Goal: Task Accomplishment & Management: Manage account settings

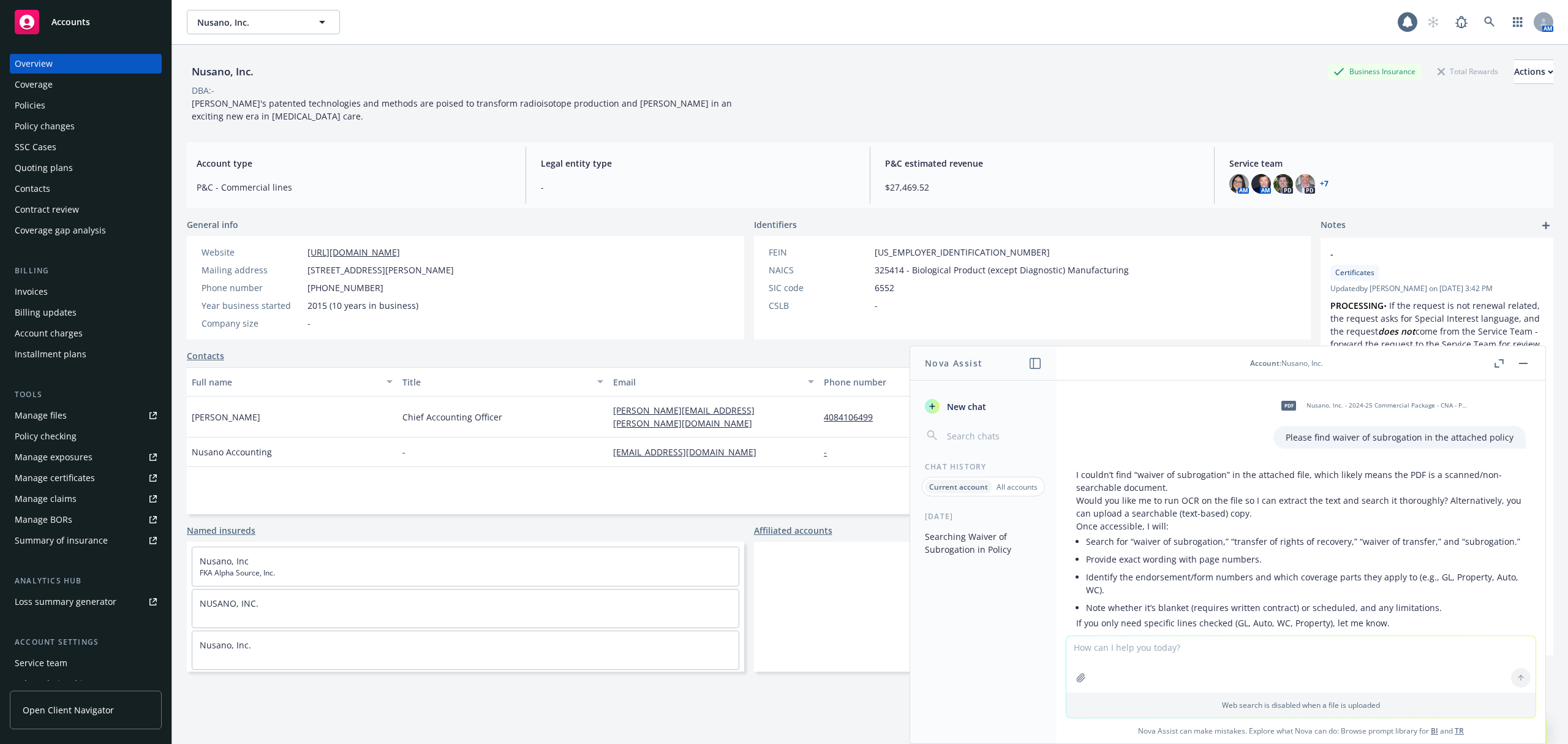
scroll to position [451, 0]
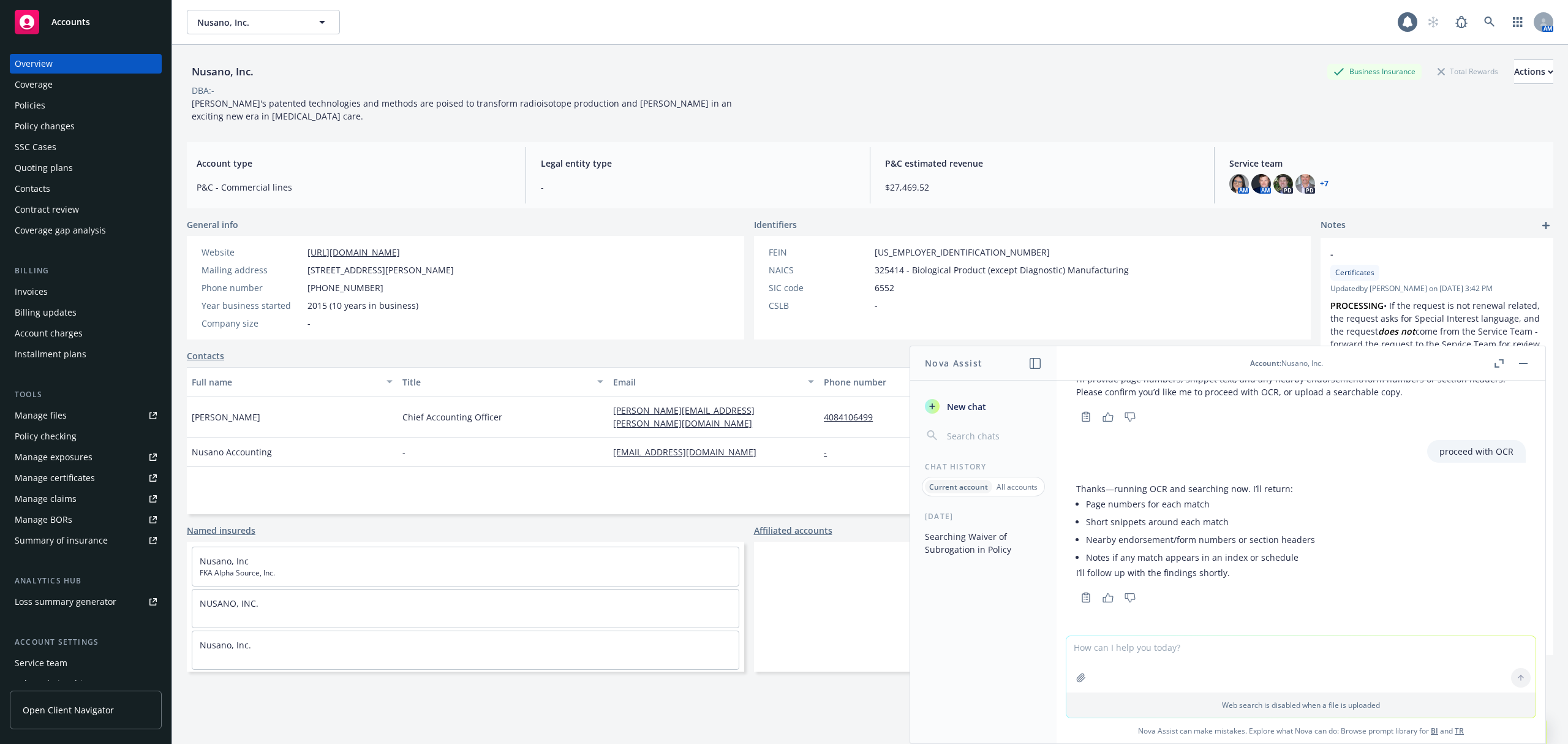
click at [1194, 652] on textarea at bounding box center [1301, 664] width 469 height 56
click at [1282, 658] on textarea at bounding box center [1301, 664] width 469 height 56
click at [1525, 364] on button "button" at bounding box center [1523, 363] width 14 height 14
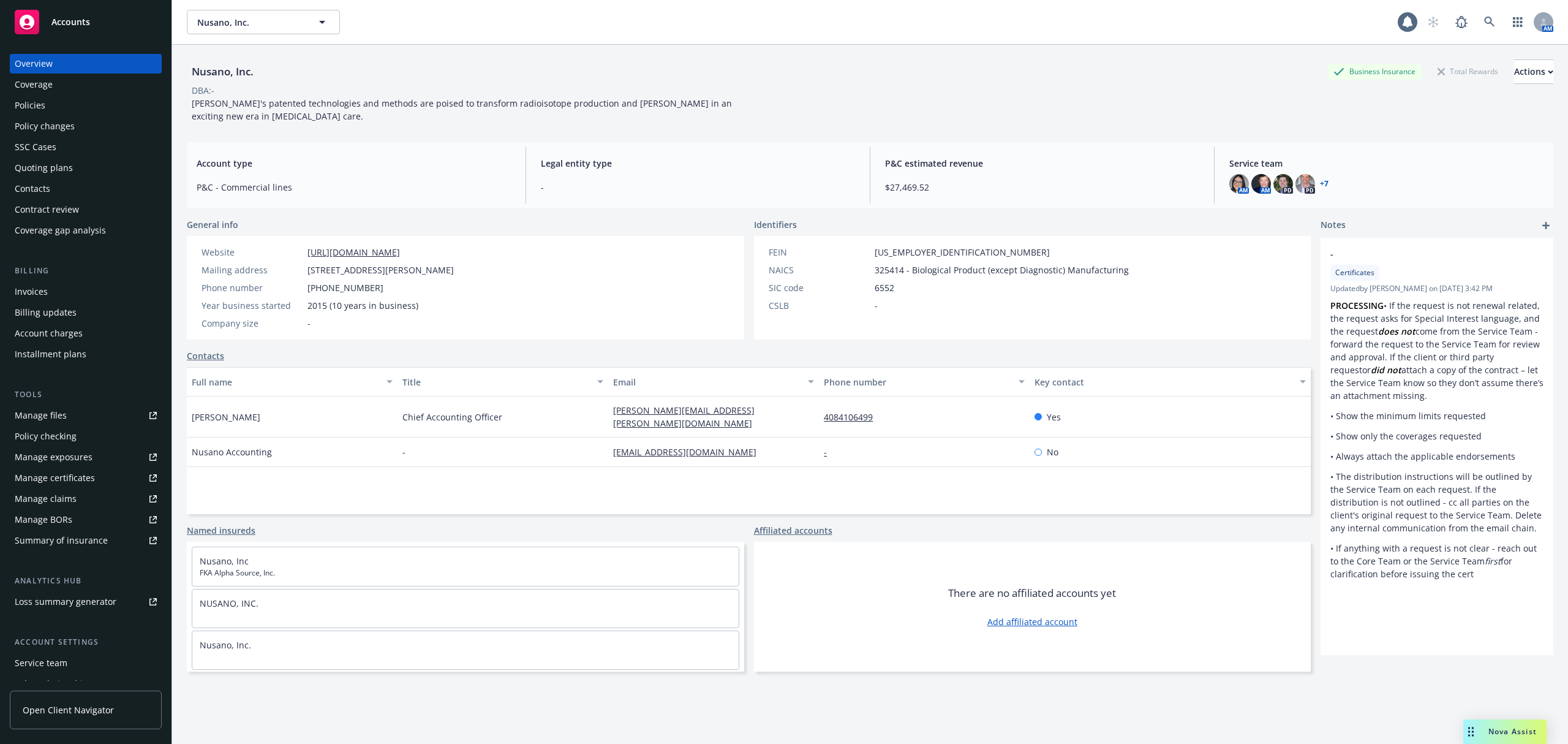
click at [59, 478] on div "Manage certificates" at bounding box center [54, 477] width 81 height 20
click at [60, 484] on div "Manage certificates" at bounding box center [54, 477] width 81 height 20
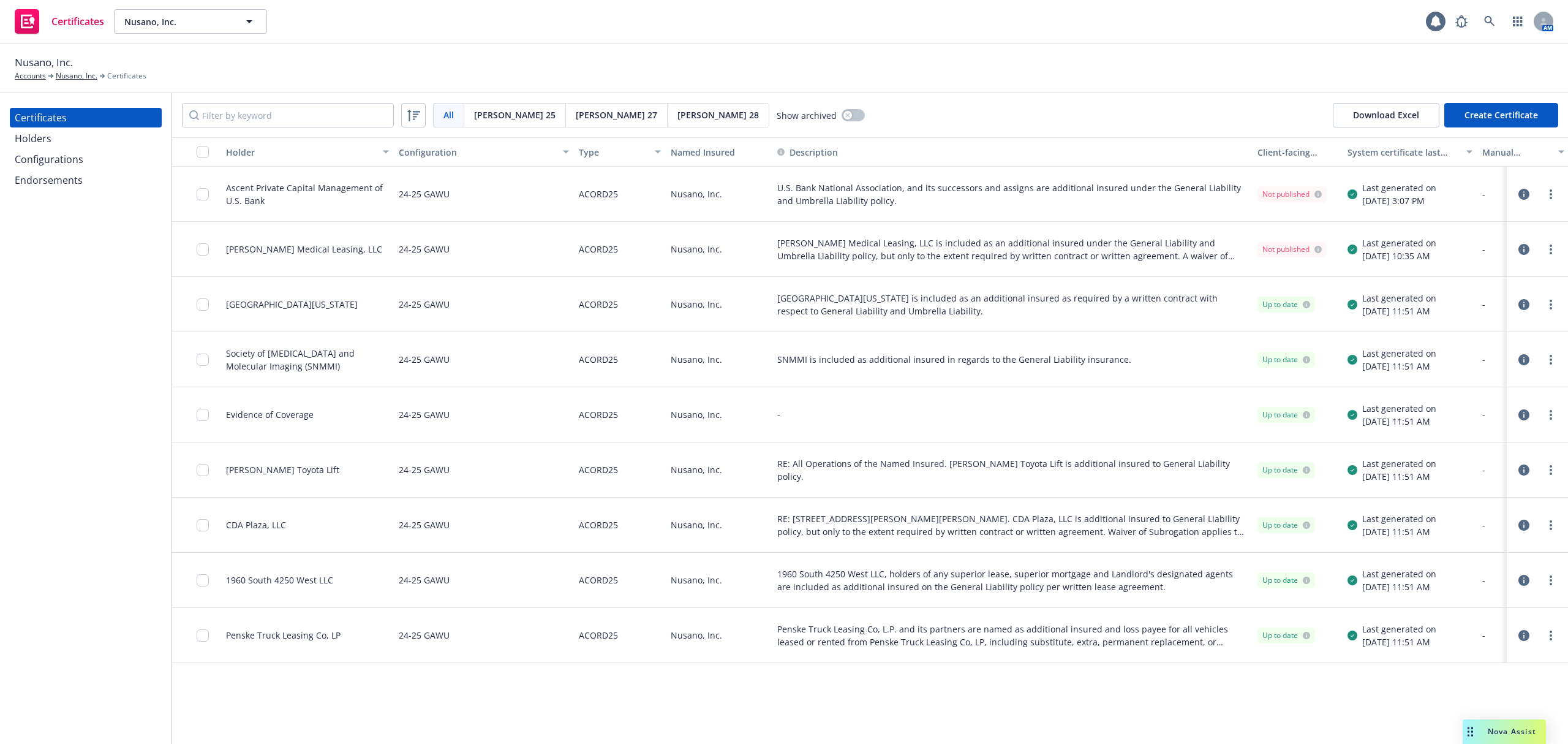
drag, startPoint x: 0, startPoint y: 0, endPoint x: 60, endPoint y: 183, distance: 192.6
click at [60, 183] on div "Endorsements" at bounding box center [48, 180] width 68 height 20
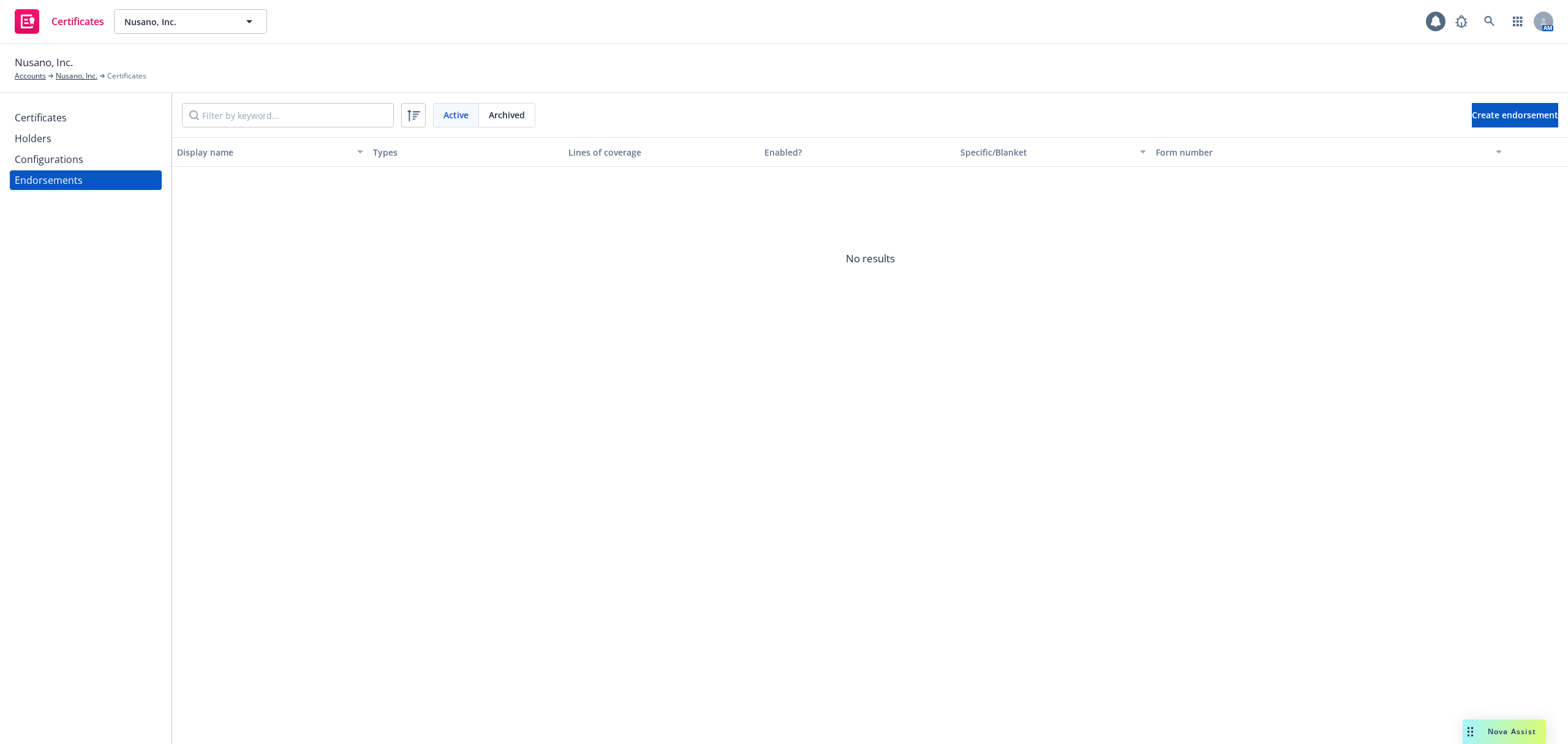
click at [251, 360] on div "Active Archived Create endorsement Display name Types Lines of coverage Enabled…" at bounding box center [870, 419] width 1396 height 651
click at [70, 138] on div "Holders" at bounding box center [85, 138] width 142 height 20
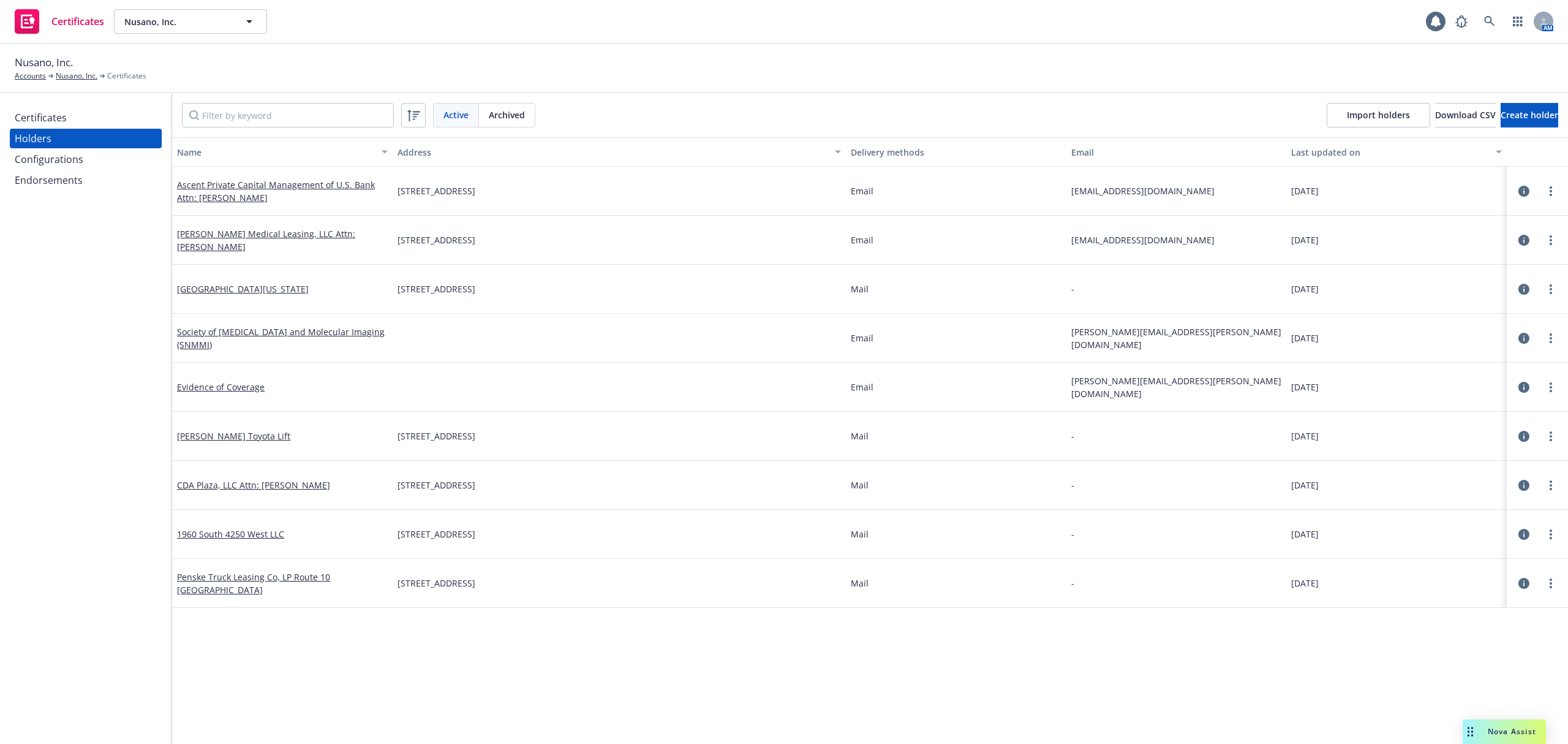
click at [53, 155] on div "Configurations" at bounding box center [48, 159] width 69 height 20
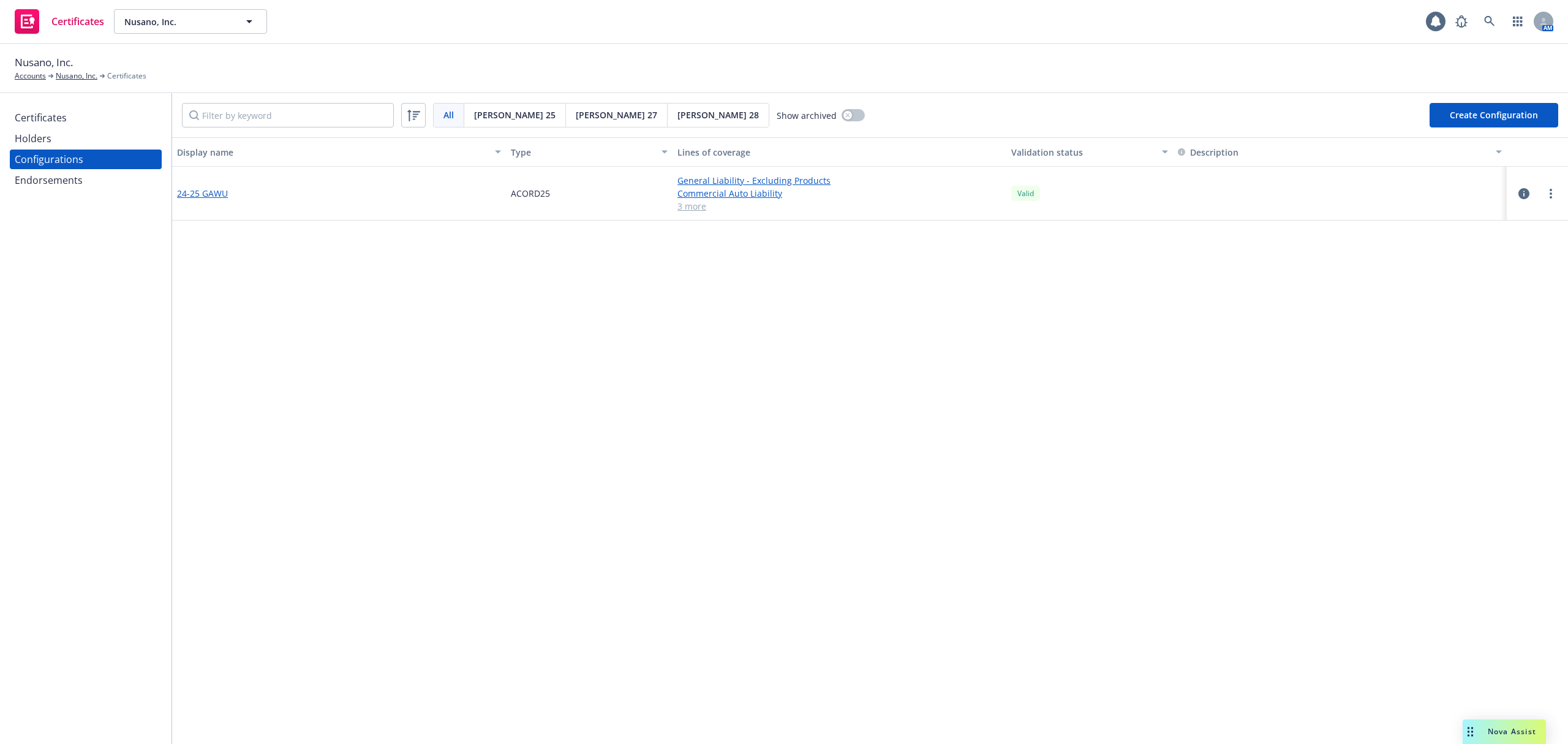
click at [196, 189] on link "24-25 GAWU" at bounding box center [203, 193] width 51 height 13
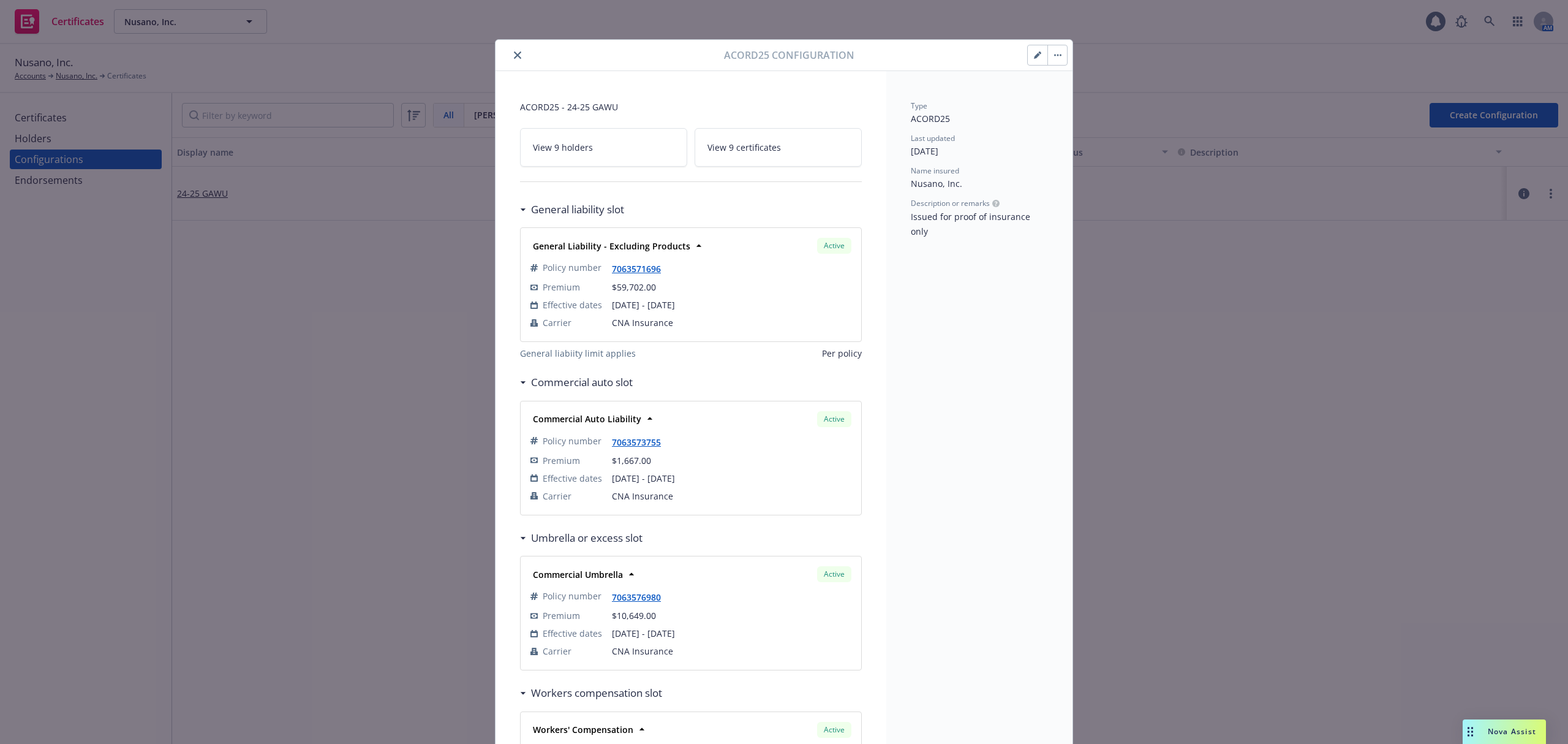
click at [514, 55] on icon "close" at bounding box center [517, 55] width 8 height 8
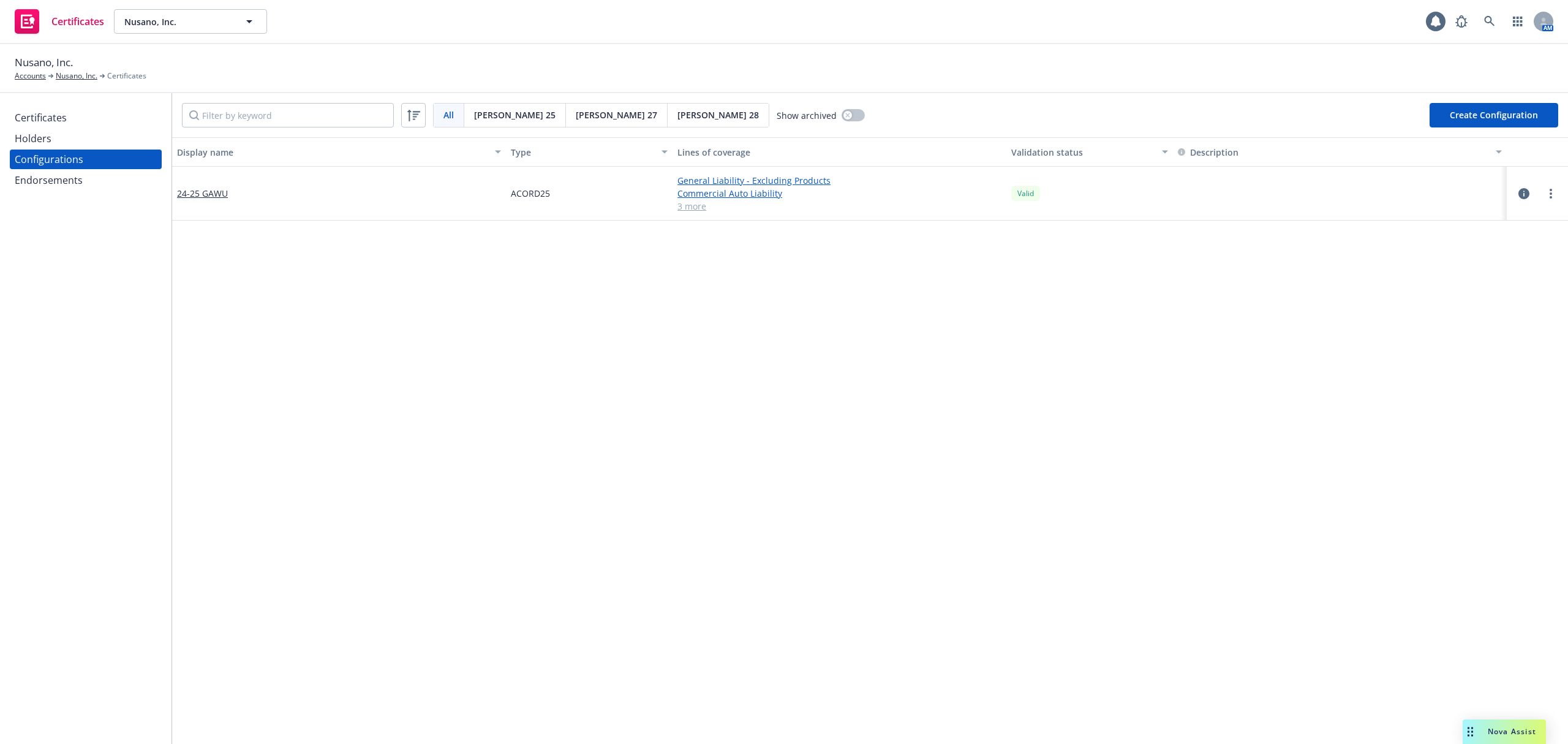
click at [605, 391] on div "Display name Type Lines of coverage Validation status Description 24-25 GAWU AC…" at bounding box center [870, 663] width 1396 height 1051
click at [45, 171] on div "Endorsements" at bounding box center [48, 180] width 68 height 20
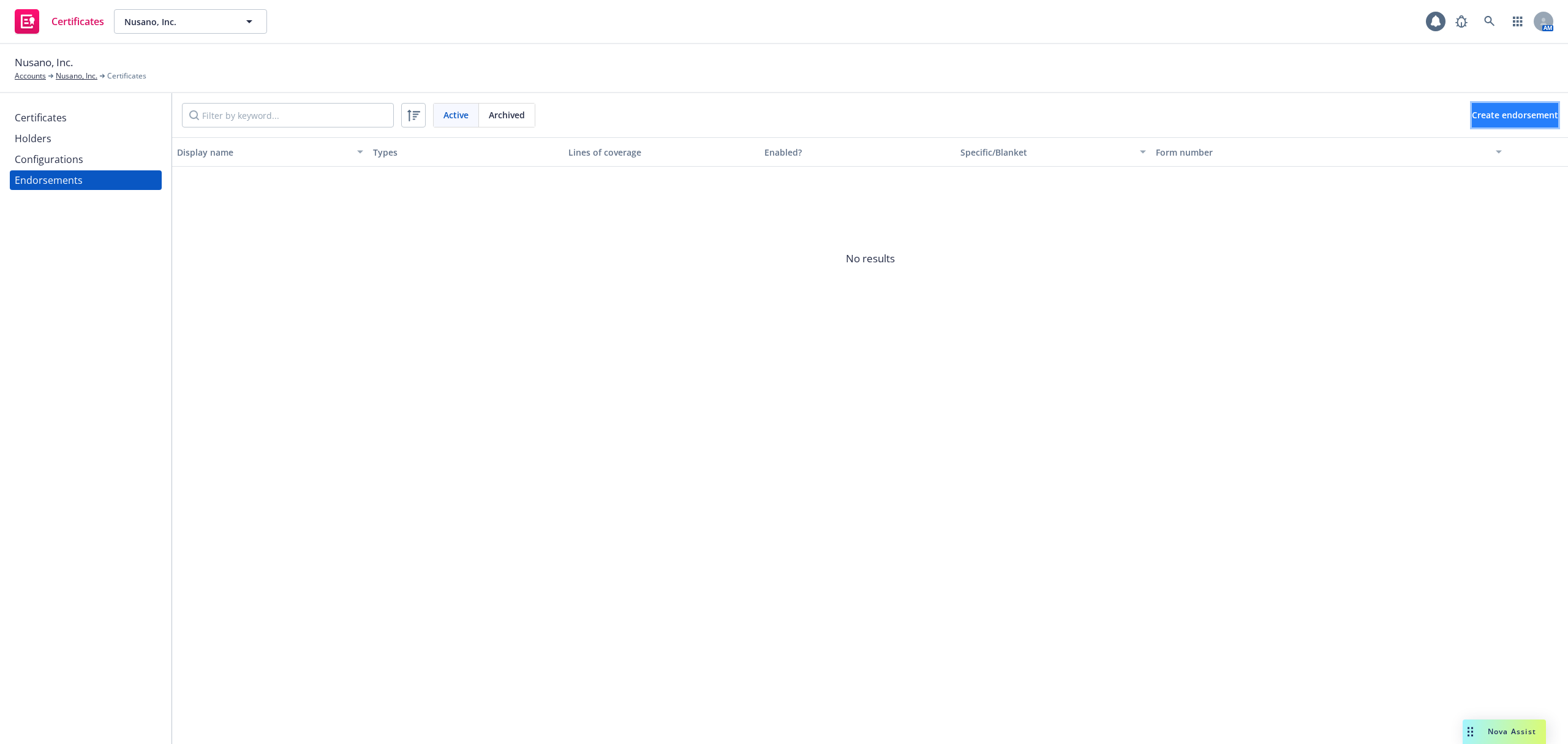
click at [1523, 108] on button "Create endorsement" at bounding box center [1515, 115] width 87 height 25
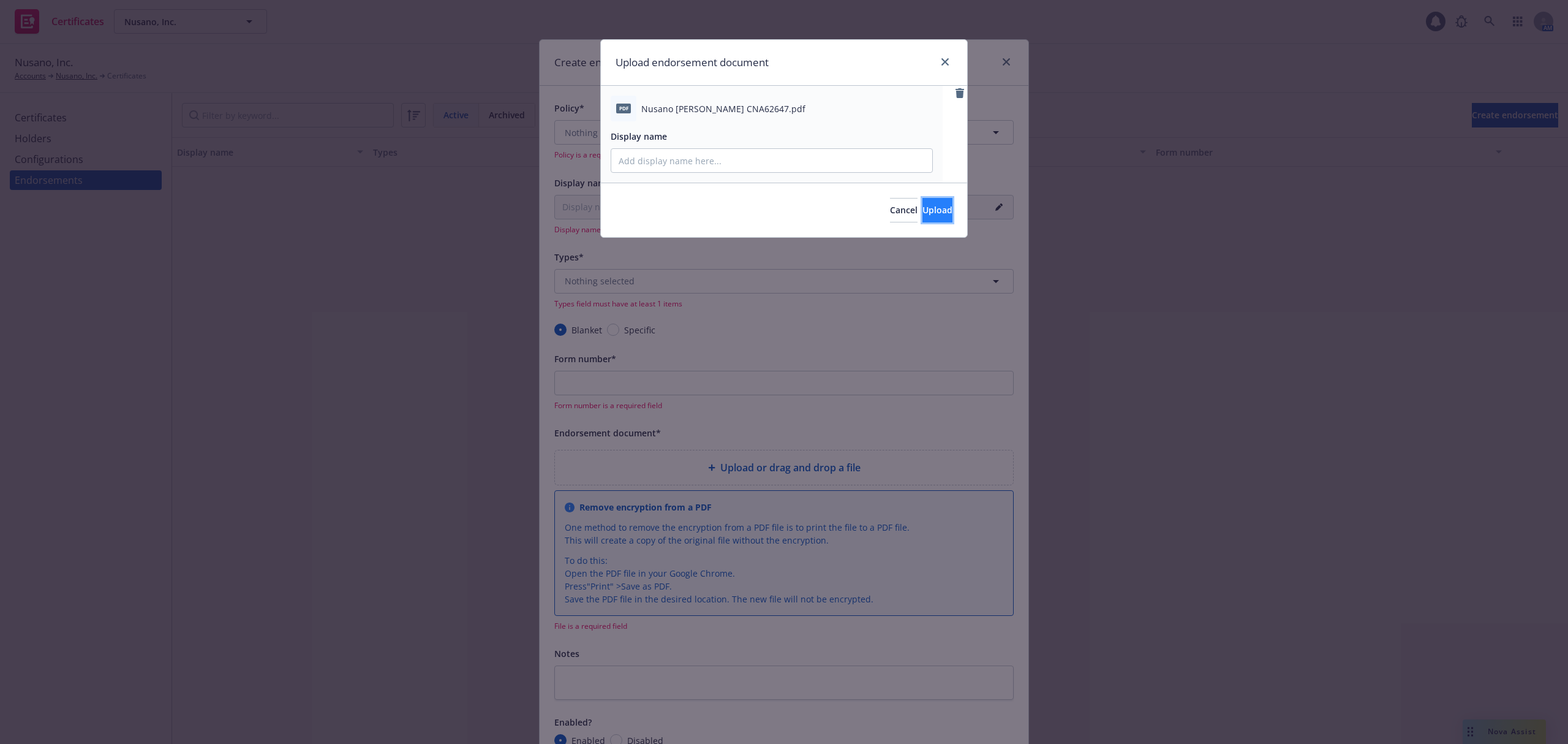
click at [923, 211] on span "Upload" at bounding box center [937, 210] width 30 height 12
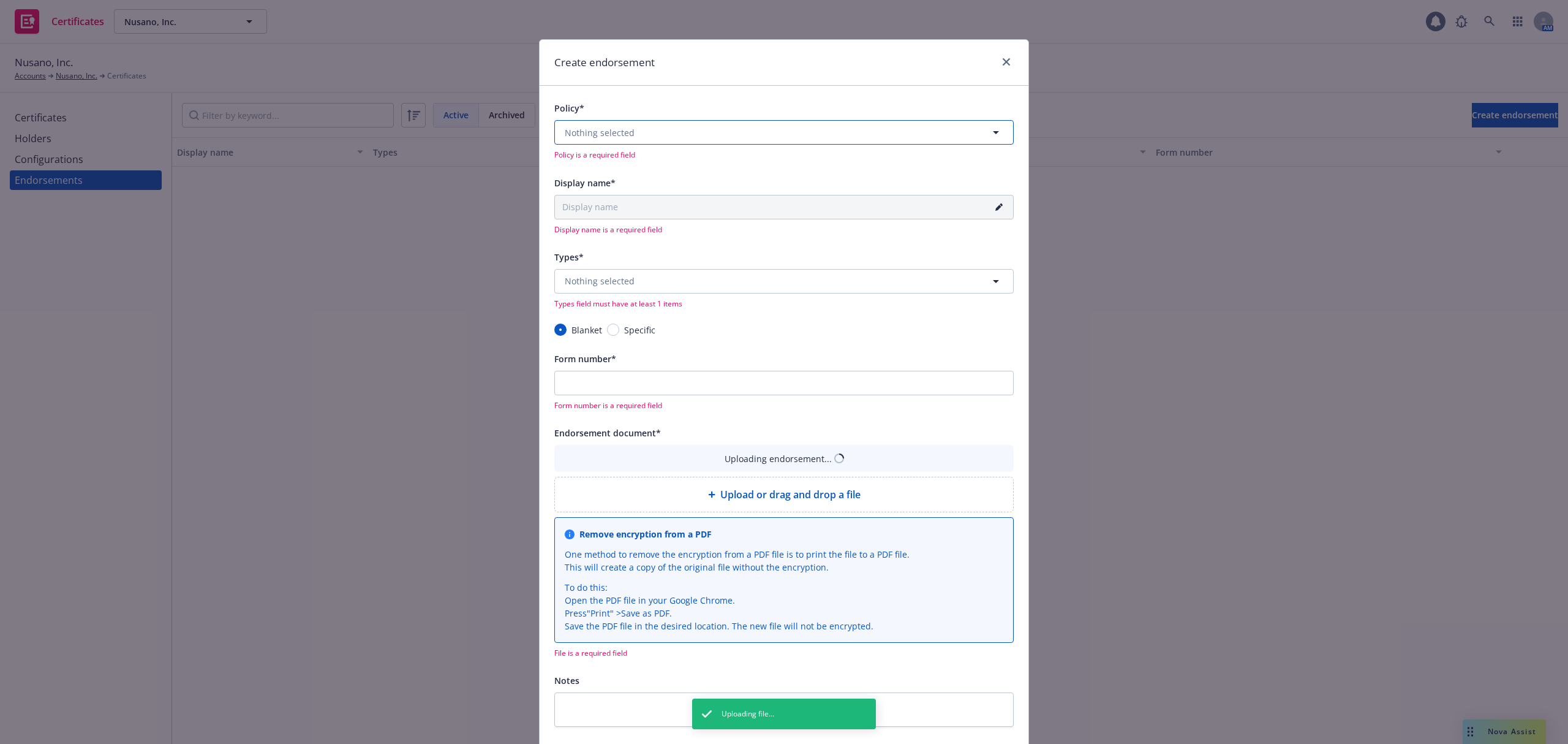
click at [572, 131] on span "Nothing selected" at bounding box center [599, 132] width 70 height 13
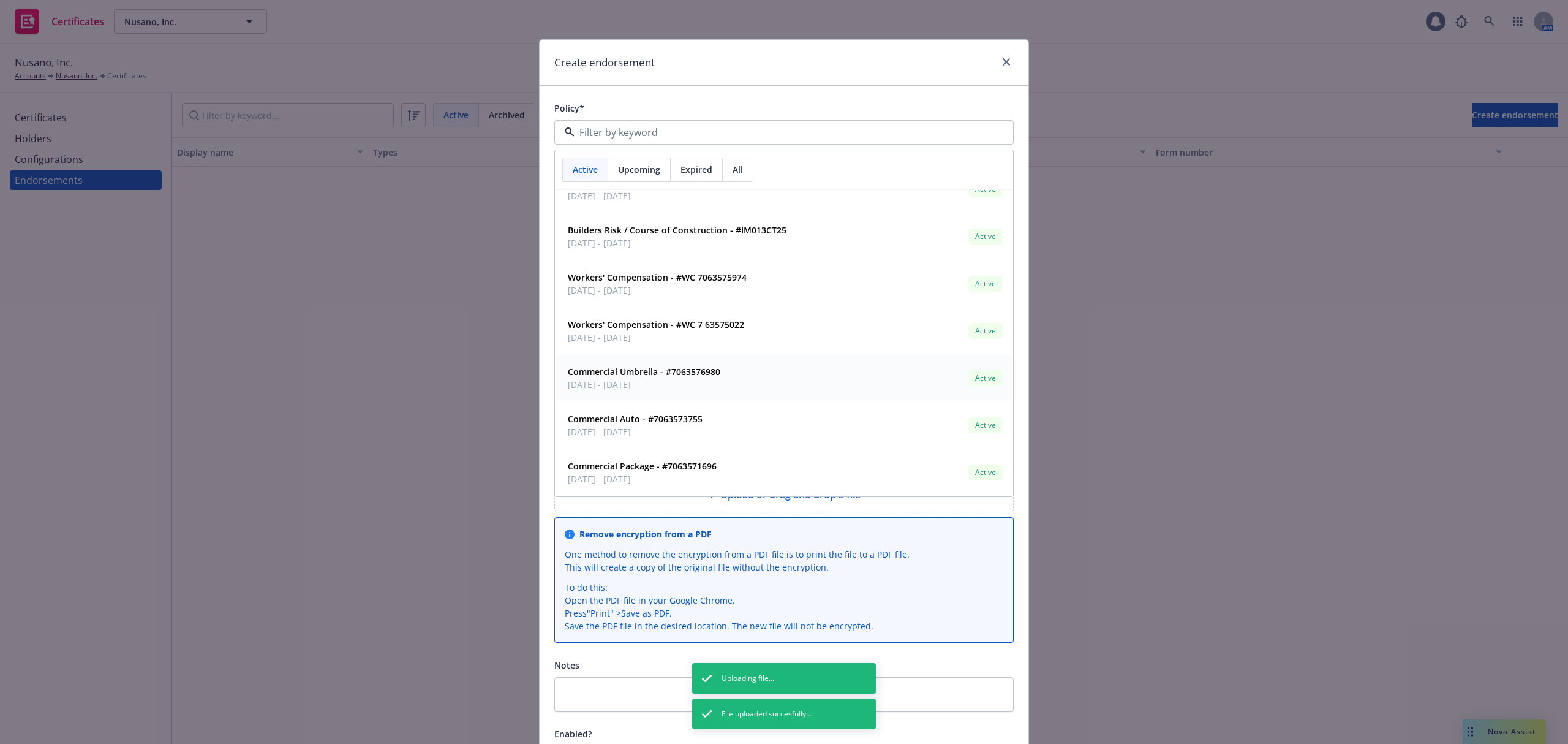
scroll to position [82, 0]
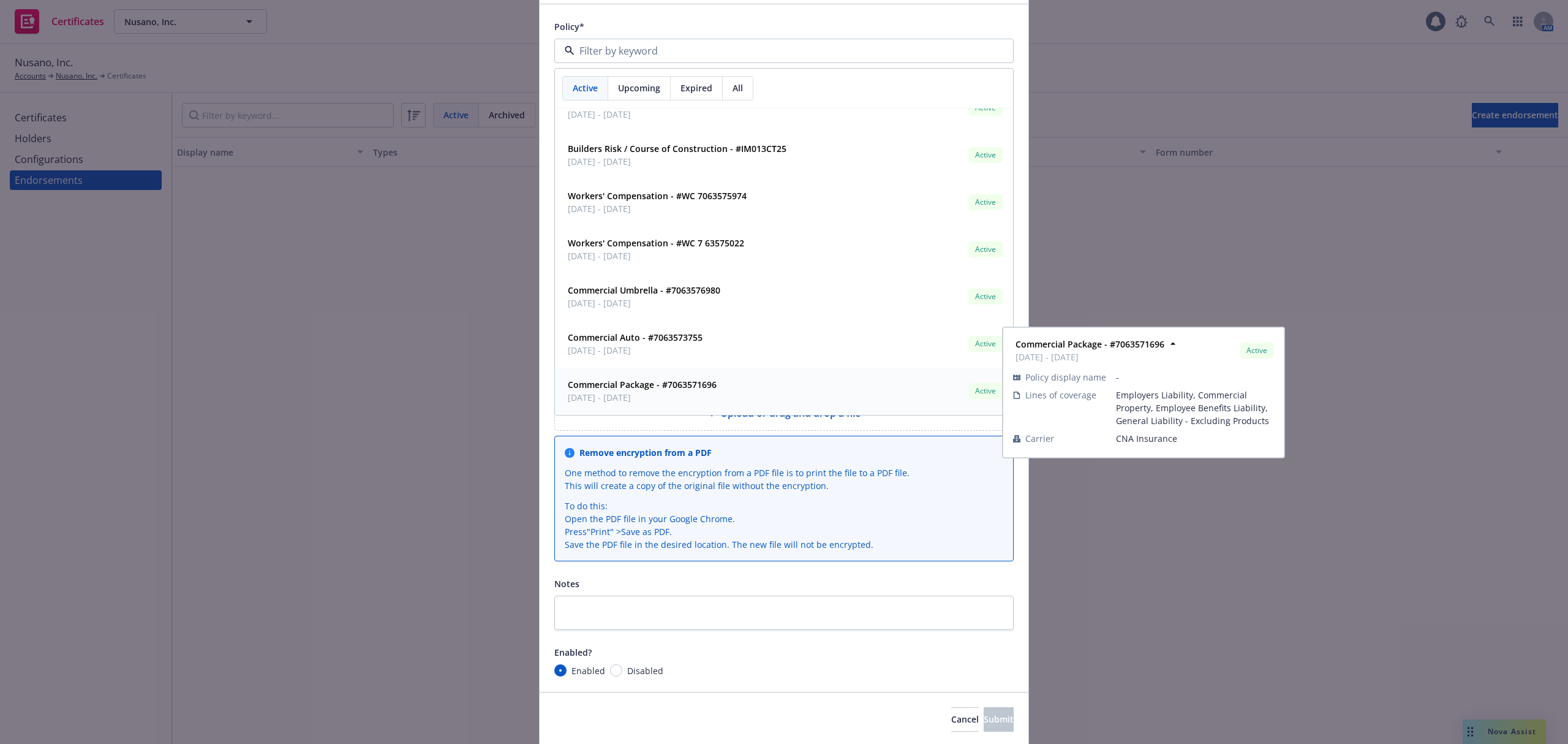
click at [733, 388] on div "Commercial Package - #7063571696 11/17/2024 - 11/17/2025 Active" at bounding box center [784, 391] width 442 height 31
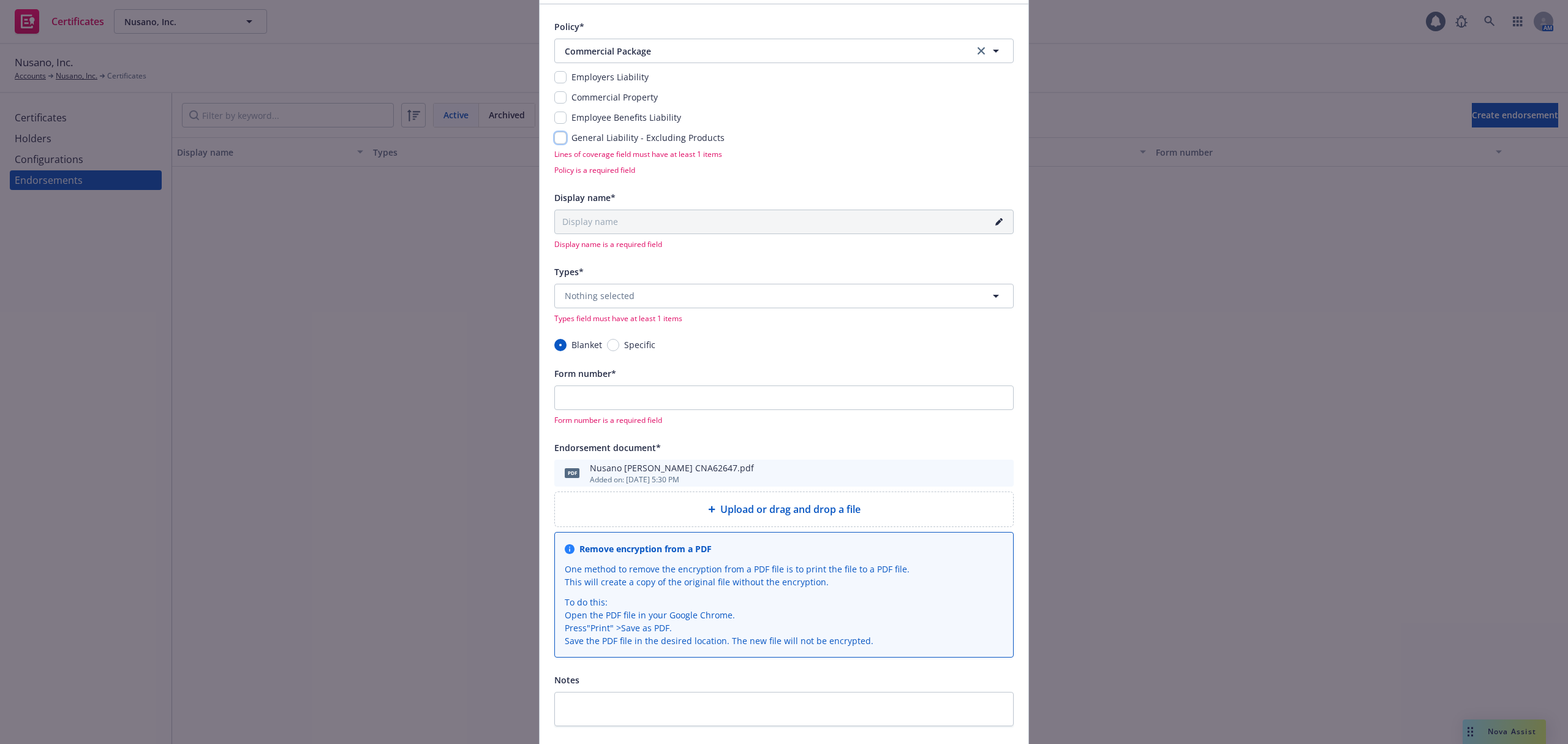
click at [554, 133] on input "checkbox" at bounding box center [560, 138] width 12 height 12
checkbox input "true"
type input "24-25 General Liability - Excluding Products Blanket"
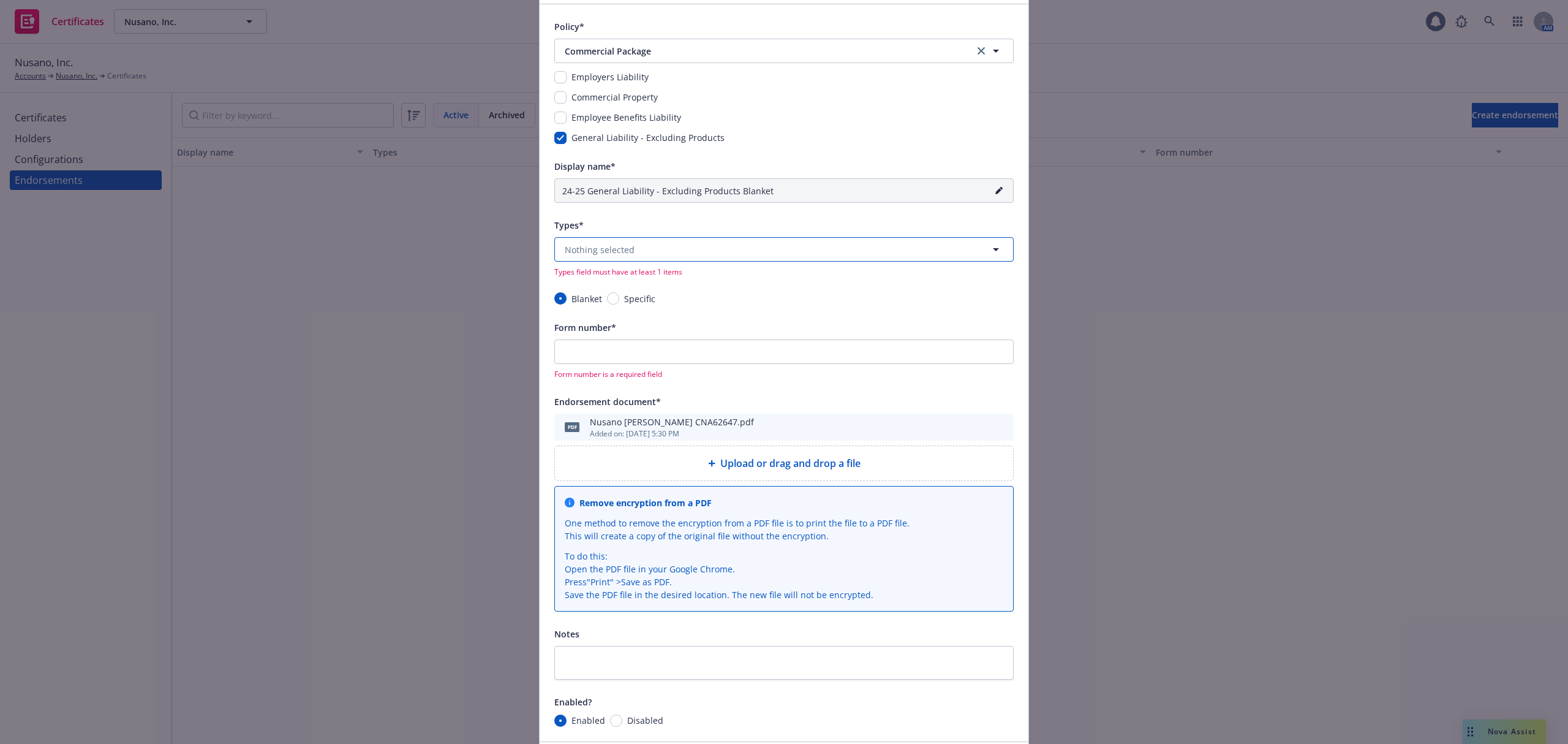
click at [670, 254] on button "Nothing selected" at bounding box center [784, 249] width 459 height 25
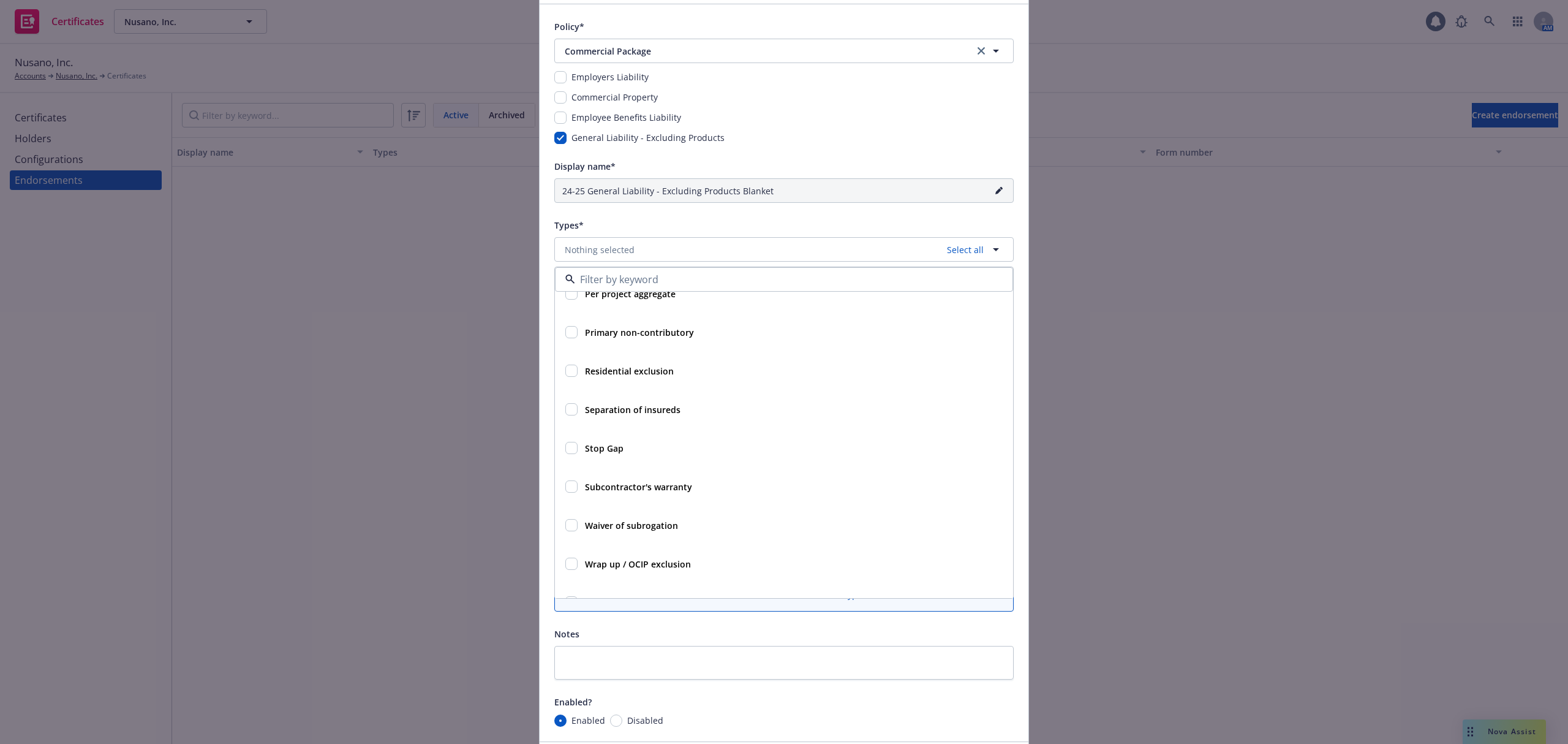
scroll to position [572, 0]
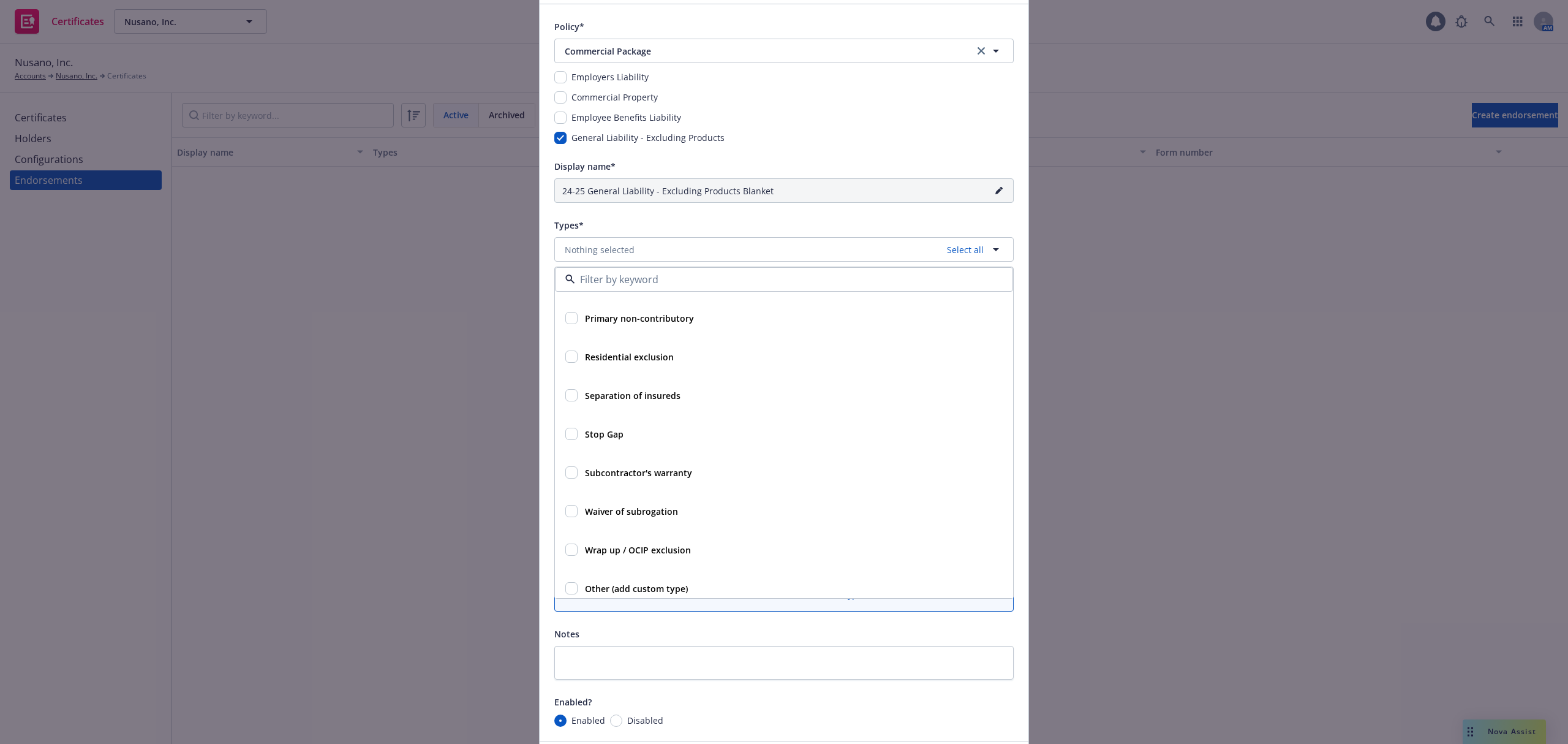
click at [659, 513] on strong "Waiver of subrogation" at bounding box center [632, 511] width 93 height 12
checkbox input "true"
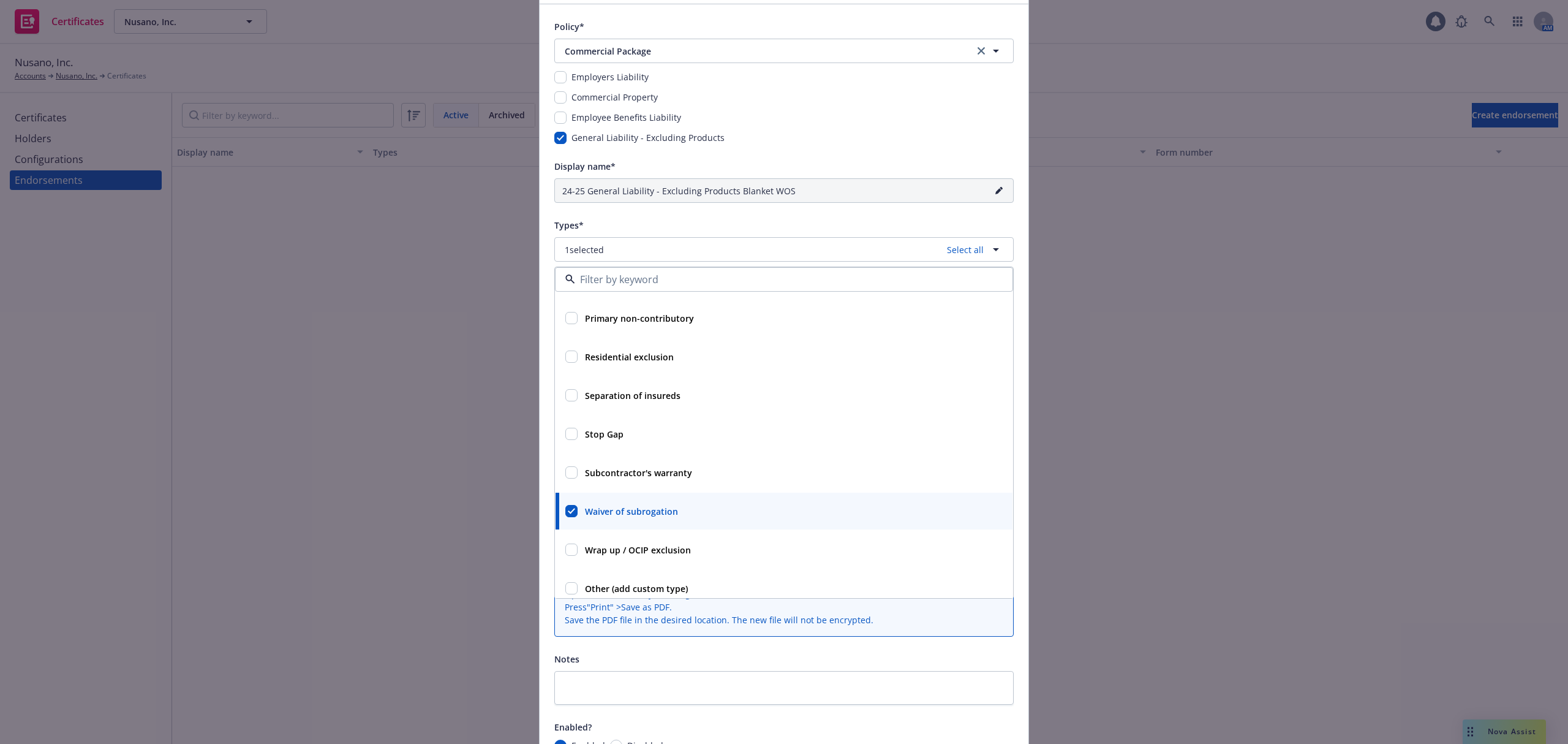
click at [806, 656] on div "Notes" at bounding box center [784, 658] width 459 height 14
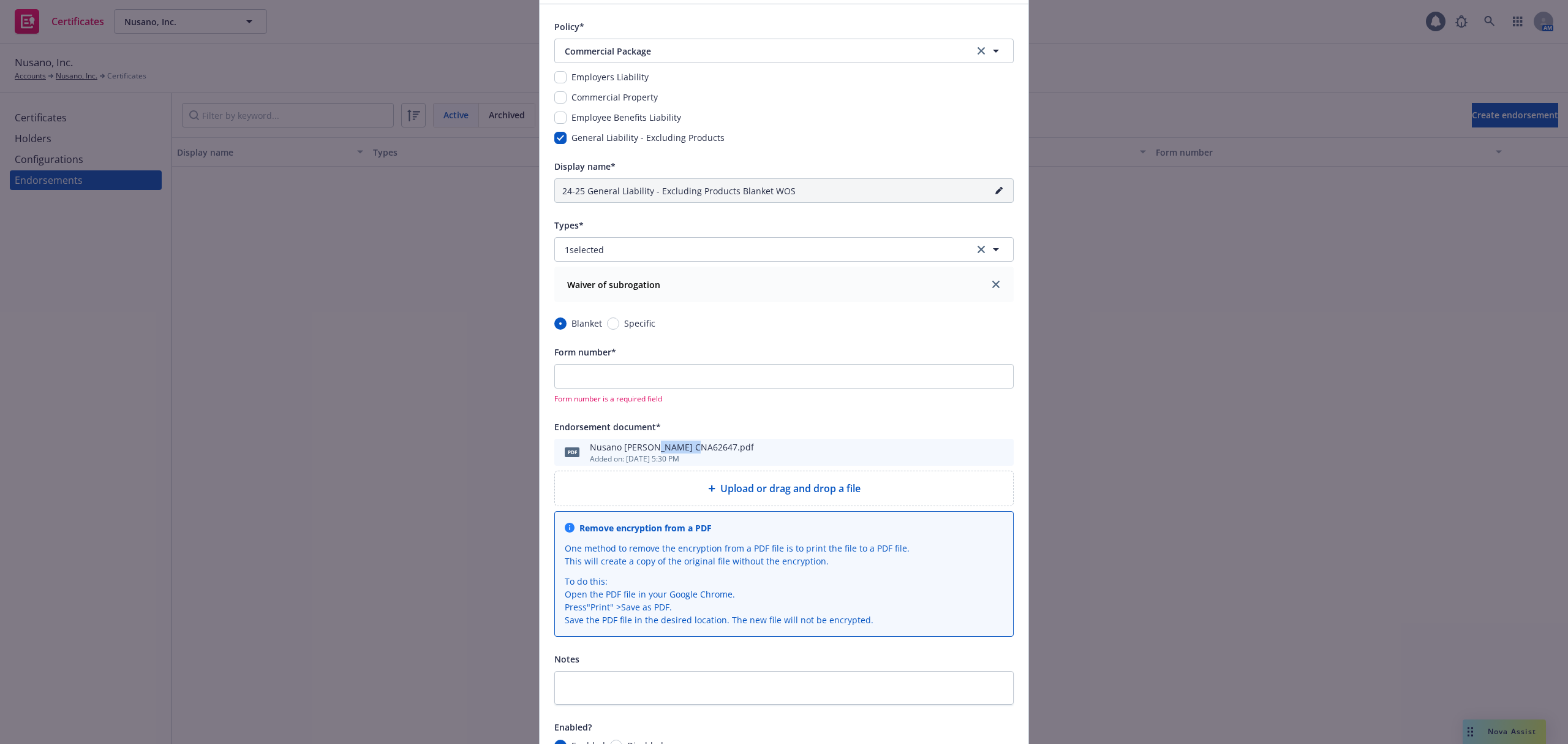
drag, startPoint x: 652, startPoint y: 445, endPoint x: 736, endPoint y: 437, distance: 84.4
click at [692, 442] on div "Nusano GL WOS CNA62647.pdf" at bounding box center [672, 447] width 164 height 13
copy div "CNA62647"
click at [644, 370] on input "Form number*" at bounding box center [784, 376] width 459 height 25
paste input "CNA62647"
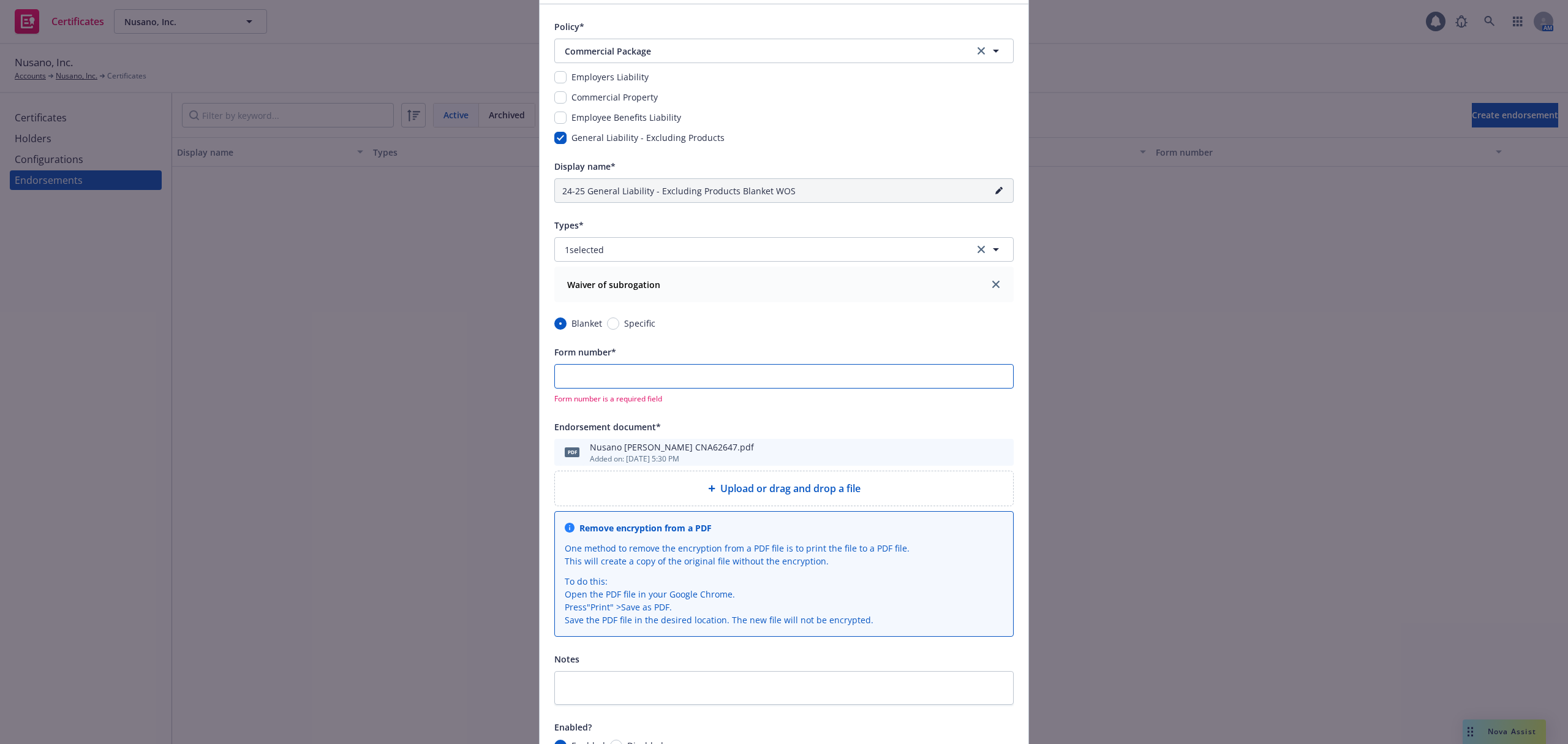
type input "24-25 General Liability - Excluding Products Blanket WOS (CNA62647)"
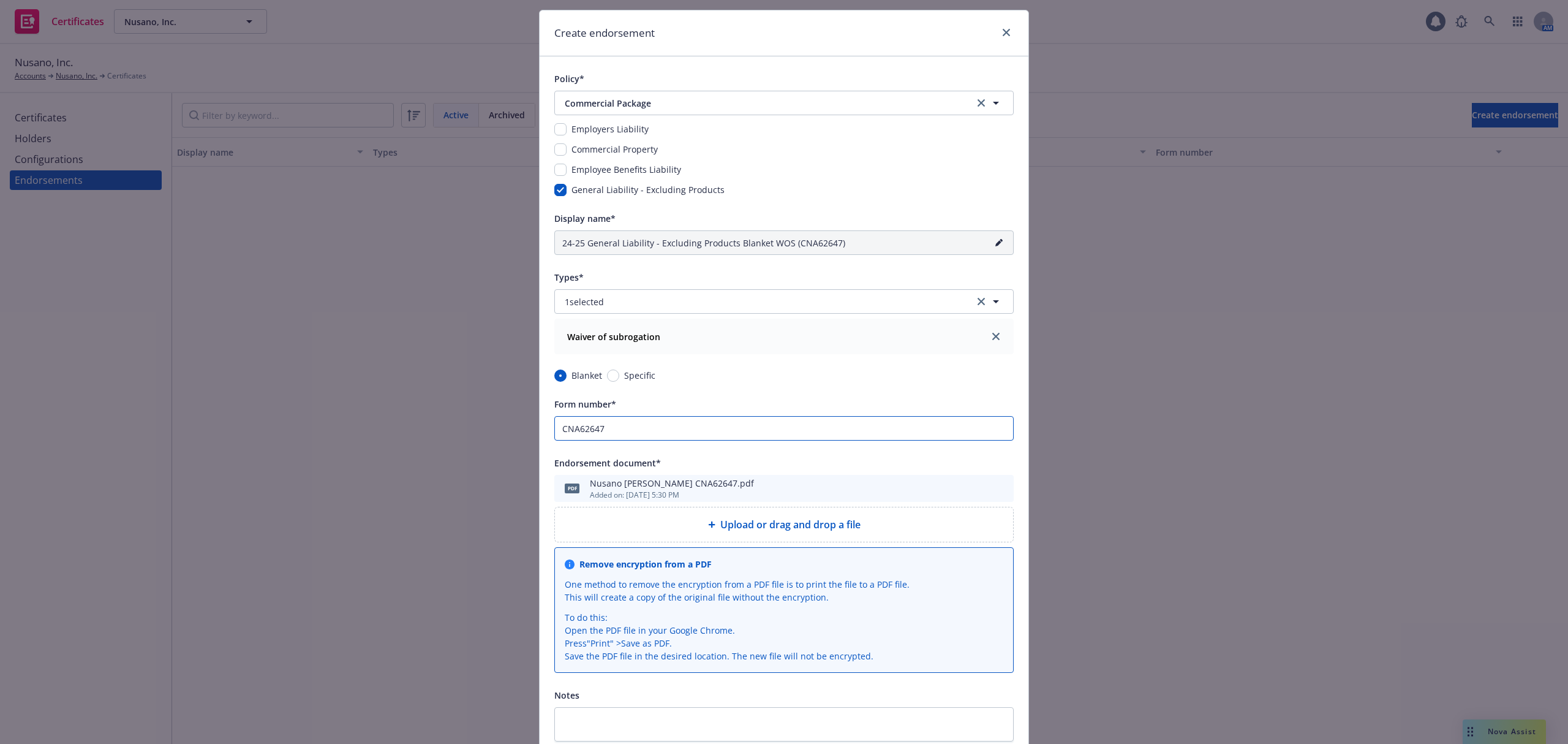
scroll to position [0, 0]
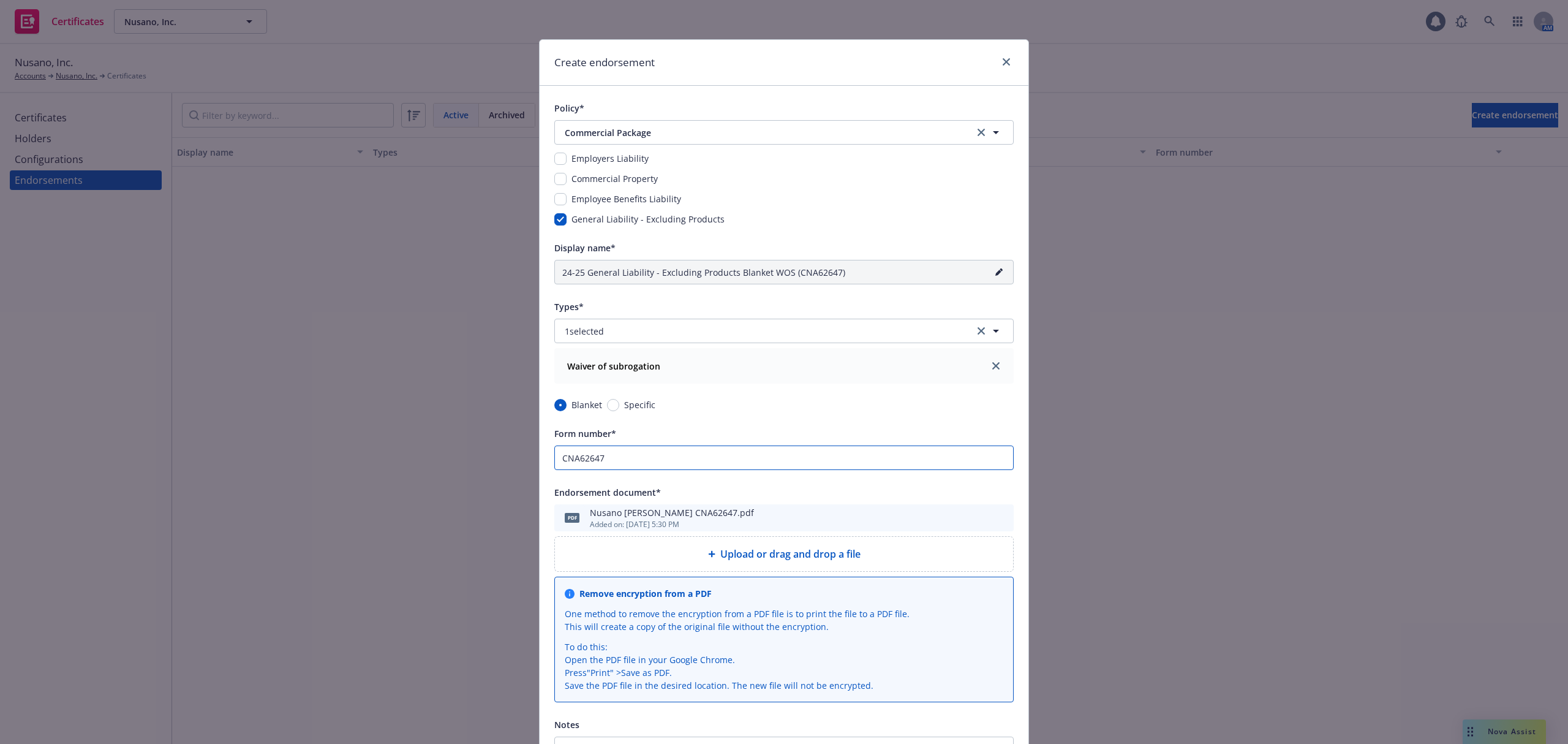
type input "CNA62647"
click at [995, 273] on icon "pencil" at bounding box center [998, 272] width 8 height 8
click at [752, 279] on input "24-25 General Liability - Excluding Products Blanket WOS (CNA62647)" at bounding box center [784, 272] width 459 height 25
drag, startPoint x: 729, startPoint y: 271, endPoint x: 647, endPoint y: 273, distance: 82.0
click at [647, 273] on input "24-25 General Liability - Excluding Products Blanket WOS (CNA62647)" at bounding box center [784, 272] width 459 height 25
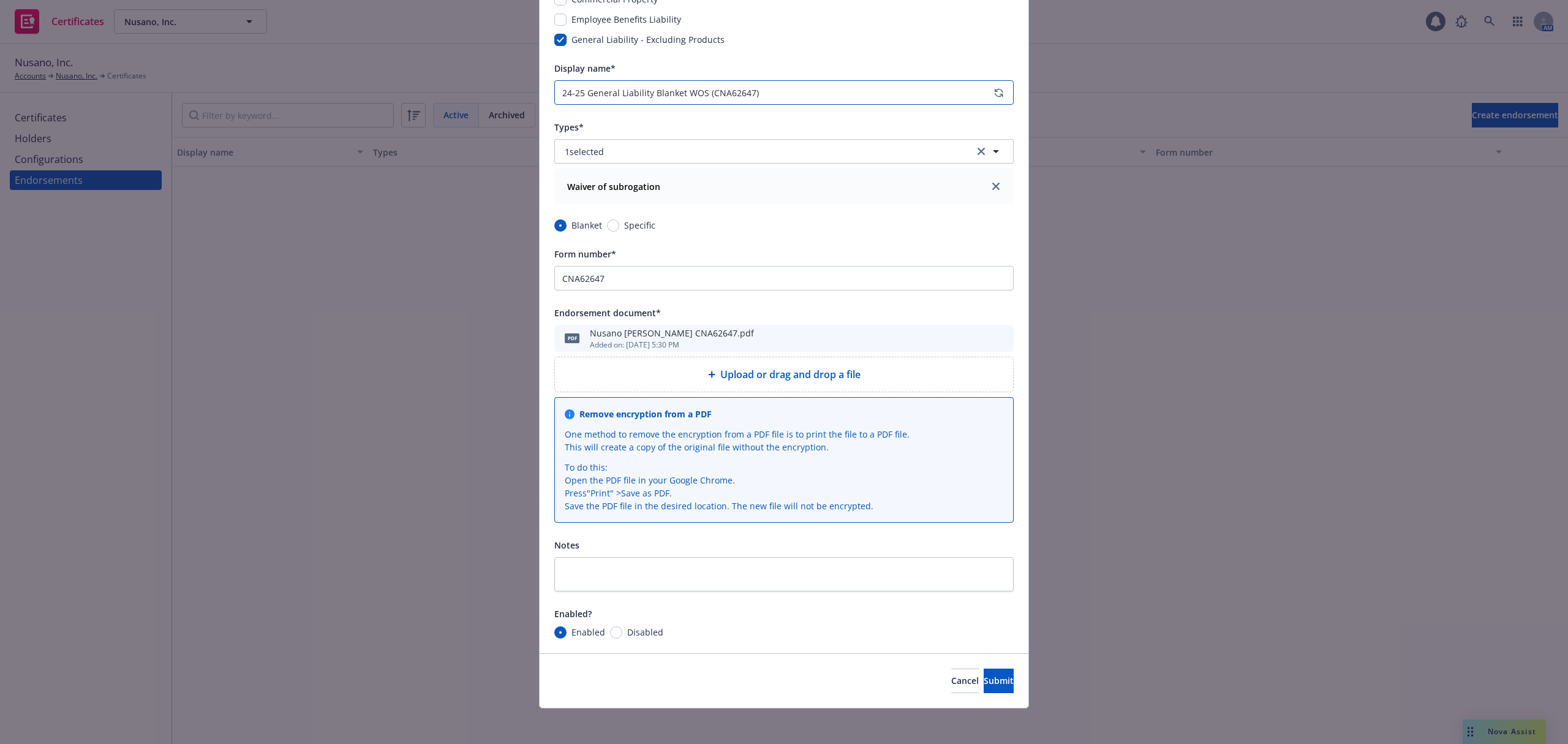
scroll to position [184, 0]
type input "24-25 General Liability Blanket WOS (CNA62647)"
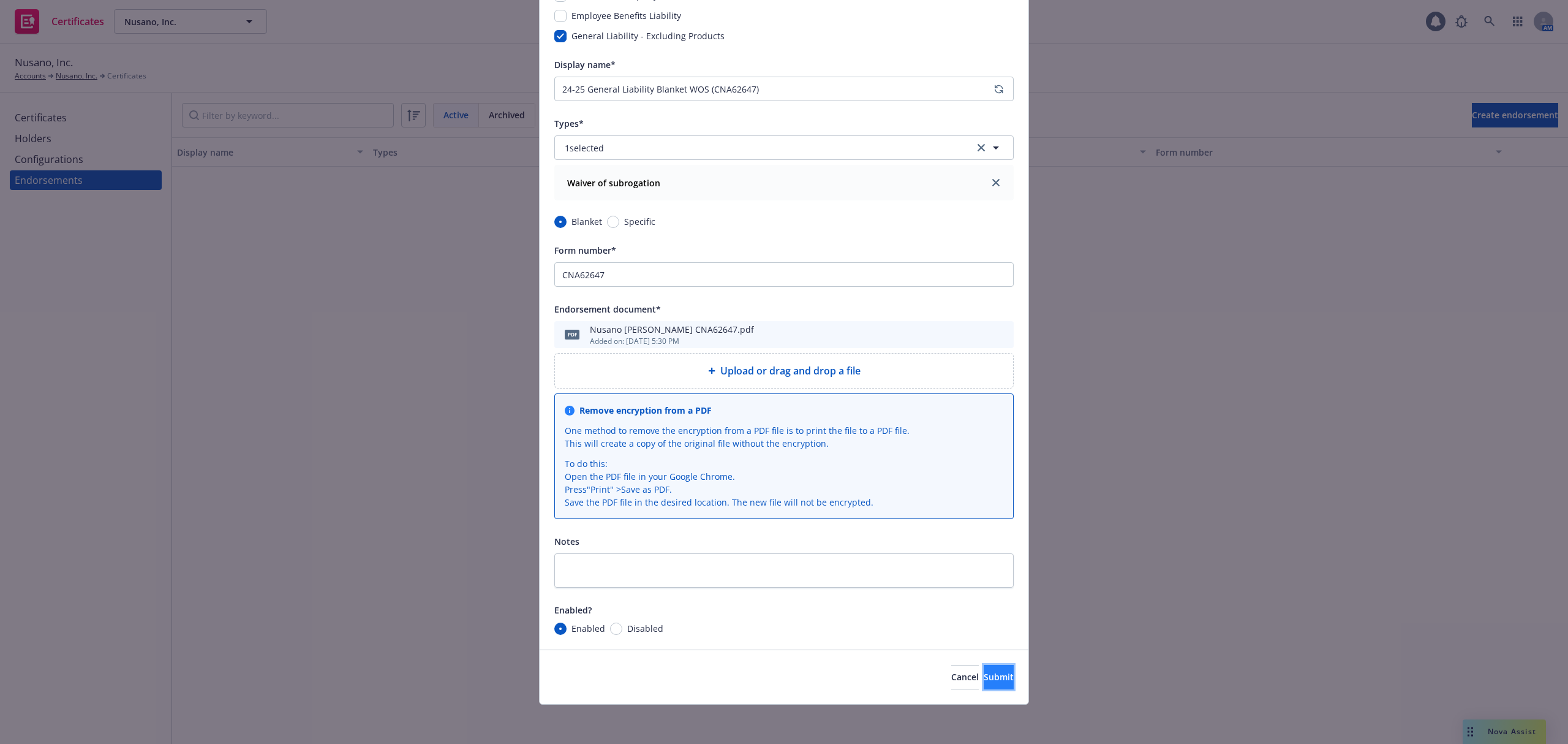
click at [984, 673] on span "Submit" at bounding box center [998, 677] width 30 height 12
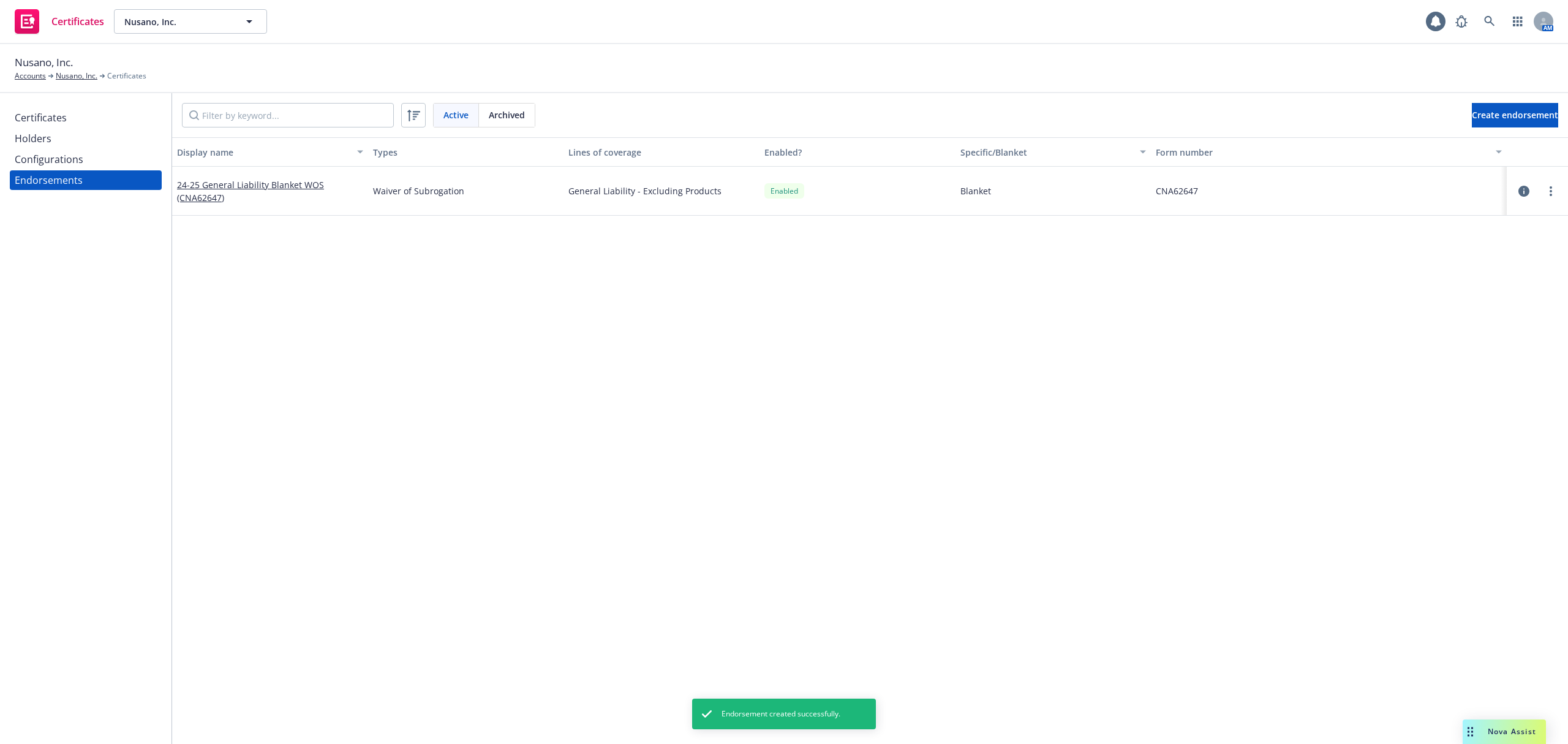
click at [775, 466] on div "Display name Types Lines of coverage Enabled? Specific/Blanket Form number 24-2…" at bounding box center [870, 369] width 1396 height 463
click at [1554, 191] on link "more" at bounding box center [1550, 190] width 14 height 14
click at [1517, 239] on link "View document" at bounding box center [1490, 240] width 135 height 25
click at [615, 395] on div "Display name Types Lines of coverage Enabled? Specific/Blanket Form number 24-2…" at bounding box center [870, 369] width 1396 height 463
click at [76, 118] on div "Certificates" at bounding box center [85, 117] width 142 height 20
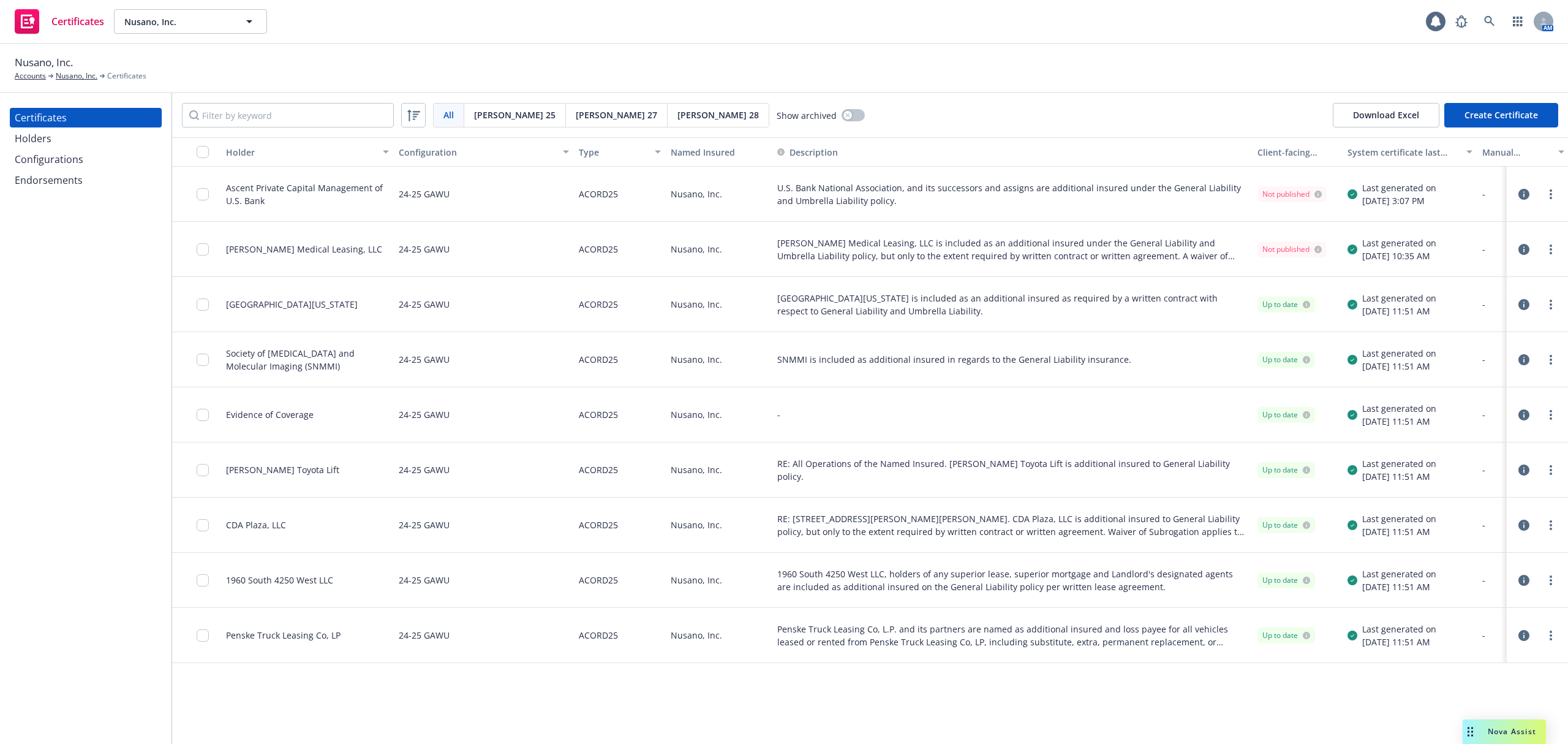
click at [366, 570] on div "1960 South 4250 West LLC" at bounding box center [306, 580] width 172 height 55
click at [652, 357] on div "ACORD25" at bounding box center [620, 359] width 92 height 55
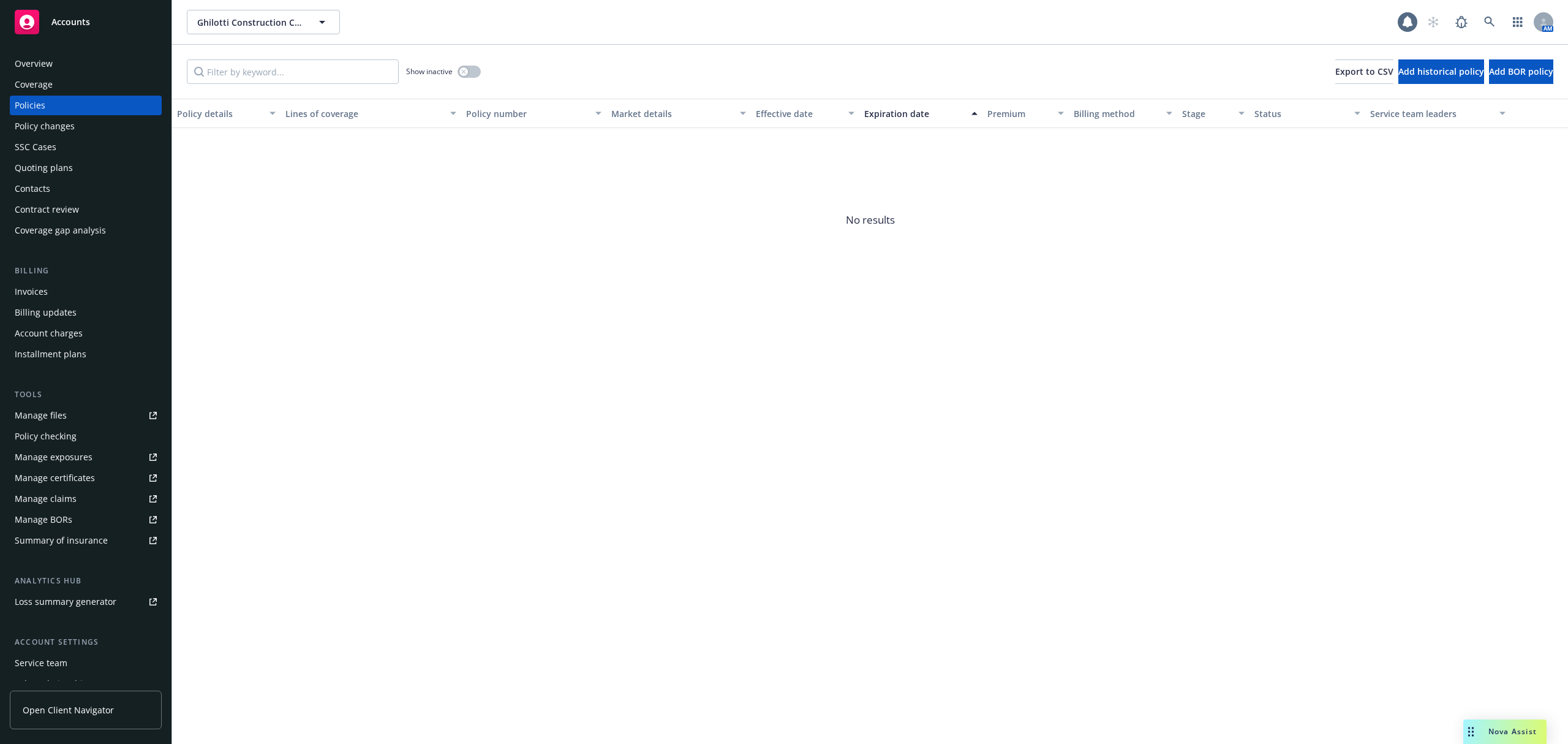
click at [1059, 318] on div "Policy details Lines of coverage Policy number Market details Effective date Ex…" at bounding box center [870, 421] width 1396 height 645
drag, startPoint x: 1054, startPoint y: 338, endPoint x: 1046, endPoint y: 339, distance: 8.1
click at [1053, 338] on div "Policy details Lines of coverage Policy number Market details Effective date Ex…" at bounding box center [870, 421] width 1396 height 645
click at [974, 312] on div "Policy details Lines of coverage Policy number Market details Effective date Ex…" at bounding box center [870, 421] width 1396 height 645
click at [902, 310] on span "No results" at bounding box center [870, 220] width 1396 height 183
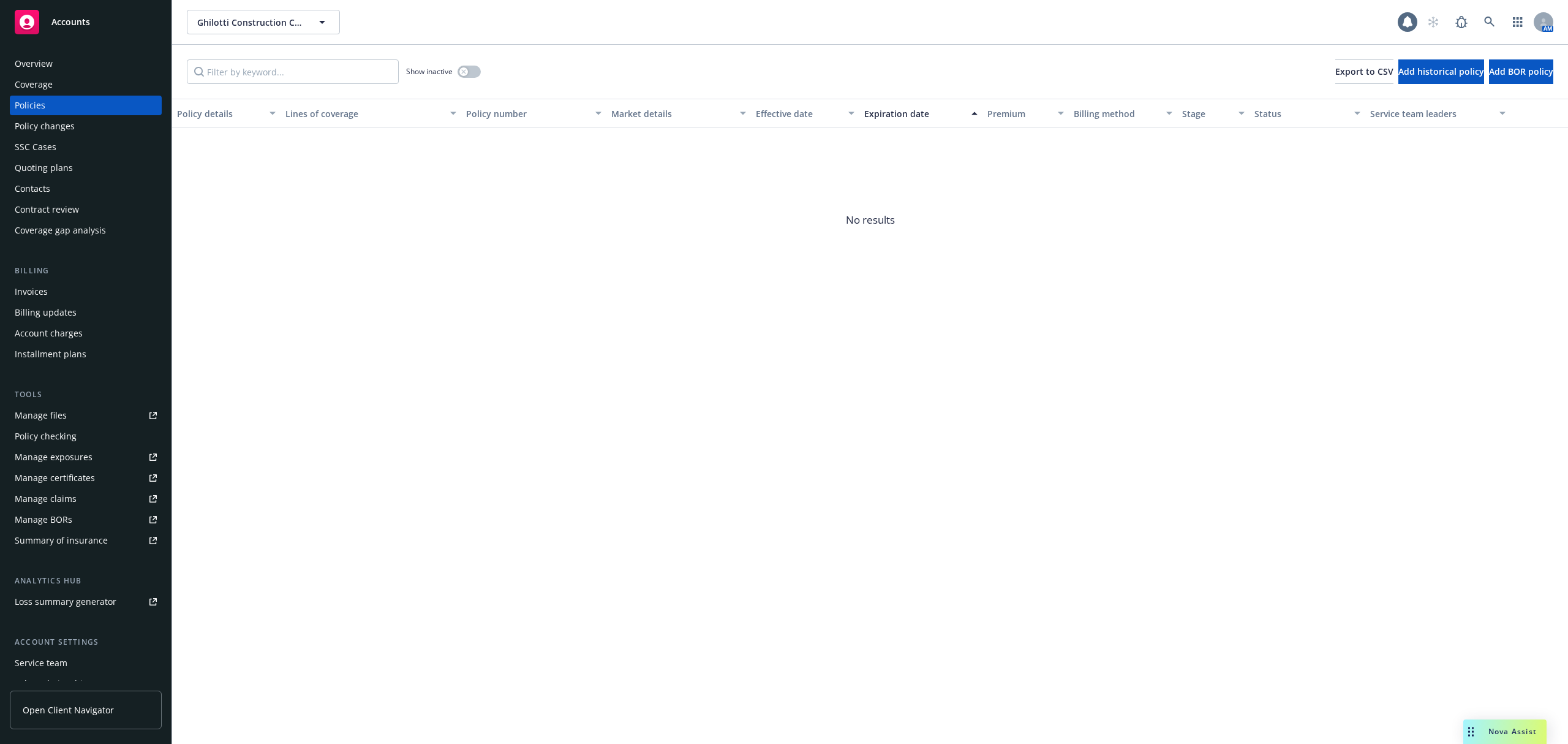
click at [904, 378] on div "Policy details Lines of coverage Policy number Market details Effective date Ex…" at bounding box center [870, 421] width 1396 height 645
click at [736, 378] on div "Policy details Lines of coverage Policy number Market details Effective date Ex…" at bounding box center [870, 421] width 1396 height 645
click at [721, 515] on div "Policy details Lines of coverage Policy number Market details Effective date Ex…" at bounding box center [870, 421] width 1396 height 645
click at [357, 234] on span "No results" at bounding box center [870, 220] width 1396 height 183
click at [58, 82] on div "Coverage" at bounding box center [85, 84] width 142 height 20
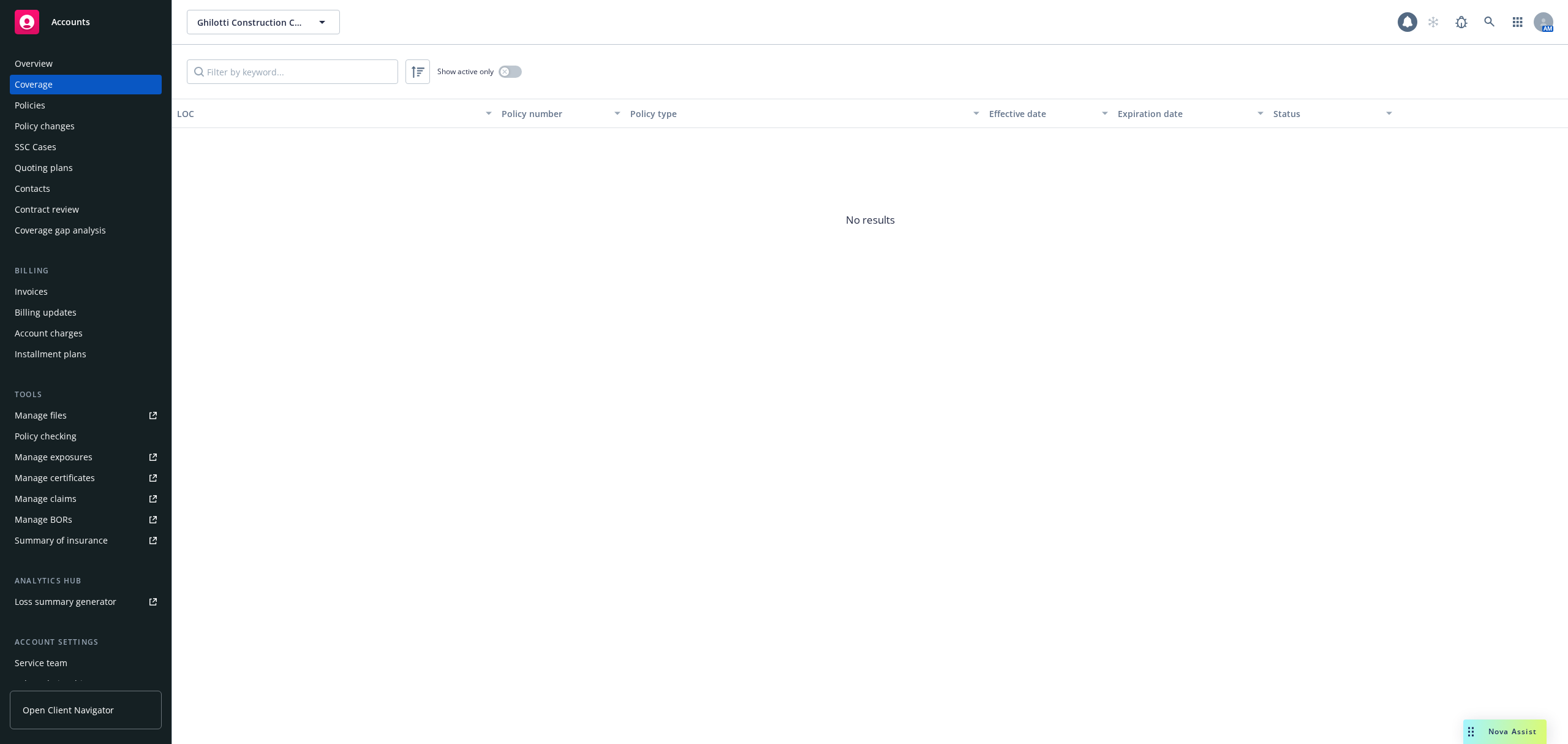
click at [50, 65] on div "Overview" at bounding box center [33, 63] width 38 height 20
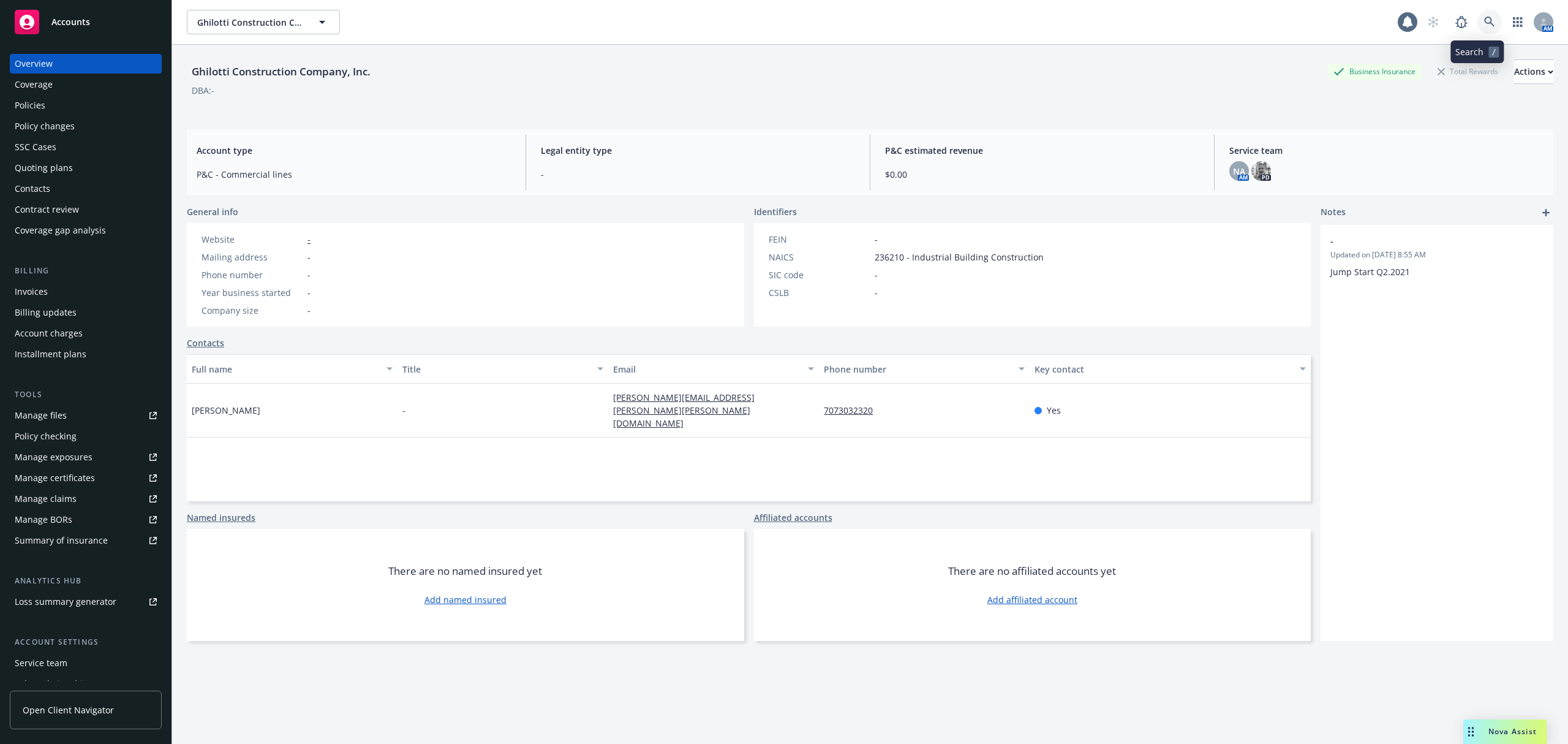
click at [1484, 25] on icon at bounding box center [1489, 21] width 11 height 11
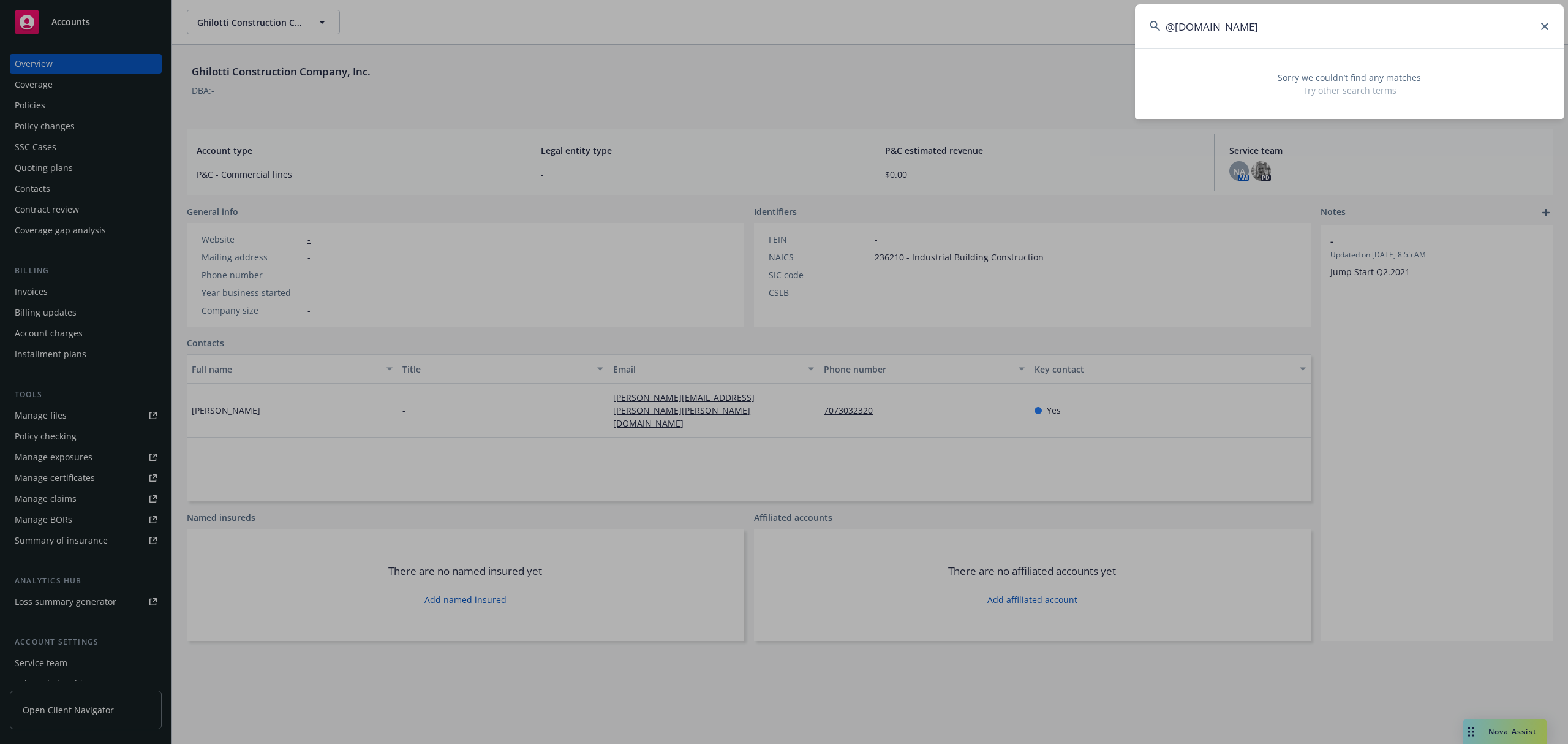
type input "@ablefencecompany.com"
click at [1546, 27] on icon at bounding box center [1544, 26] width 8 height 8
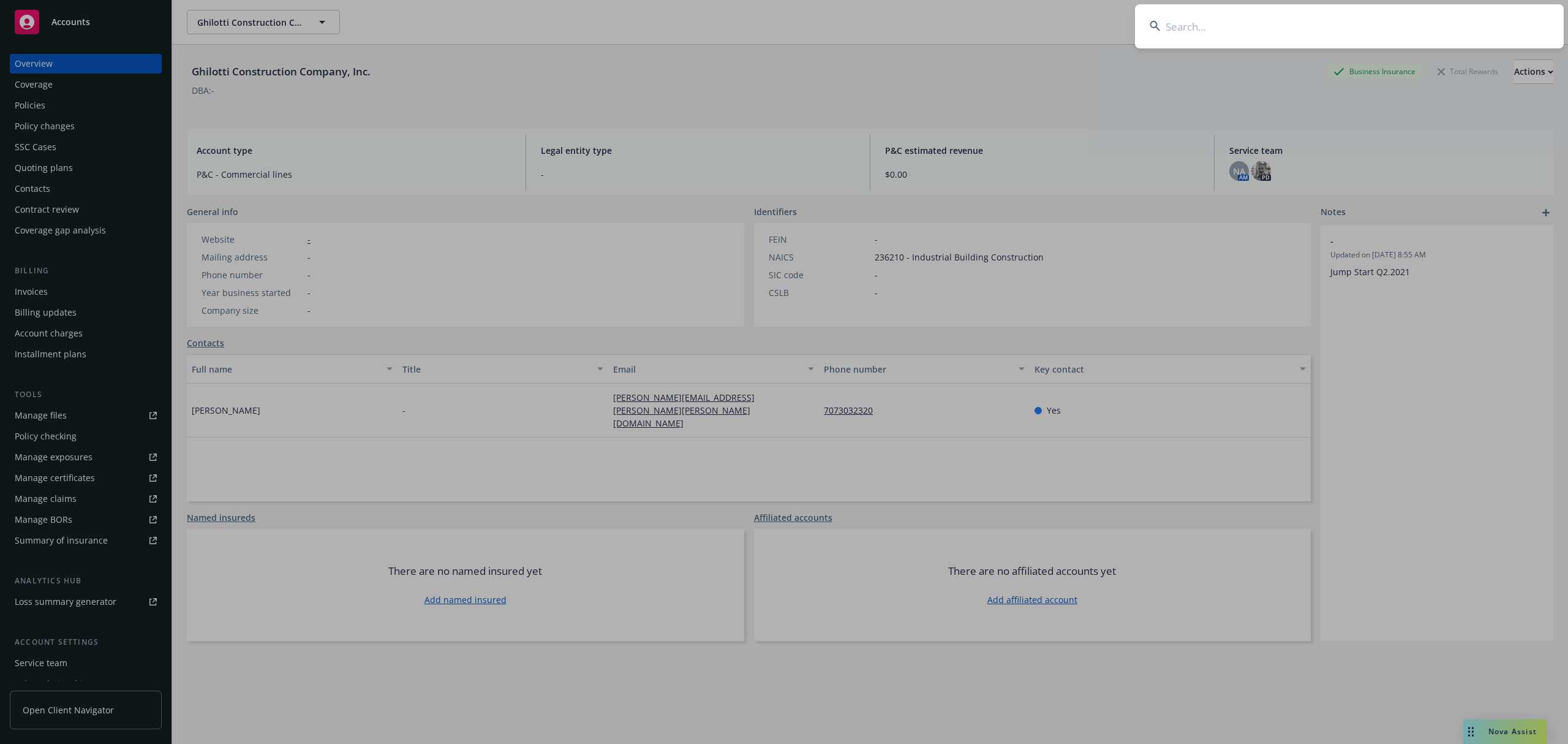
click at [1483, 30] on input at bounding box center [1349, 26] width 429 height 44
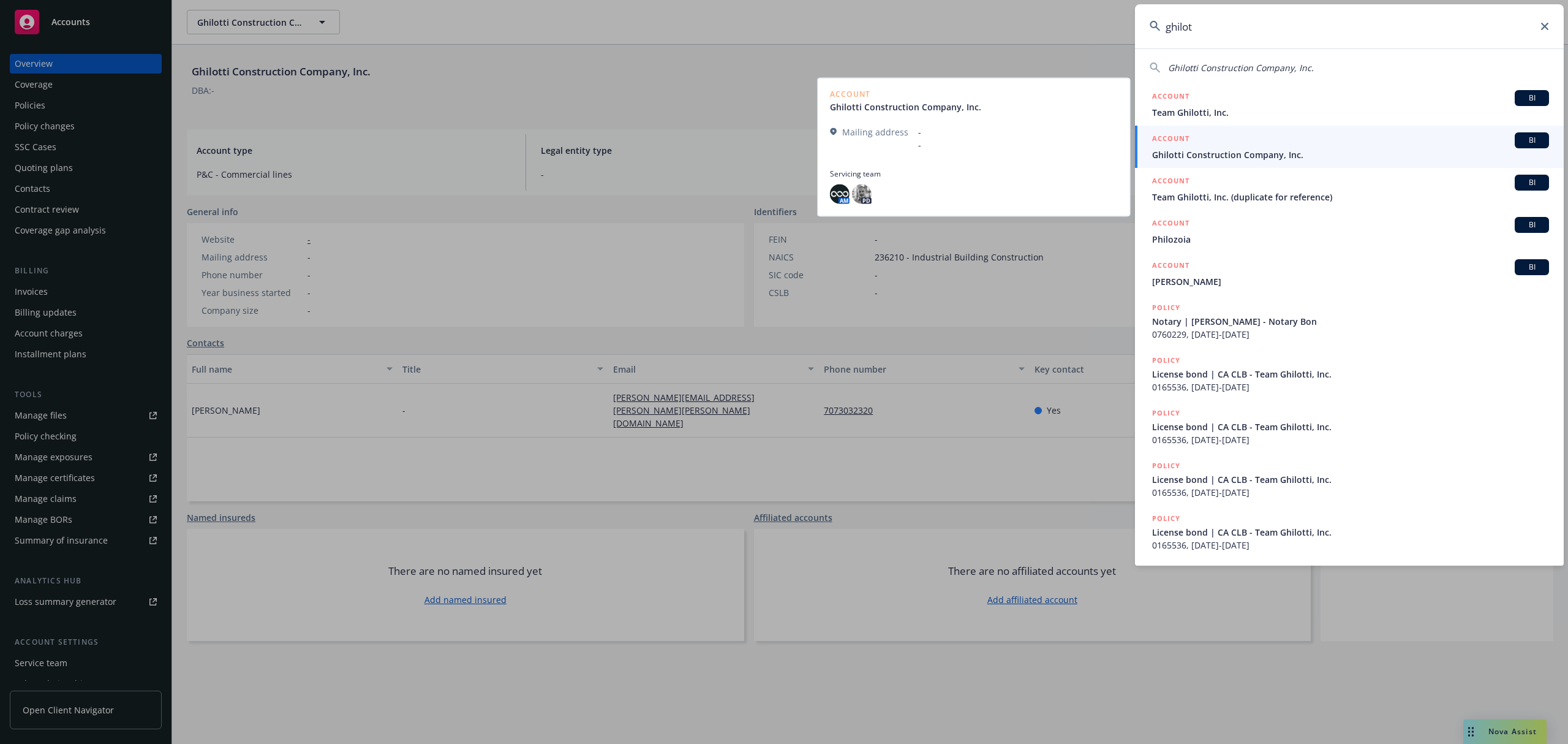
type input "ghilot"
click at [1386, 153] on span "Ghilotti Construction Company, Inc." at bounding box center [1351, 155] width 397 height 13
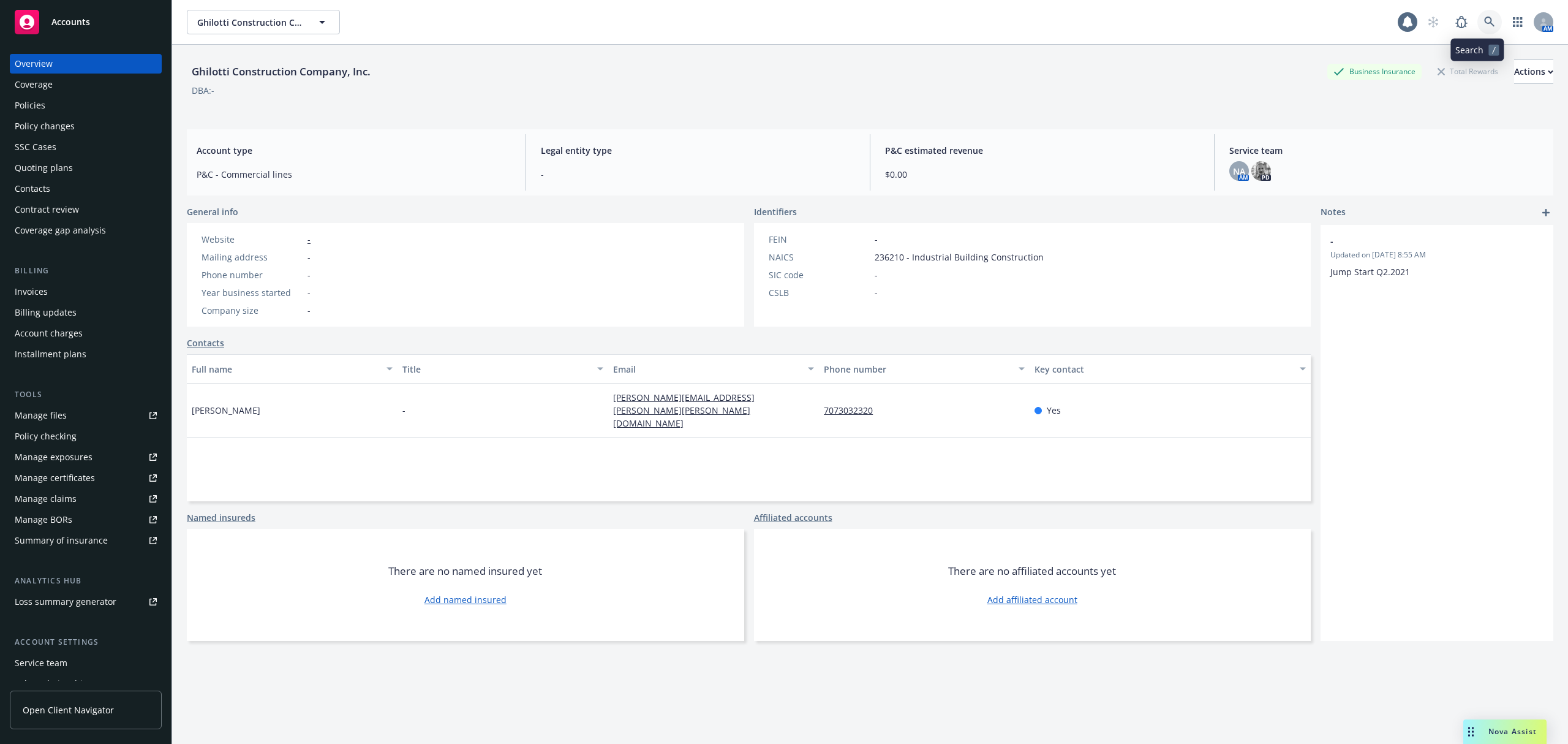
click at [1484, 25] on icon at bounding box center [1489, 21] width 10 height 10
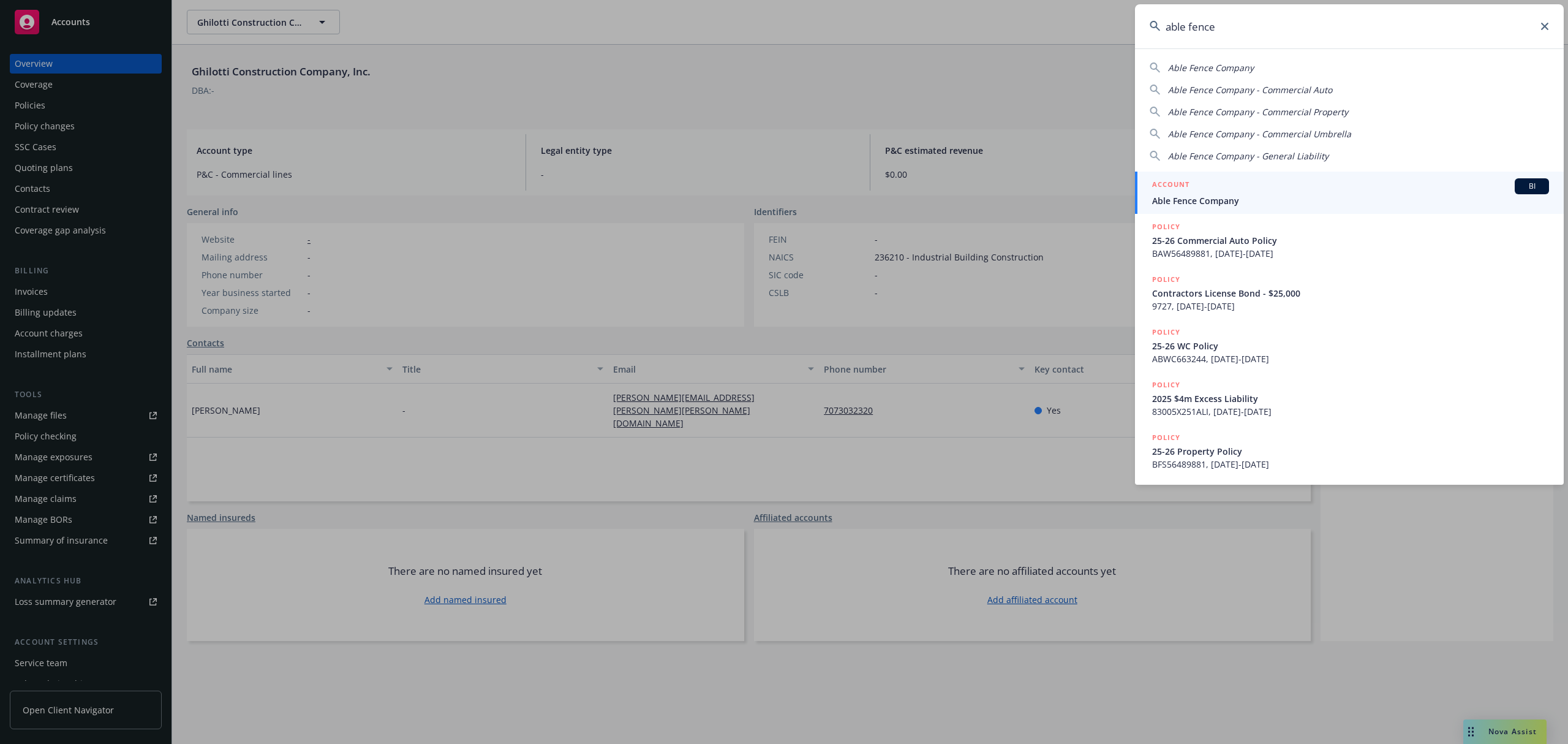
type input "able fence"
click at [1248, 180] on div "ACCOUNT BI" at bounding box center [1351, 186] width 397 height 16
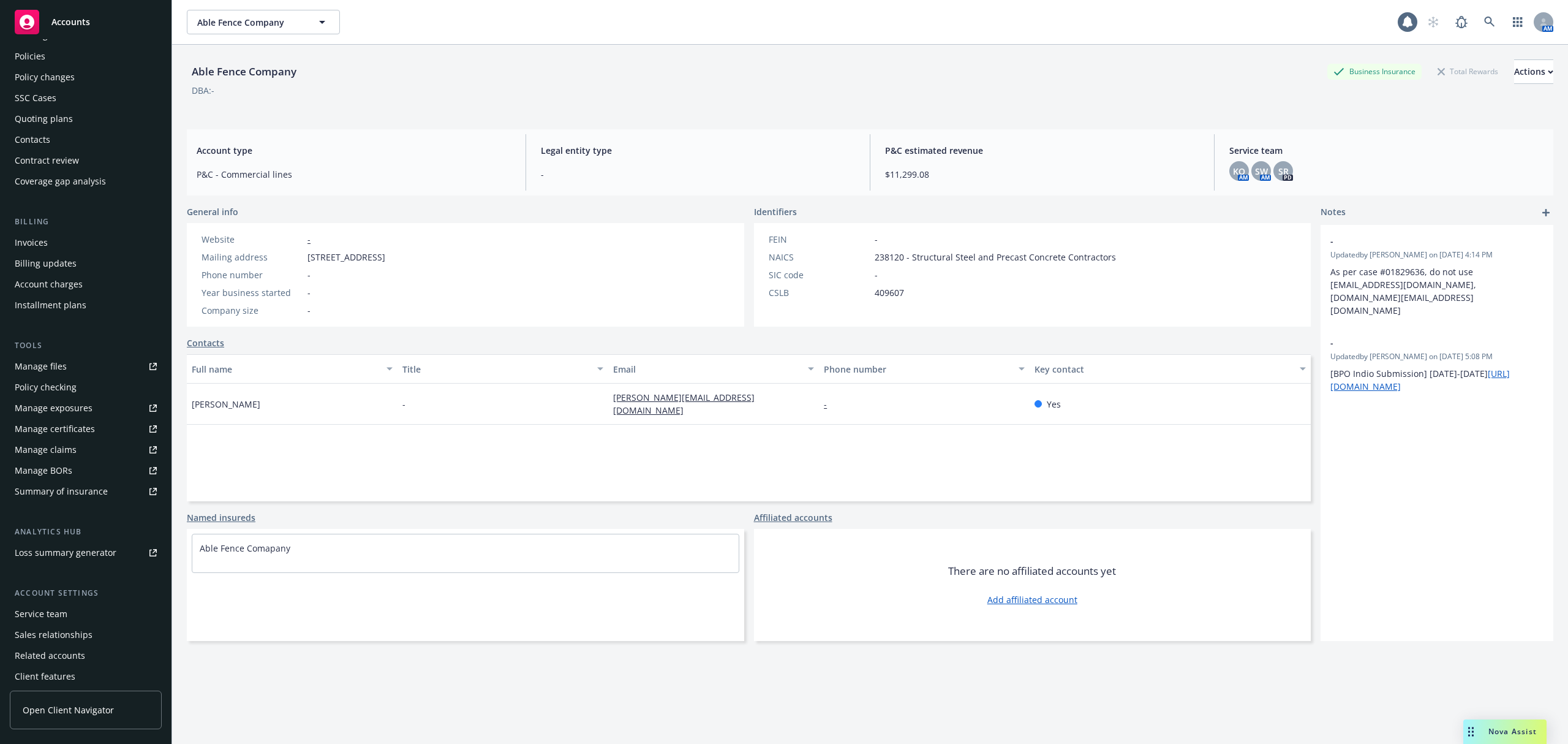
scroll to position [75, 0]
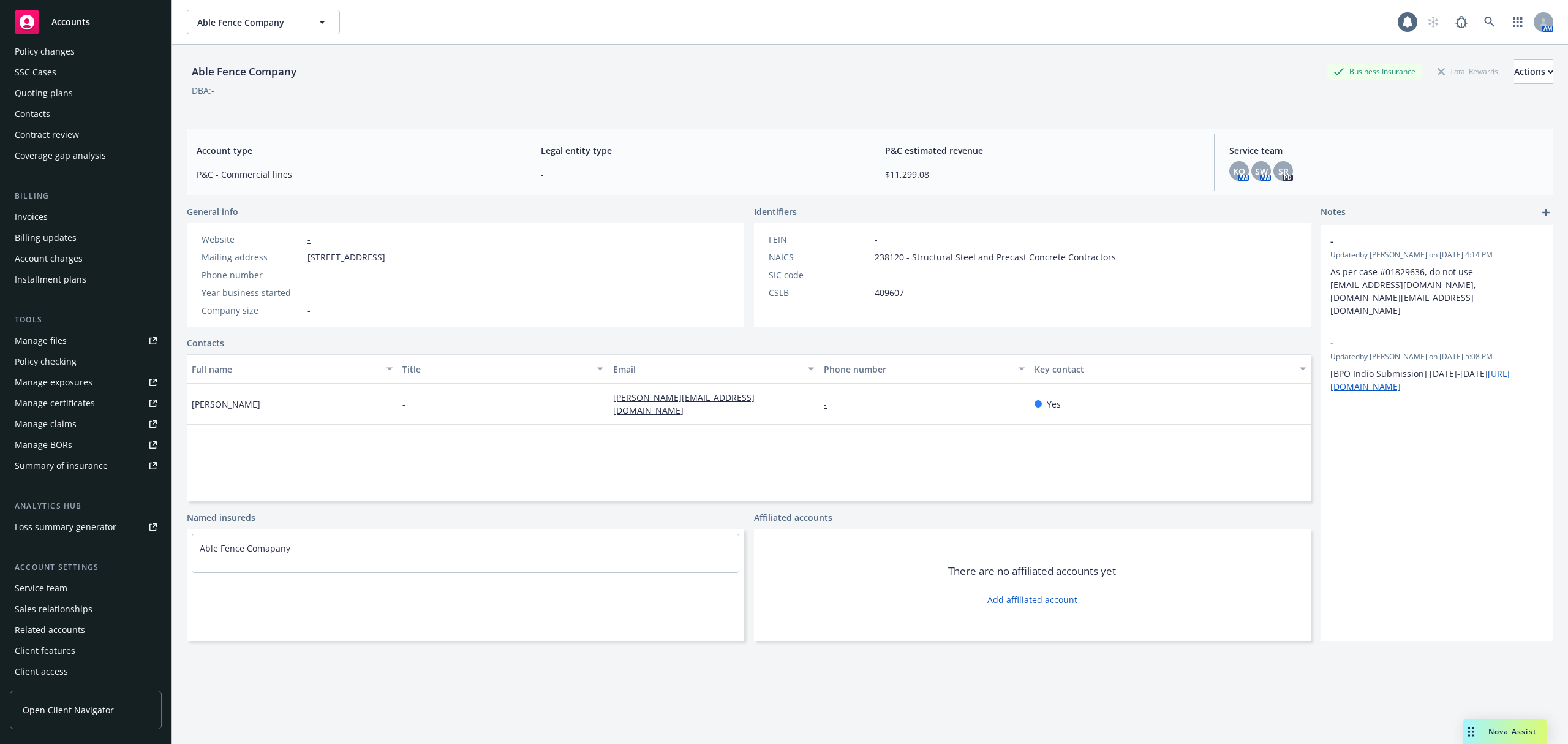
click at [56, 587] on div "Service team" at bounding box center [41, 588] width 53 height 20
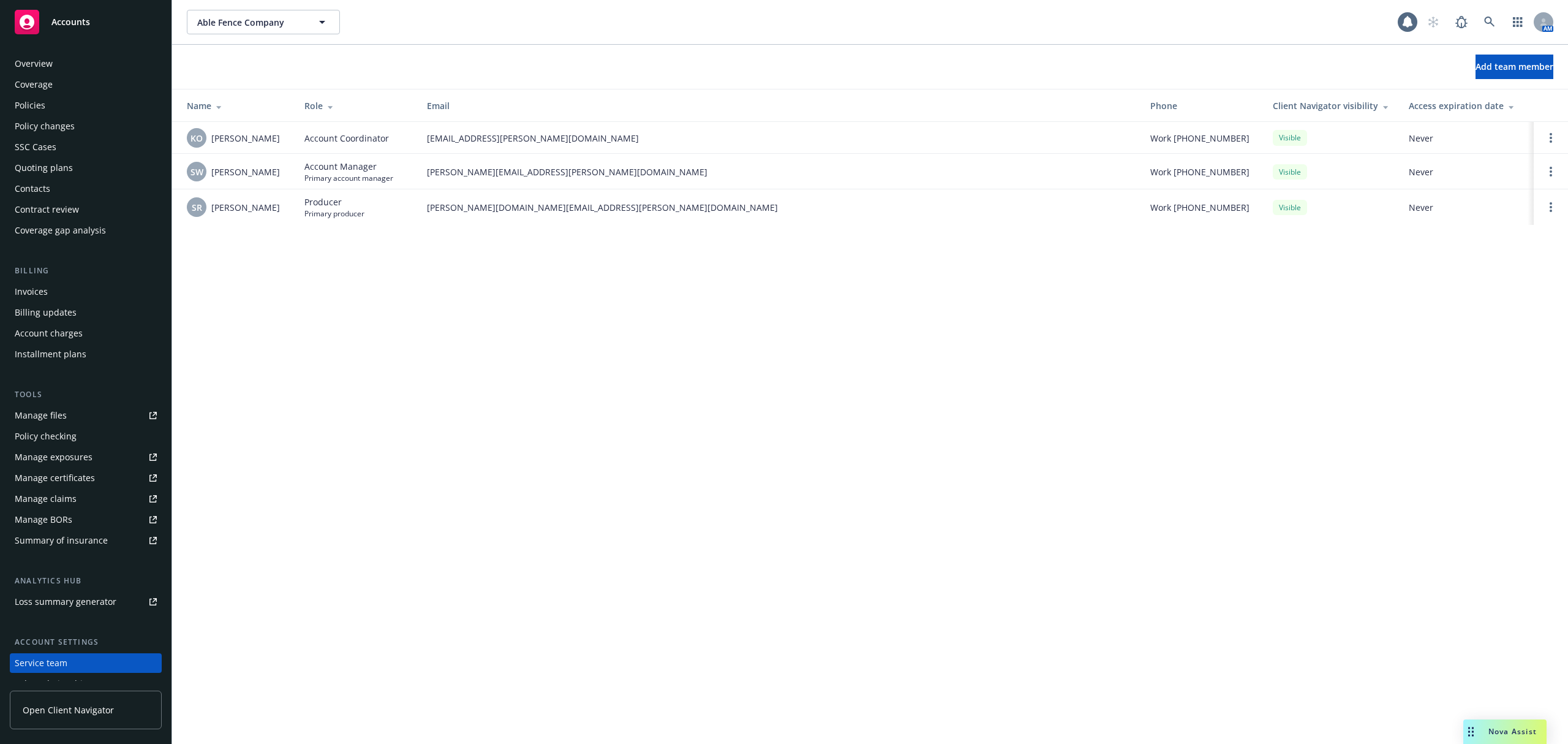
click at [47, 67] on div "Overview" at bounding box center [33, 63] width 38 height 20
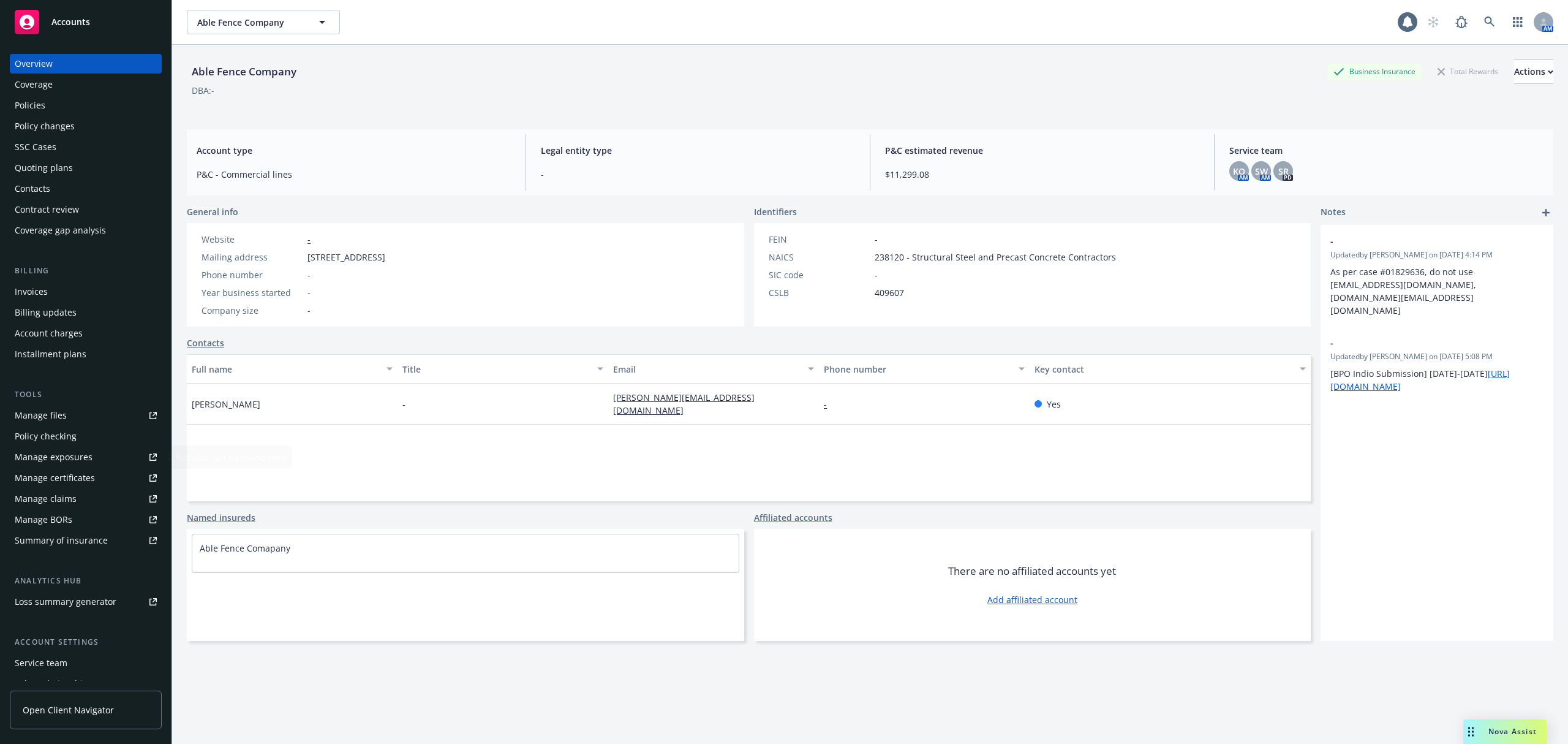
click at [45, 489] on div "Manage claims" at bounding box center [45, 499] width 62 height 20
click at [86, 476] on div "Manage certificates" at bounding box center [54, 477] width 81 height 20
click at [74, 78] on div "Coverage" at bounding box center [85, 84] width 142 height 20
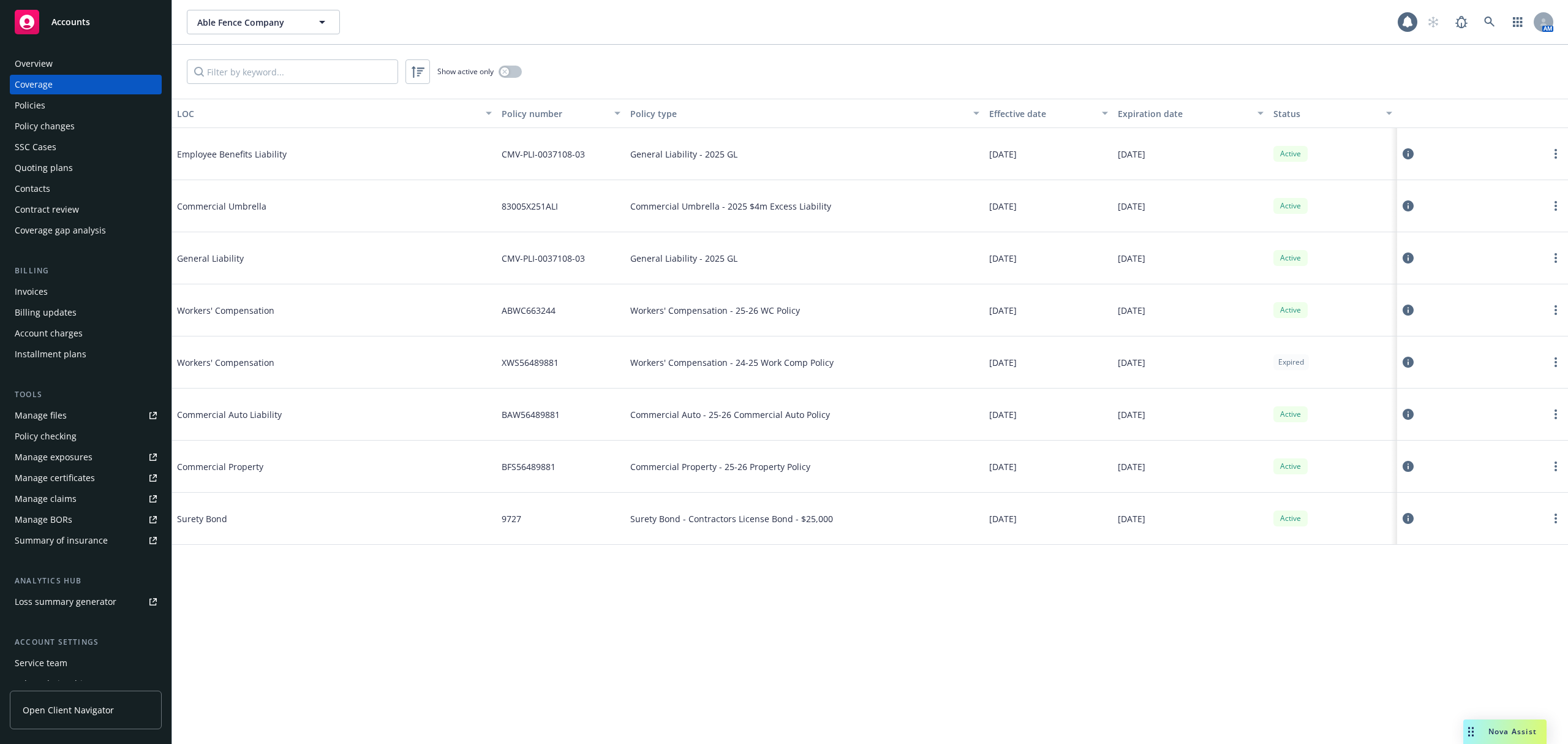
click at [635, 296] on div "Workers' Compensation - 25-26 WC Policy" at bounding box center [805, 310] width 359 height 52
click at [514, 74] on button "button" at bounding box center [509, 71] width 23 height 12
click at [302, 243] on div "General Liability" at bounding box center [269, 257] width 183 height 37
click at [255, 206] on span "Commercial Umbrella" at bounding box center [269, 206] width 183 height 13
click at [250, 254] on span "General Liability" at bounding box center [269, 258] width 183 height 13
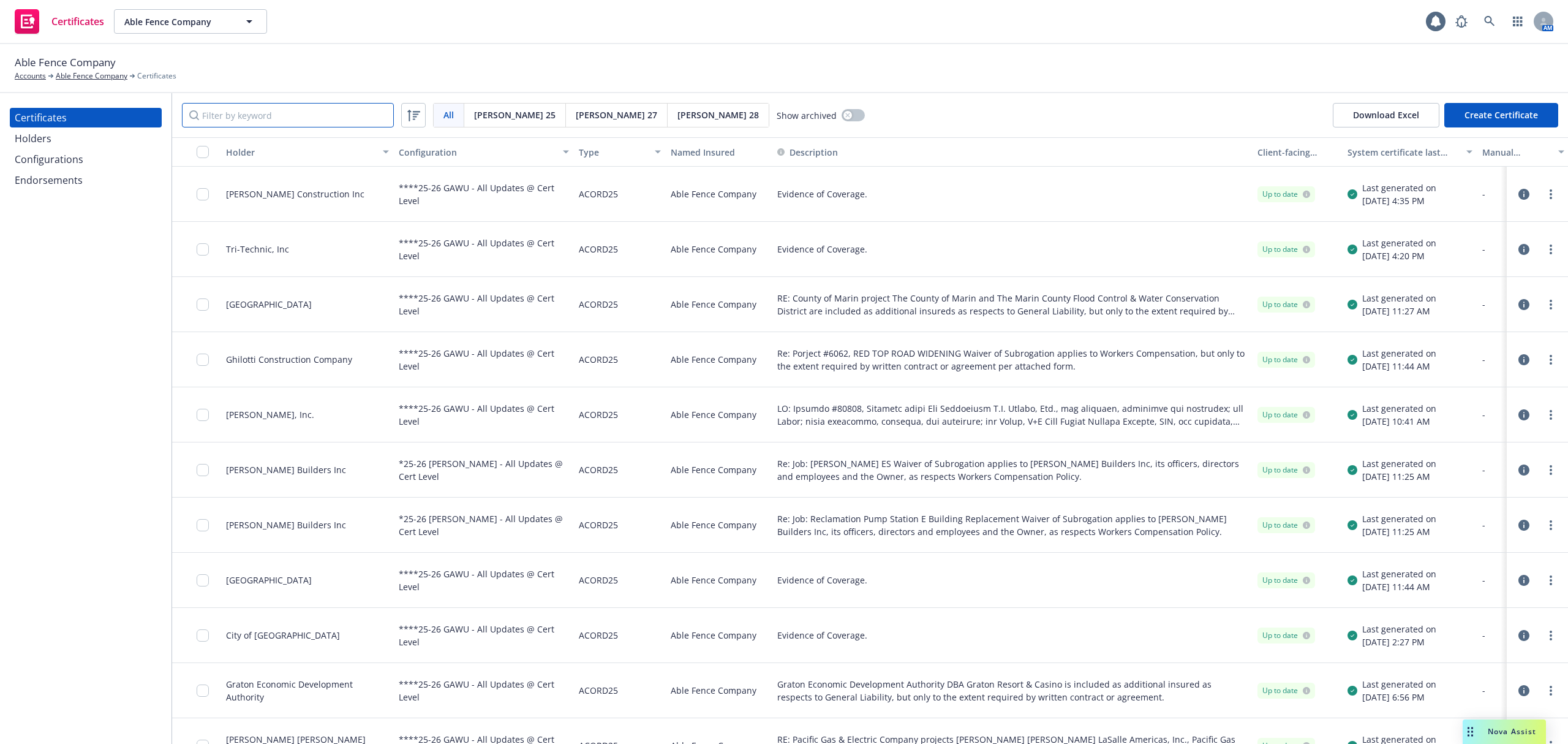
click at [273, 113] on input "Filter by keyword" at bounding box center [288, 115] width 212 height 25
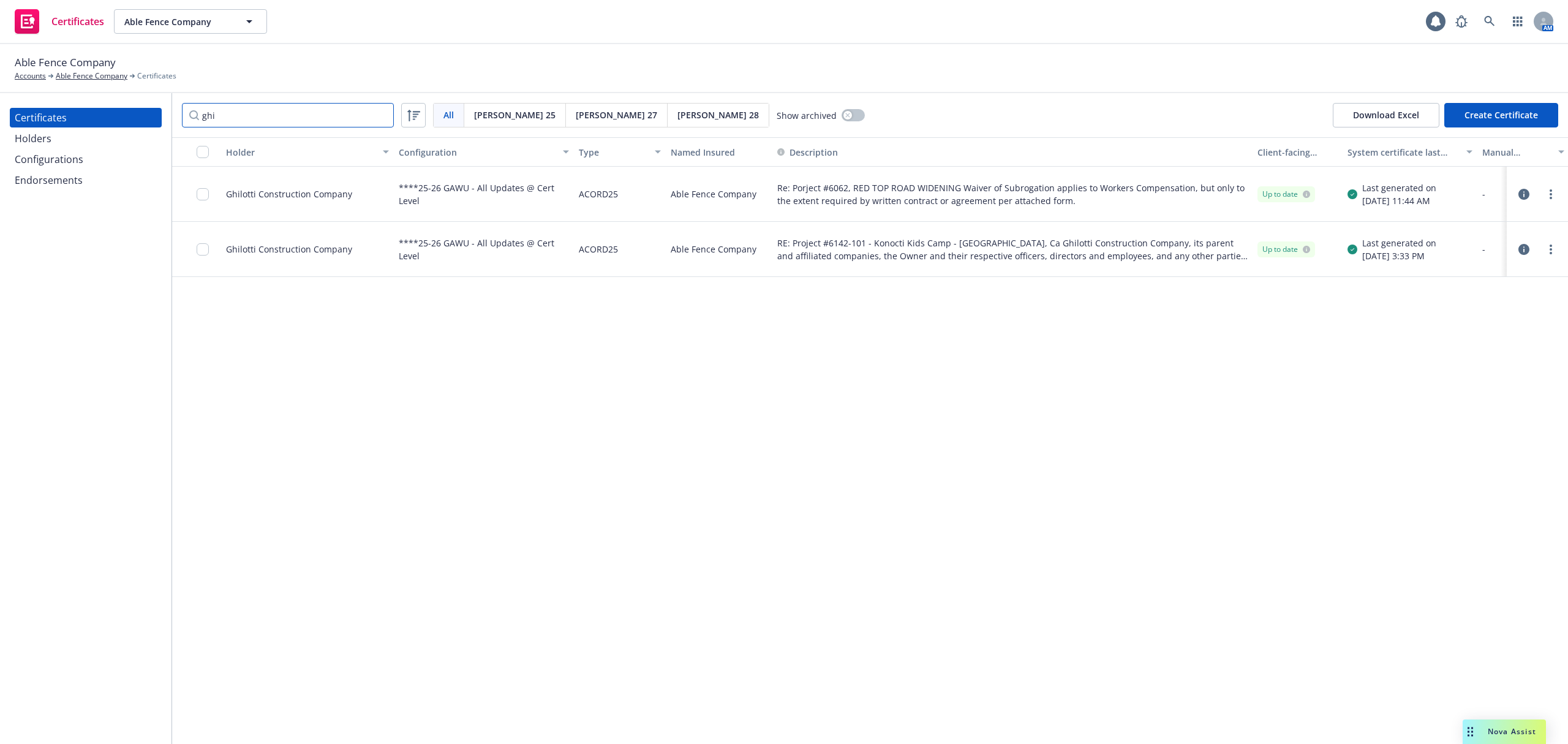
type input "ghi"
click at [569, 510] on div "Holder Configuration Type Named Insured Description Client-facing status System…" at bounding box center [870, 441] width 1396 height 606
click at [1552, 199] on link "more" at bounding box center [1550, 194] width 14 height 14
click at [1436, 415] on link "Preview a new version" at bounding box center [1459, 415] width 196 height 25
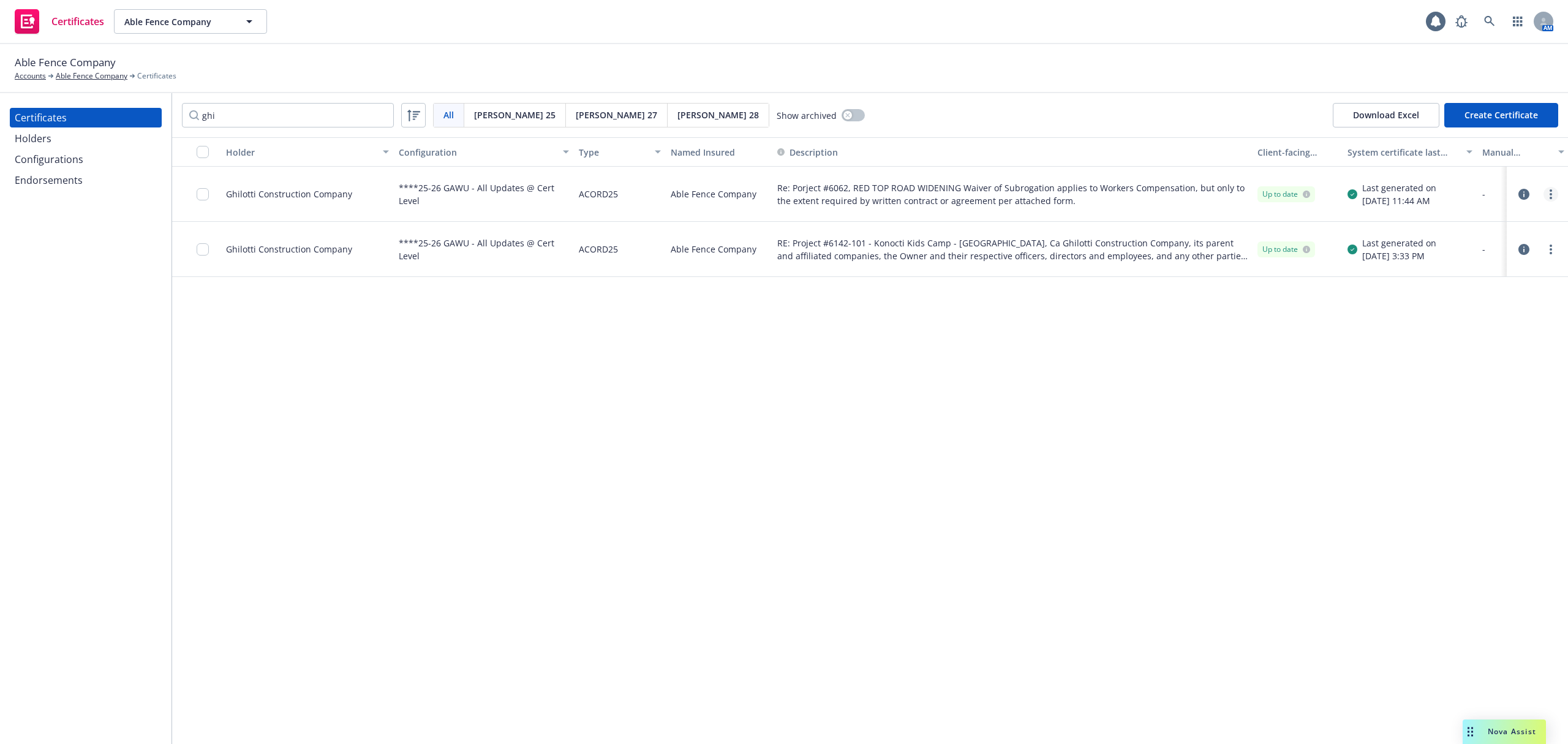
click at [1549, 194] on icon "more" at bounding box center [1550, 194] width 3 height 10
click at [1436, 374] on link "Download uneditable generated certificate" at bounding box center [1459, 366] width 196 height 25
click at [1526, 191] on icon "button" at bounding box center [1524, 194] width 11 height 11
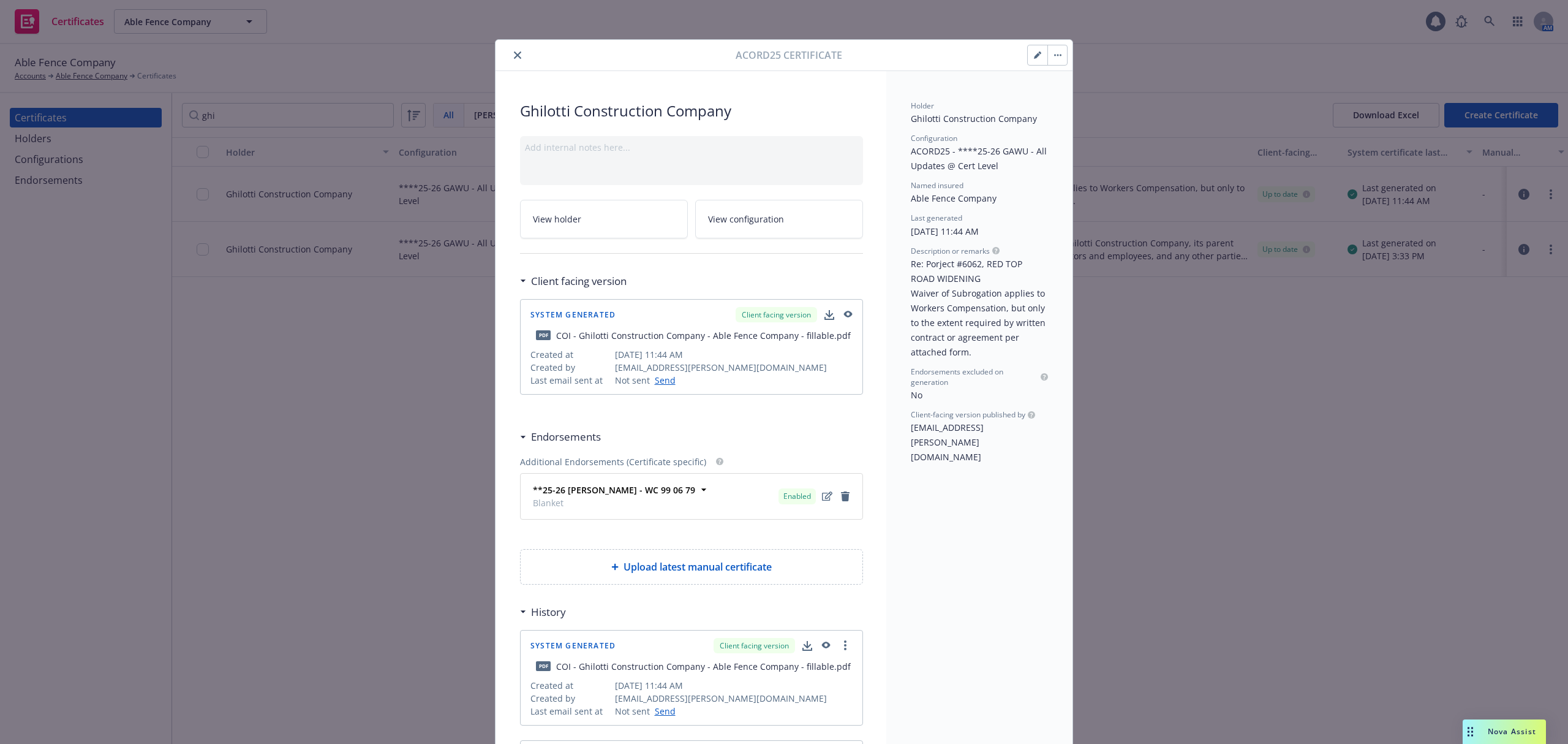
click at [1034, 56] on icon "button" at bounding box center [1037, 55] width 6 height 6
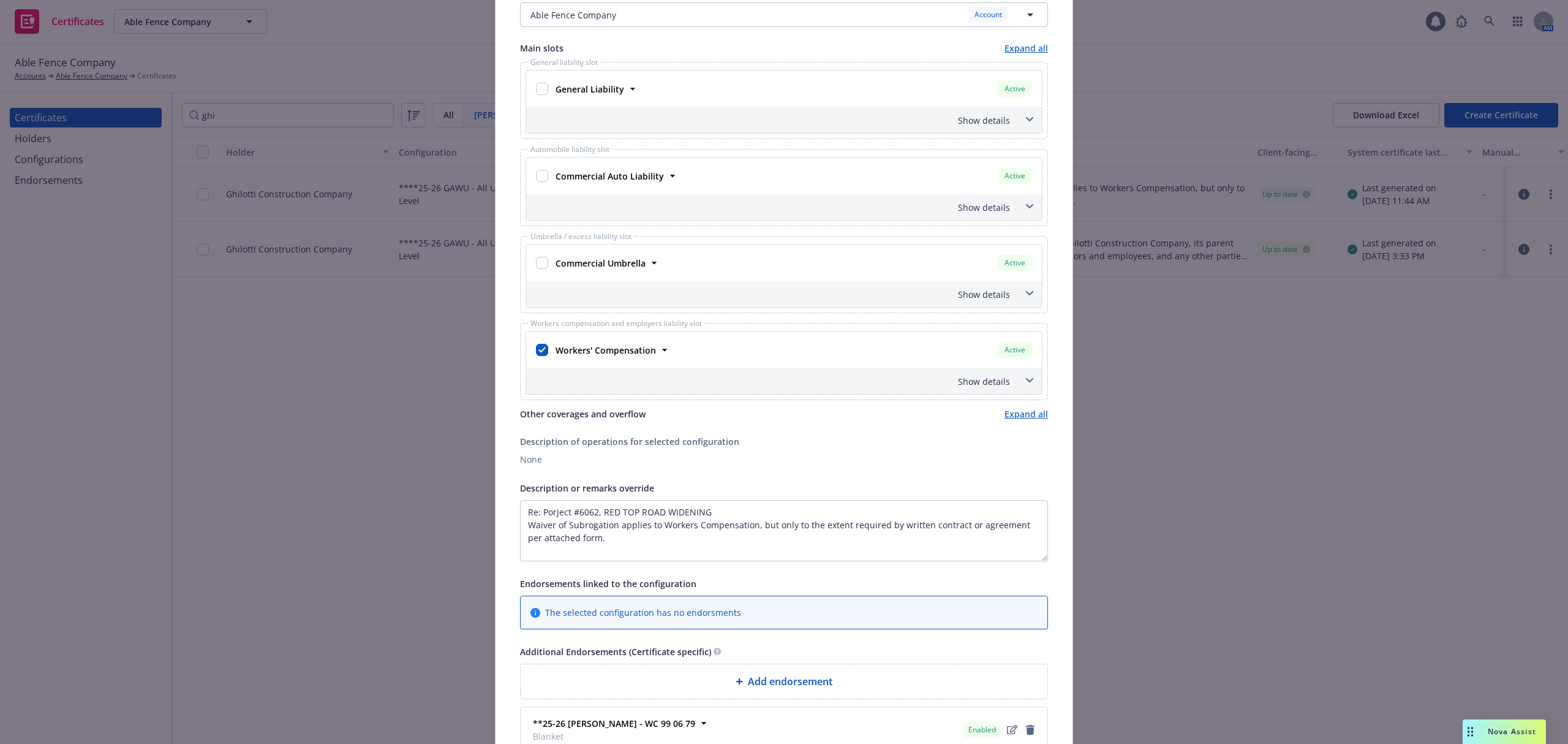
scroll to position [298, 0]
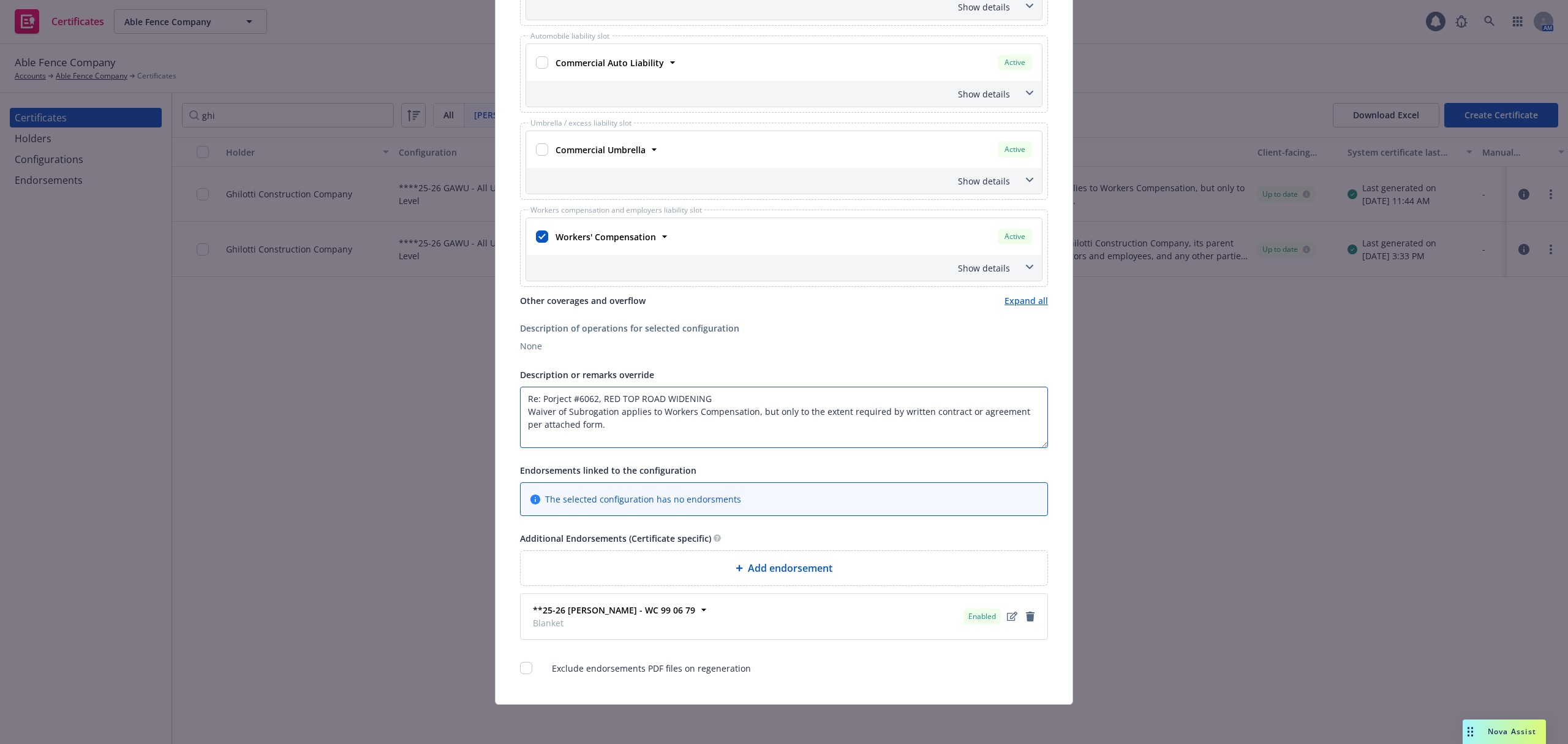
click at [664, 435] on textarea "Re: Porject #6062, RED TOP ROAD WIDENING Waiver of Subrogation applies to Worke…" at bounding box center [784, 417] width 528 height 61
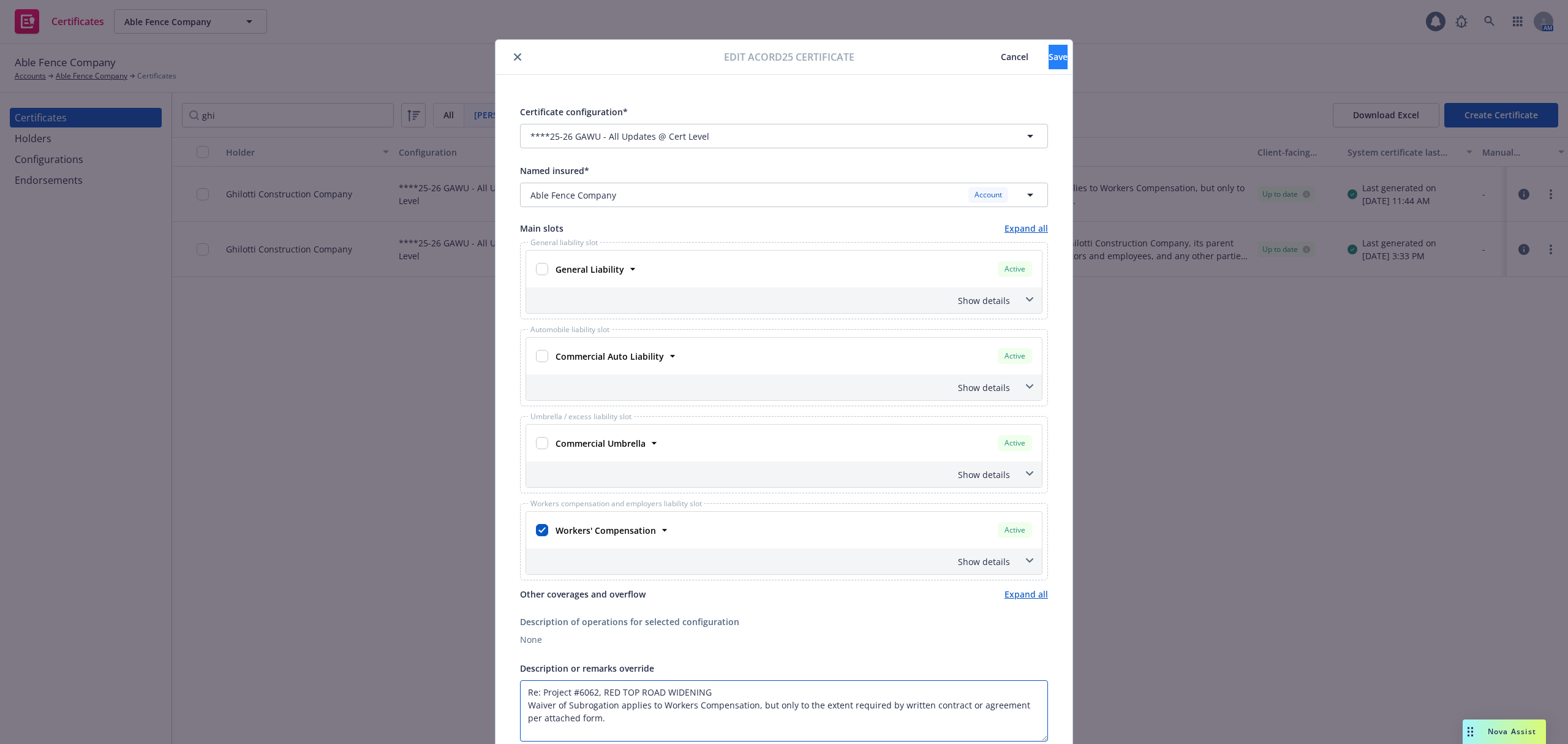
type textarea "Re: Project #6062, RED TOP ROAD WIDENING Waiver of Subrogation applies to Worke…"
click at [1048, 59] on button "Save" at bounding box center [1058, 57] width 19 height 25
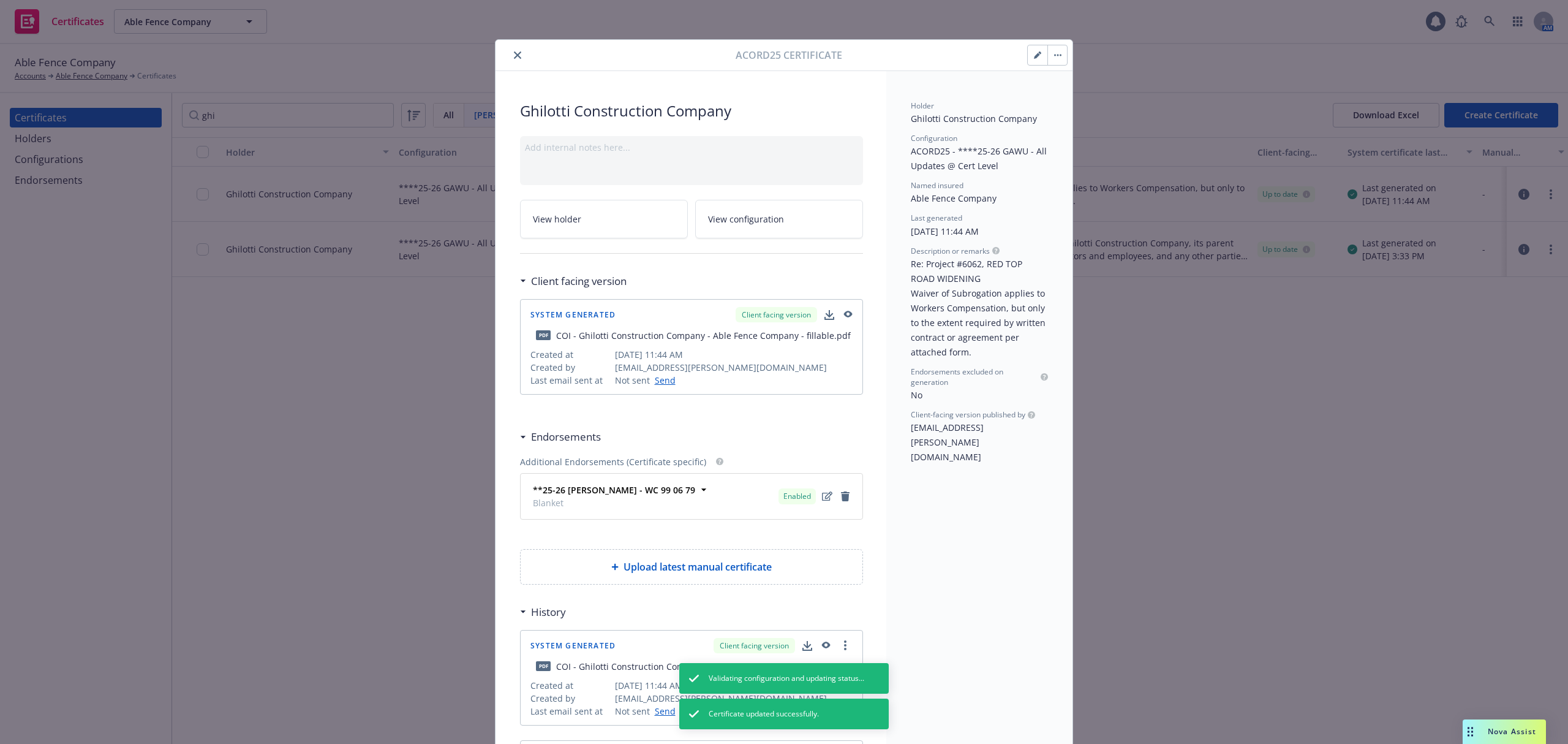
click at [1051, 58] on button "button" at bounding box center [1057, 54] width 20 height 20
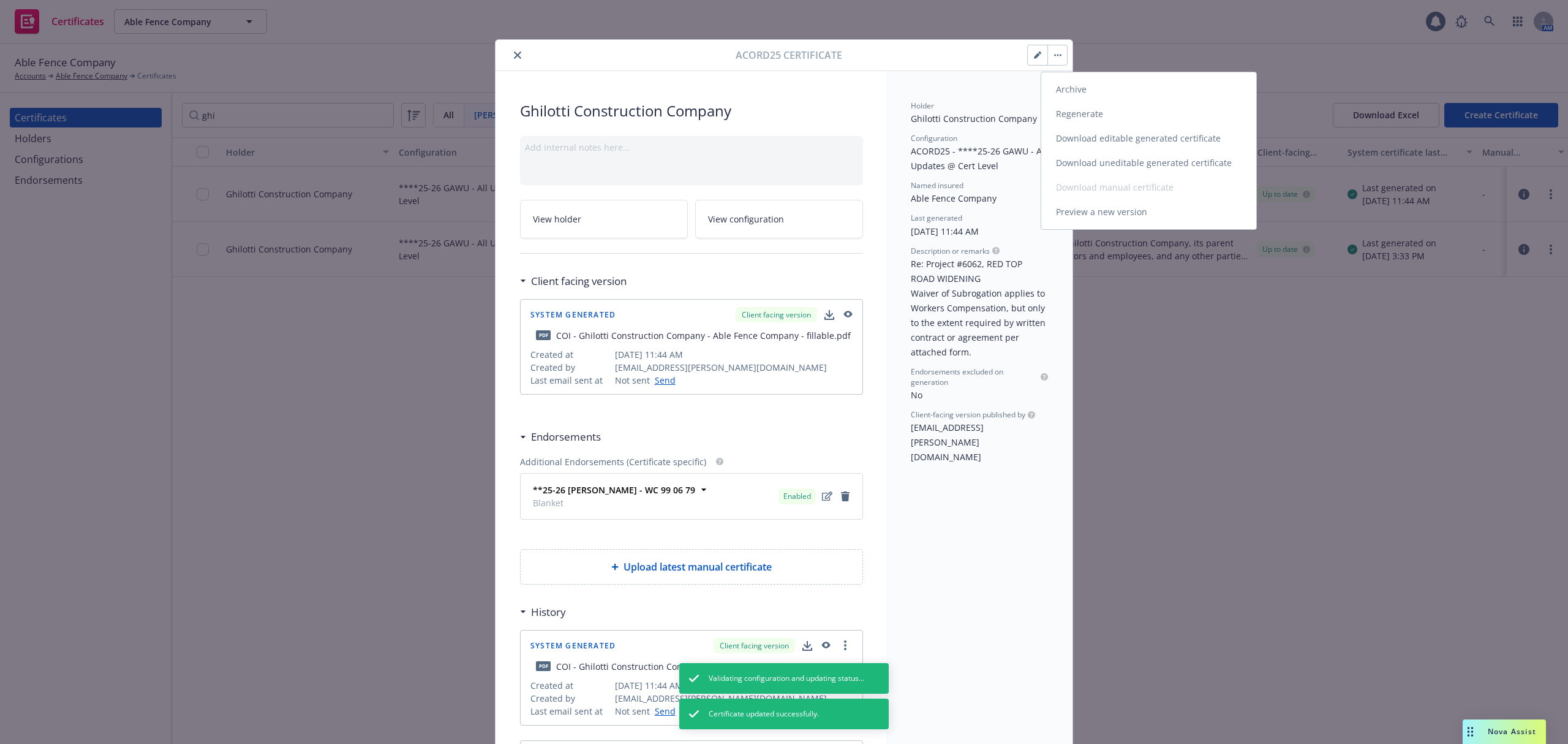
click at [1054, 116] on link "Regenerate" at bounding box center [1149, 114] width 215 height 25
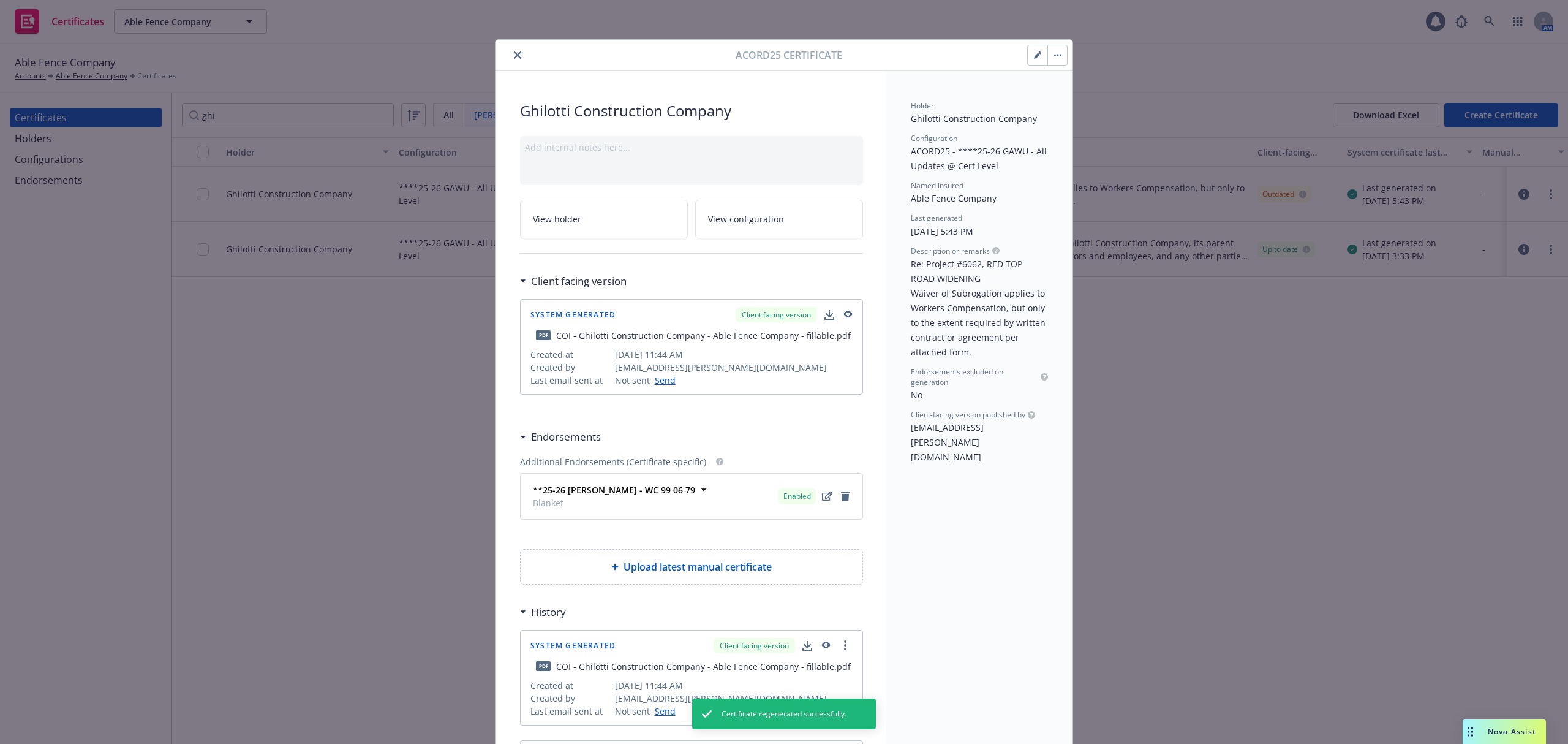
click at [515, 59] on button "close" at bounding box center [517, 54] width 14 height 14
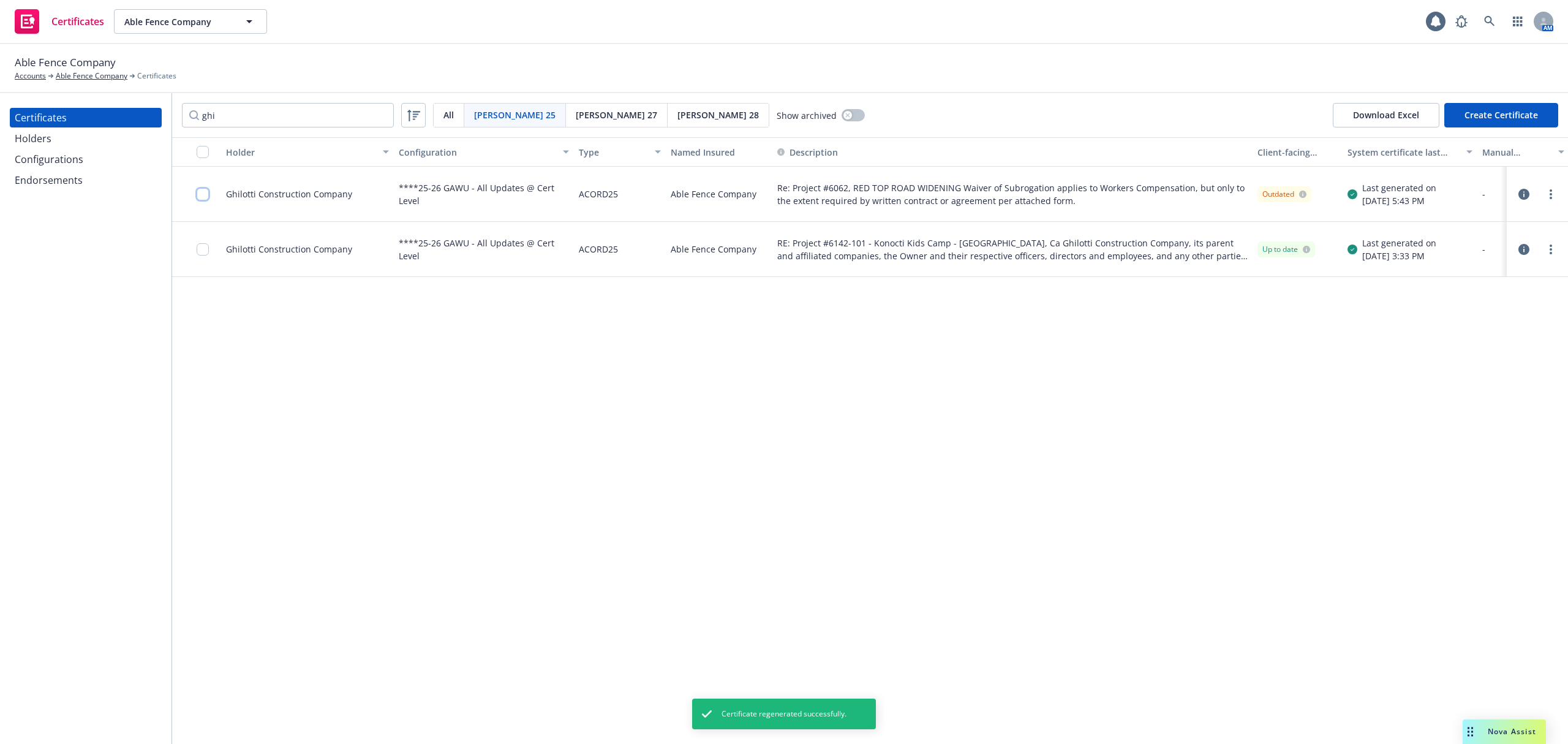
click at [202, 193] on input "checkbox" at bounding box center [203, 194] width 12 height 12
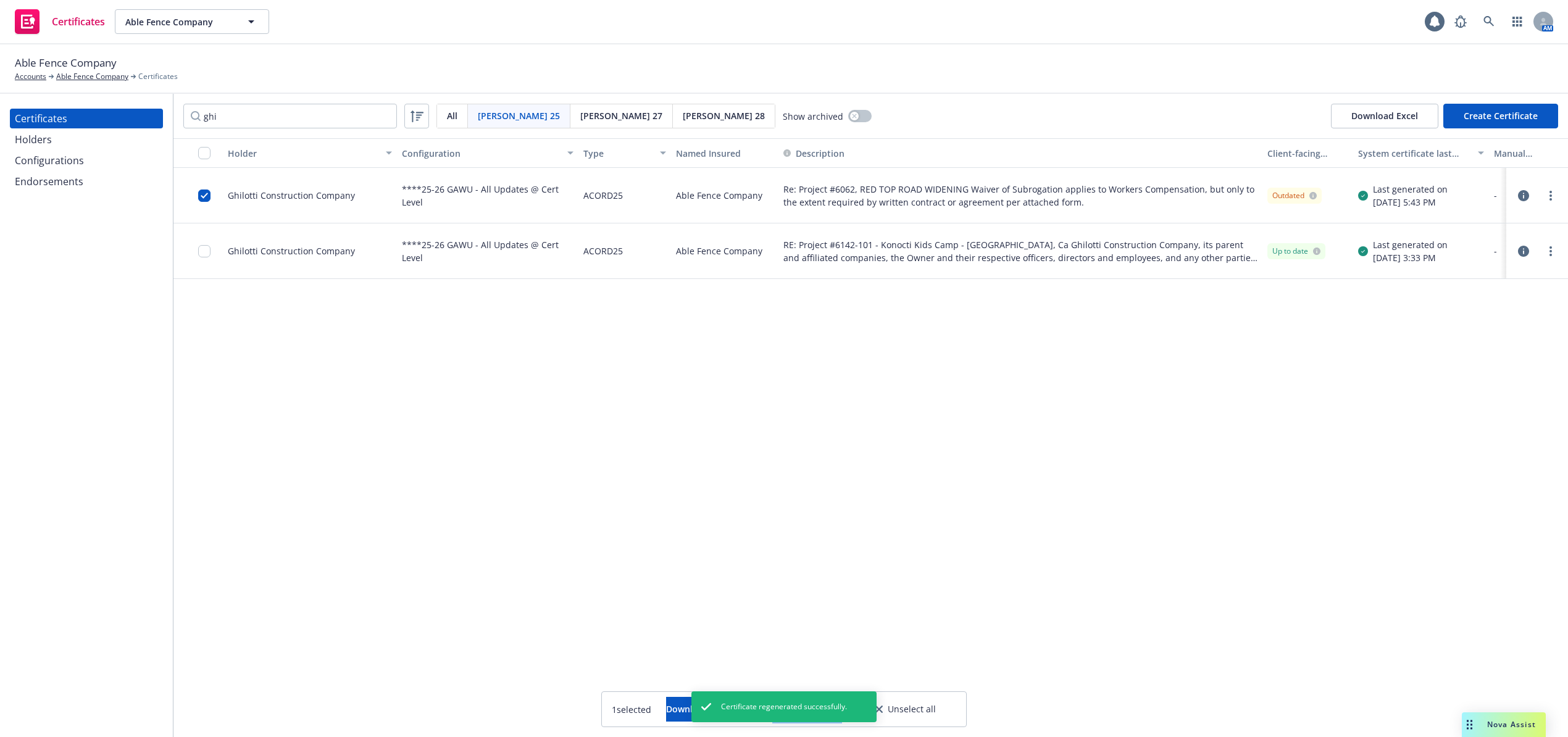
click at [840, 710] on button "Other actions" at bounding box center [807, 710] width 66 height 25
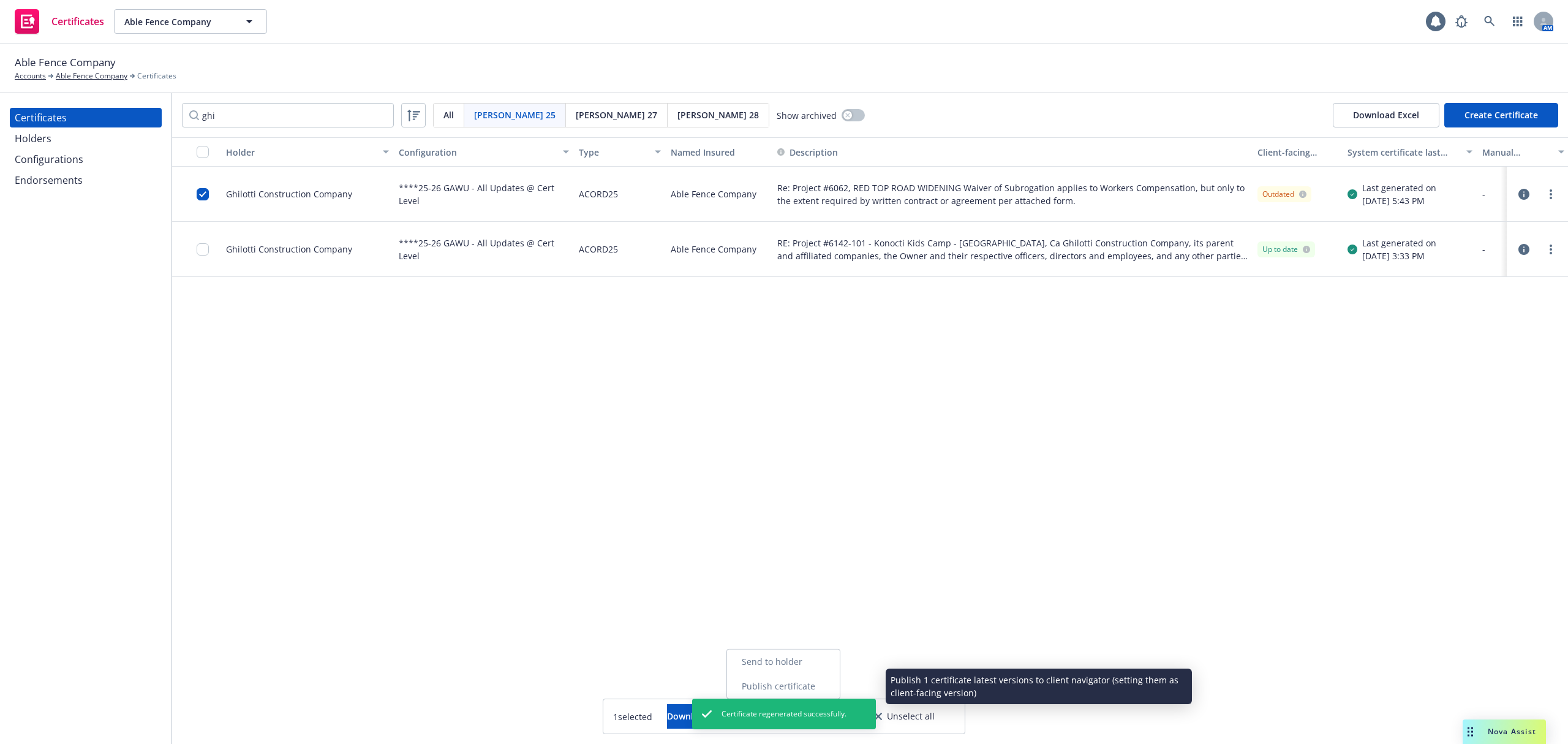
click at [840, 683] on link "Publish certificate" at bounding box center [783, 686] width 113 height 25
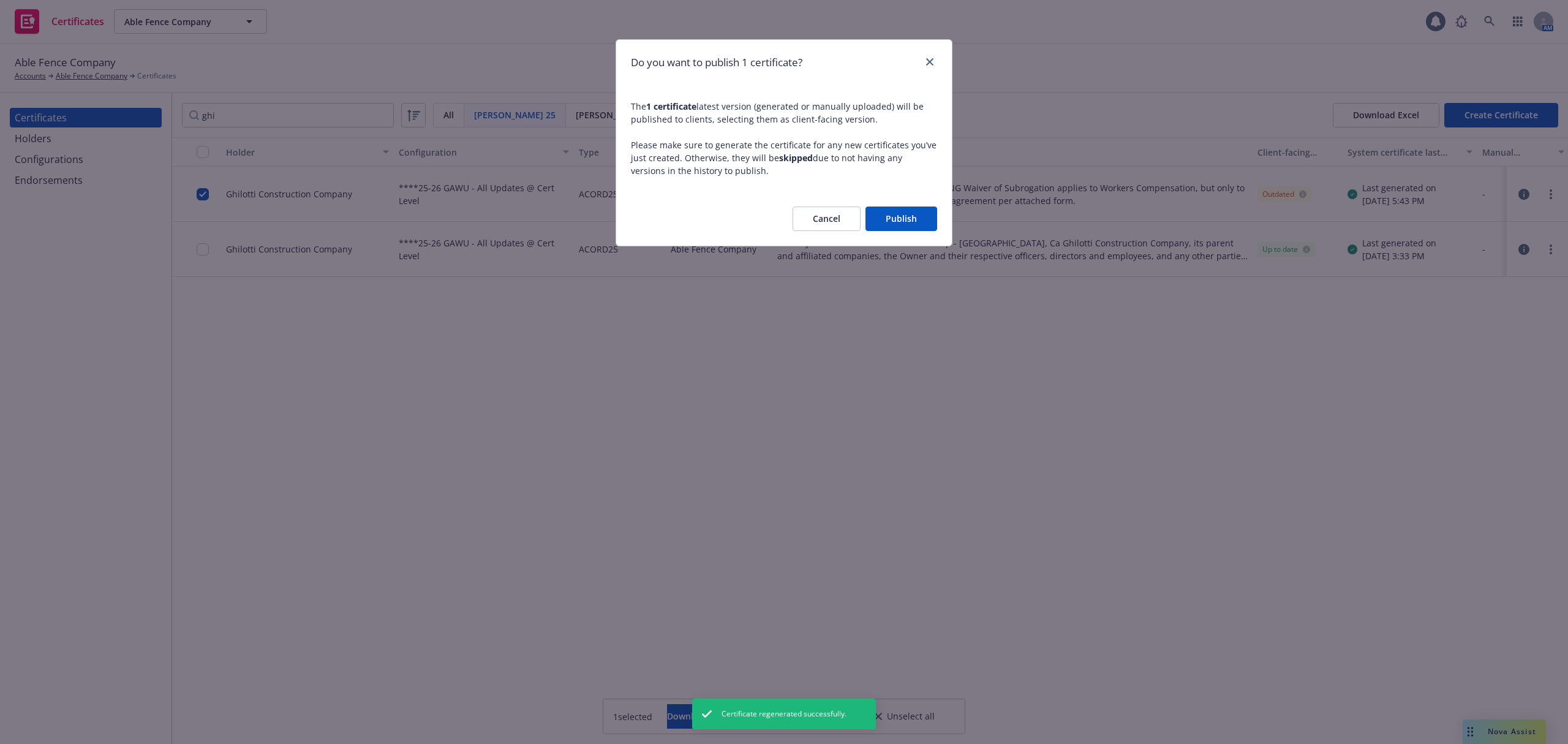
click at [915, 219] on button "Publish" at bounding box center [901, 218] width 71 height 25
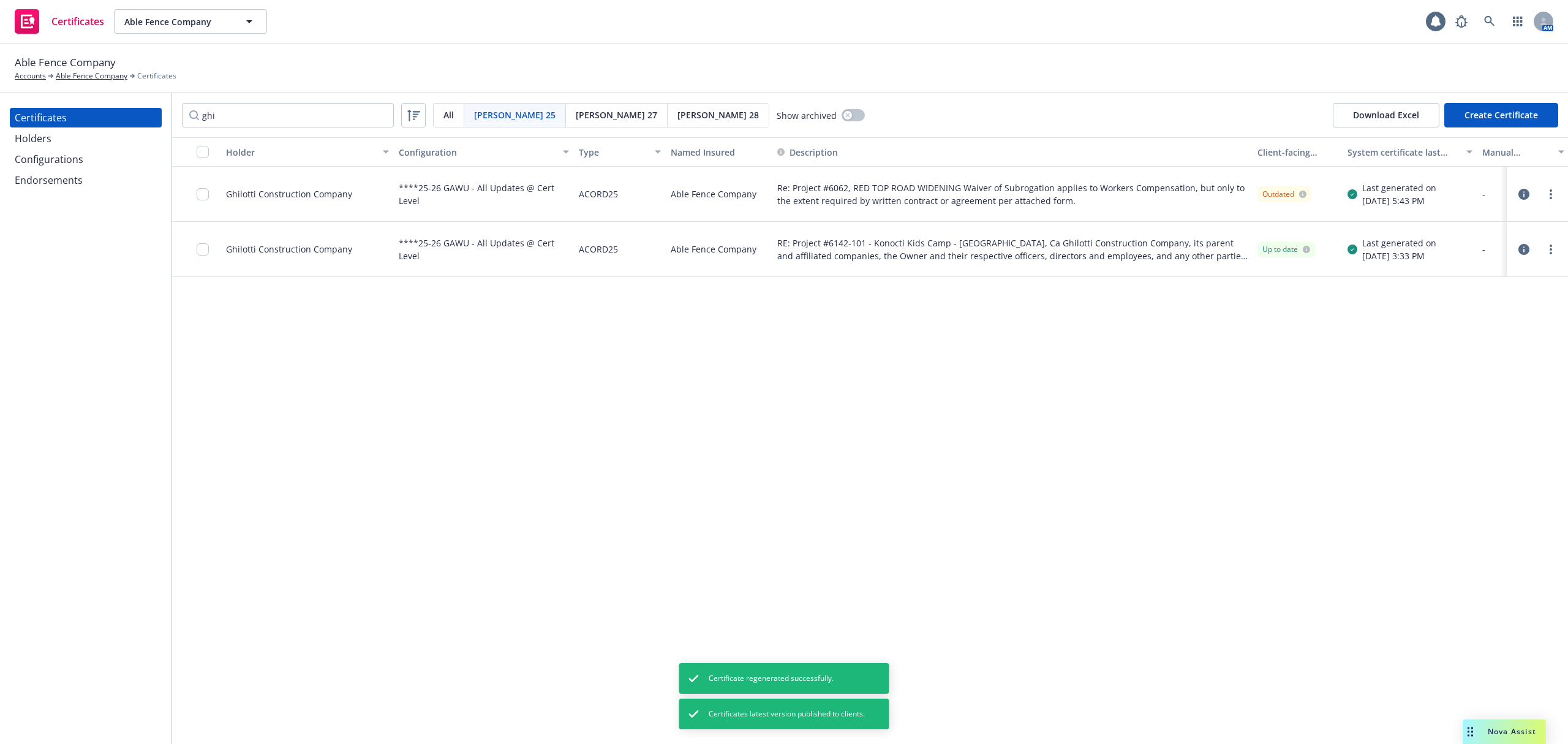
click at [946, 450] on div "Holder Configuration Type Named Insured Description Client-facing status System…" at bounding box center [870, 441] width 1396 height 606
click at [1178, 461] on div "Holder Configuration Type Named Insured Description Client-facing status System…" at bounding box center [870, 441] width 1396 height 606
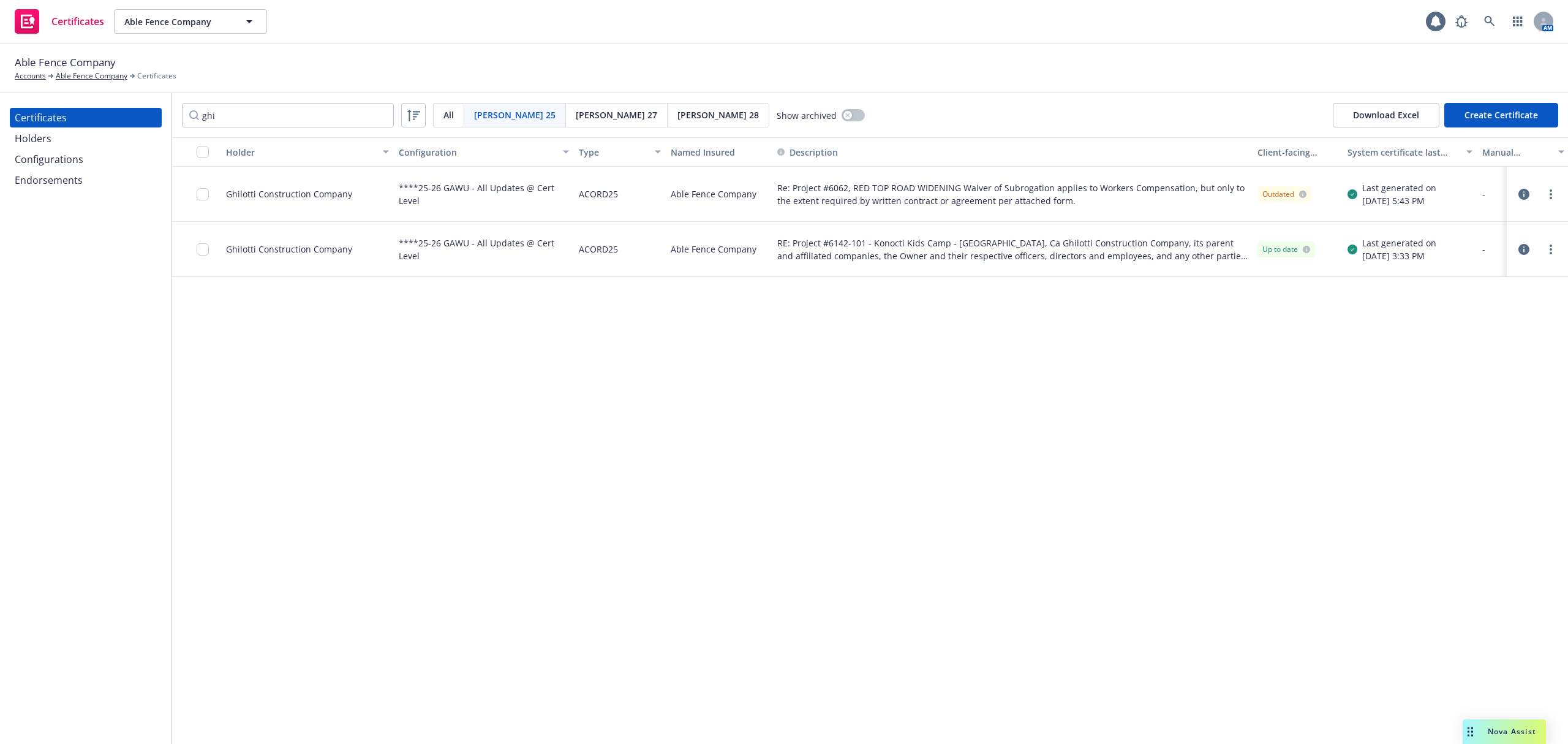
click at [1250, 375] on div "Holder Configuration Type Named Insured Description Client-facing status System…" at bounding box center [870, 441] width 1396 height 606
click at [1520, 199] on icon "button" at bounding box center [1524, 194] width 11 height 11
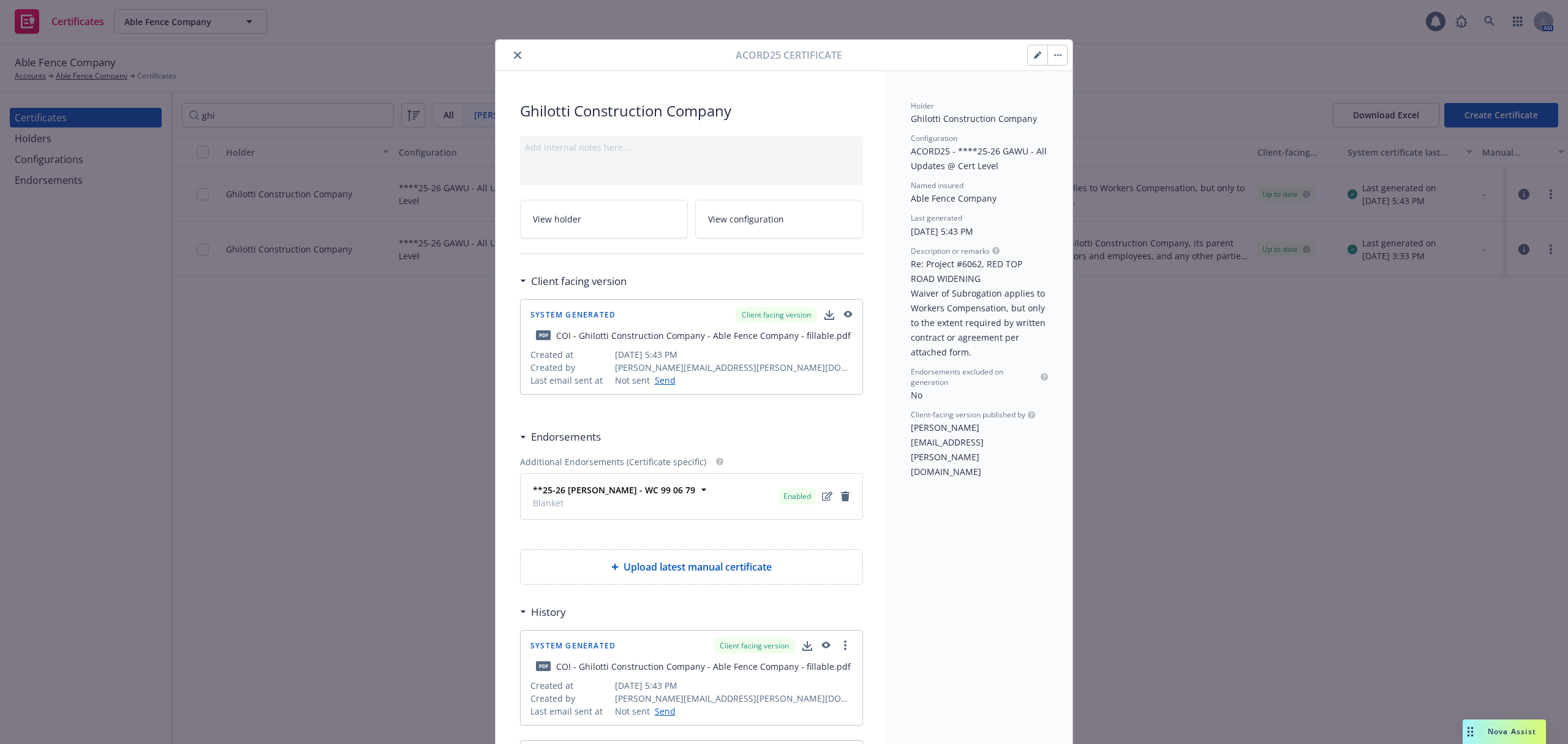
click at [514, 52] on icon "close" at bounding box center [517, 55] width 8 height 8
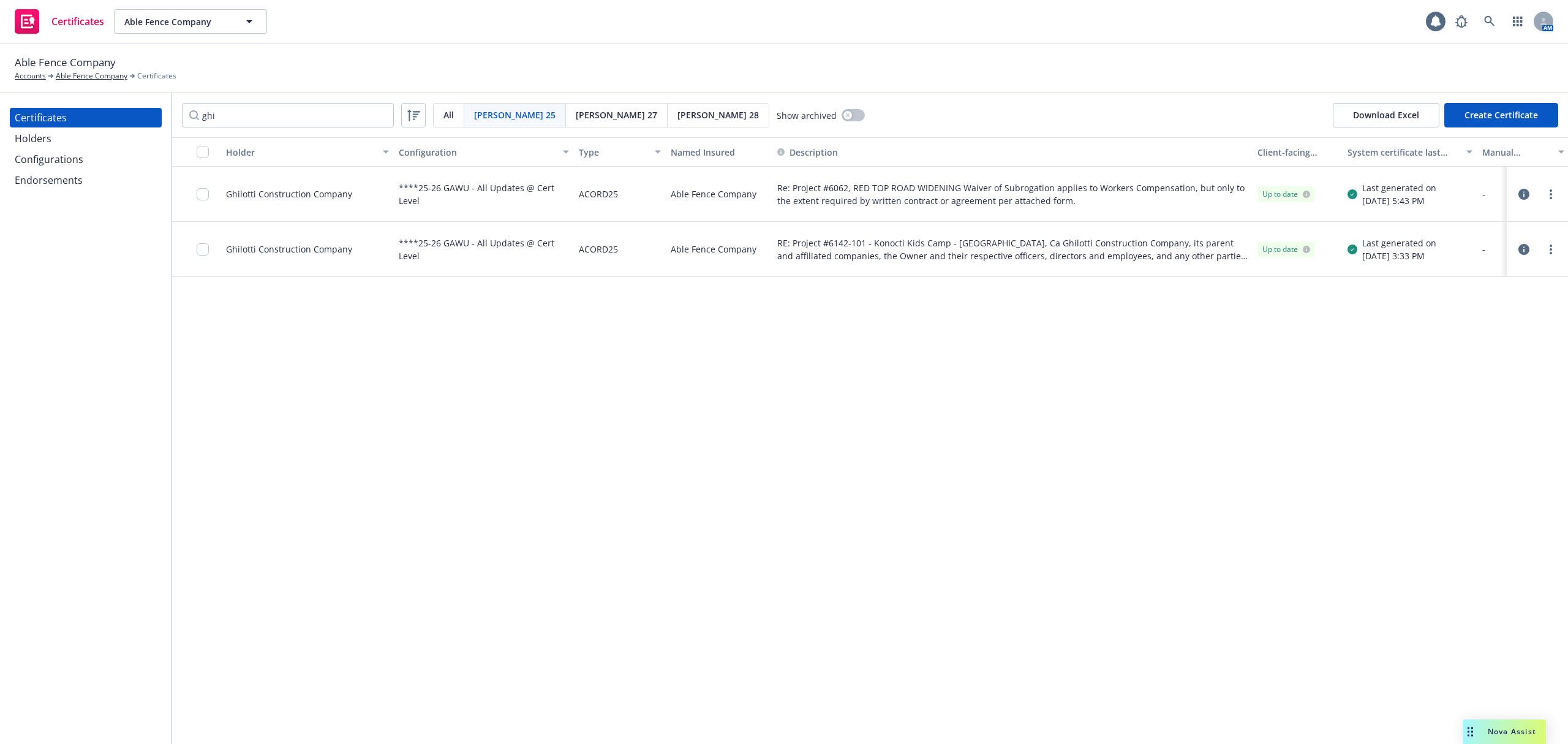
click at [1314, 469] on div "Holder Configuration Type Named Insured Description Client-facing status System…" at bounding box center [870, 441] width 1396 height 606
click at [1552, 191] on circle "more" at bounding box center [1550, 190] width 3 height 3
click at [1492, 365] on link "Download uneditable generated certificate" at bounding box center [1459, 366] width 196 height 25
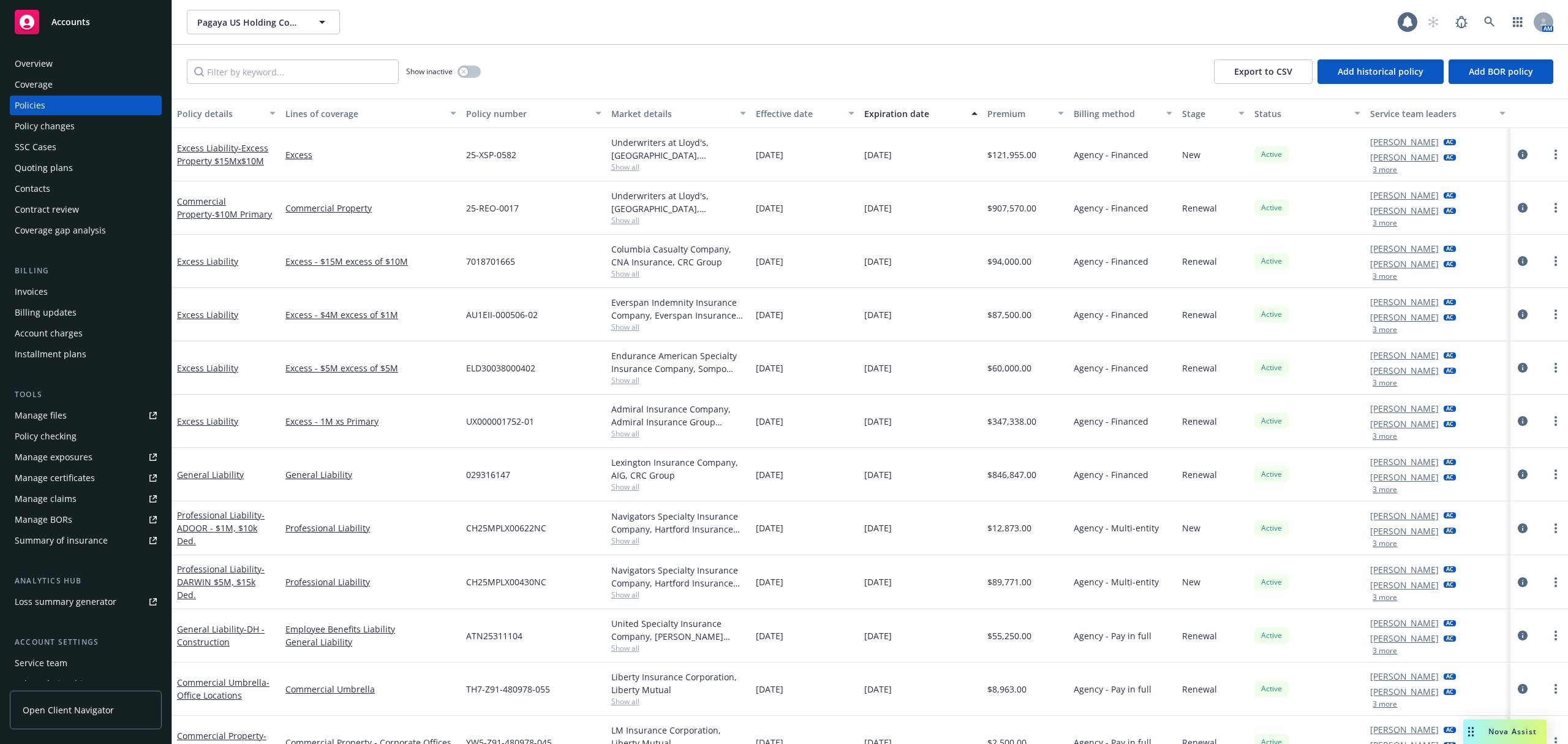
click at [92, 481] on div "Manage certificates" at bounding box center [54, 477] width 81 height 20
click at [14, 84] on div "Coverage" at bounding box center [33, 84] width 38 height 20
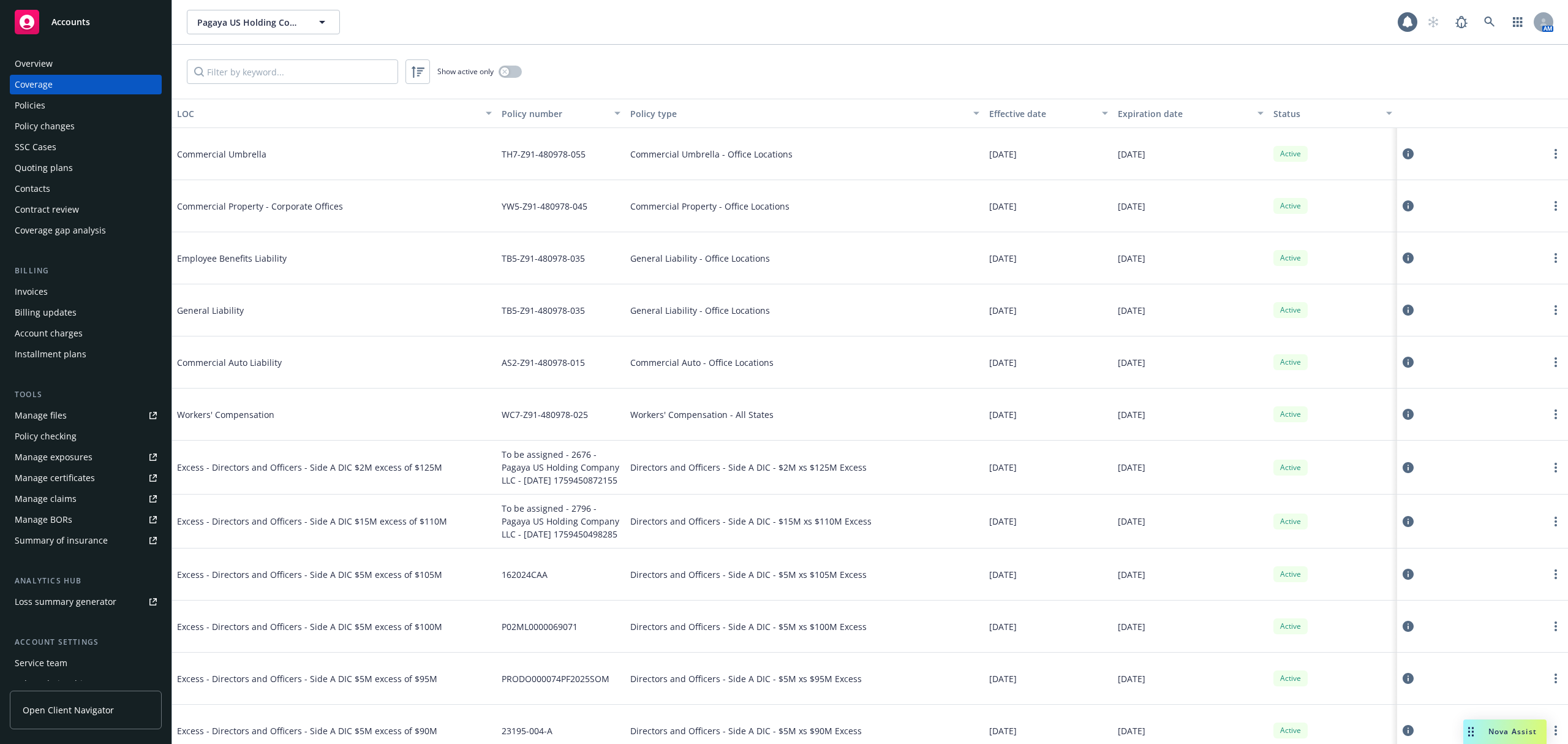
click at [33, 67] on div "Overview" at bounding box center [33, 63] width 38 height 20
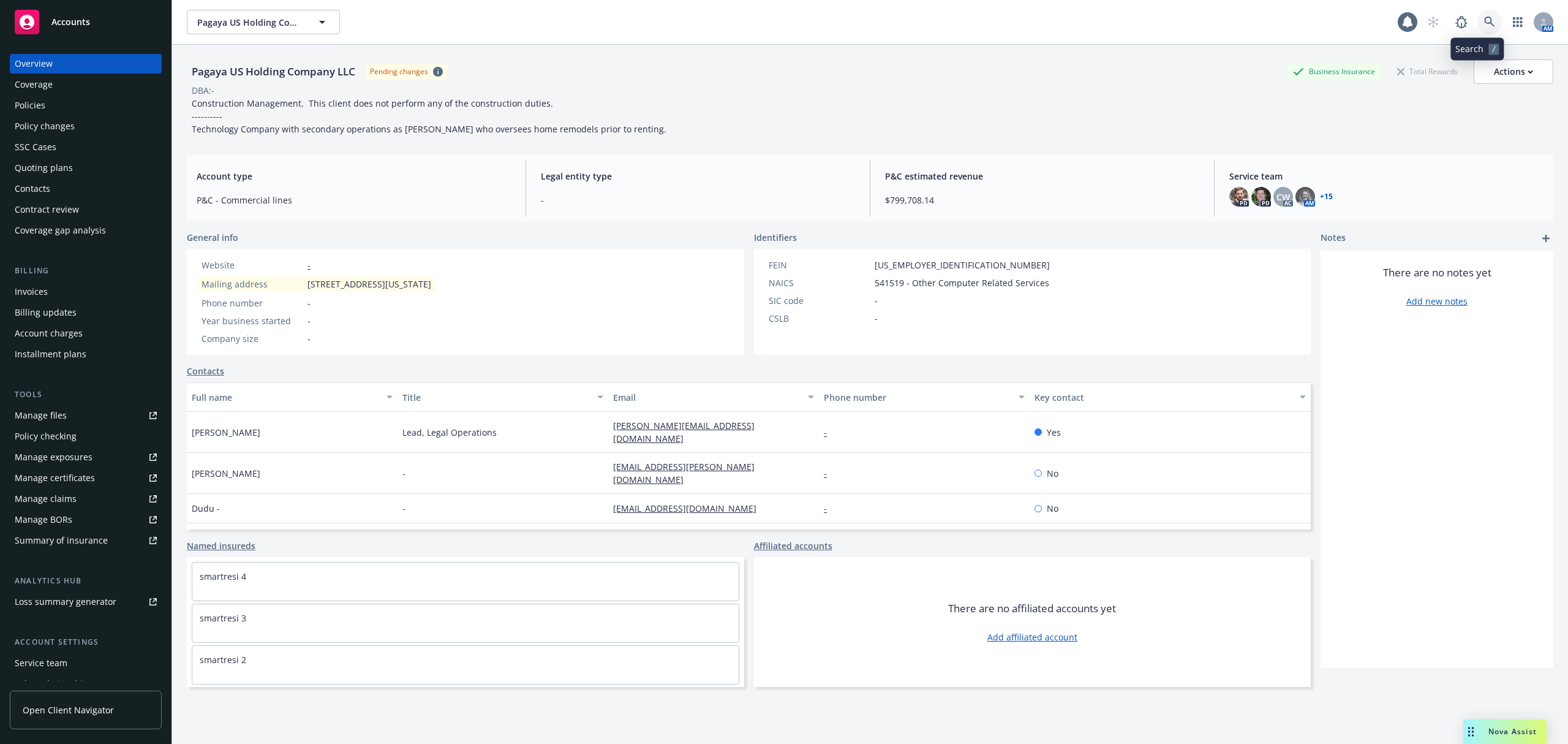
click at [1480, 15] on link at bounding box center [1489, 22] width 25 height 25
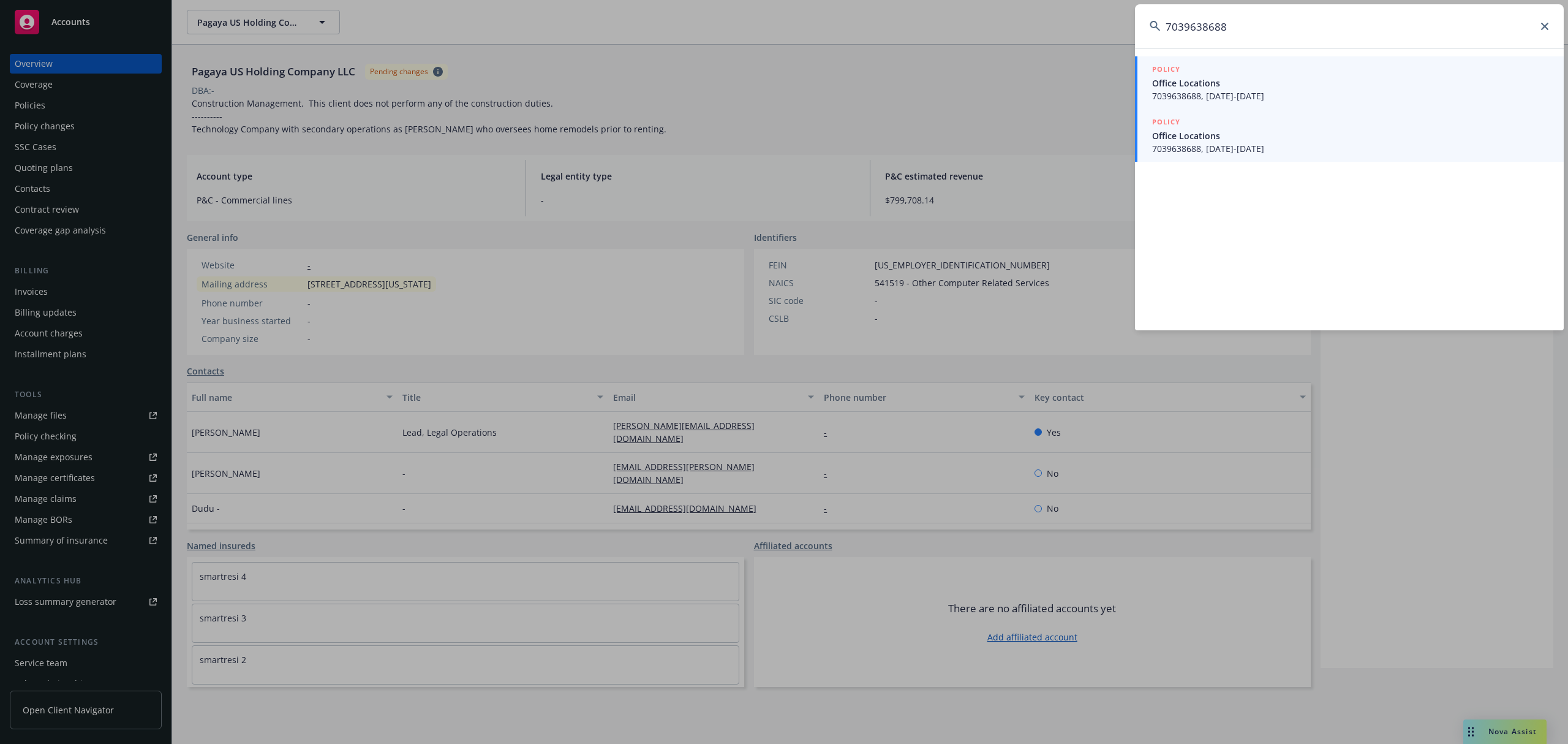
type input "7039638688"
click at [1194, 133] on span "Office Locations" at bounding box center [1351, 135] width 397 height 13
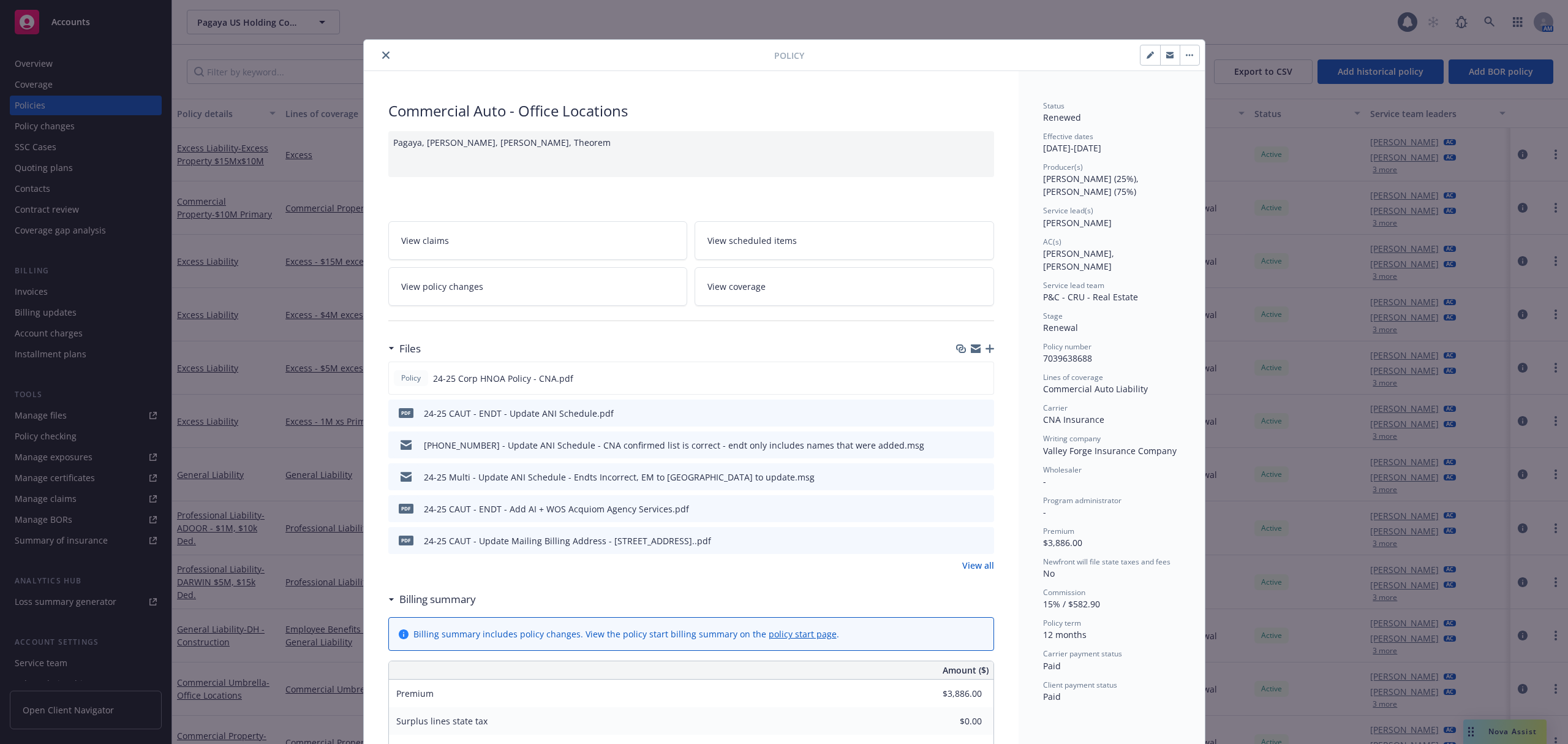
click at [382, 58] on icon "close" at bounding box center [385, 55] width 8 height 8
click at [93, 87] on div "Coverage" at bounding box center [85, 84] width 142 height 20
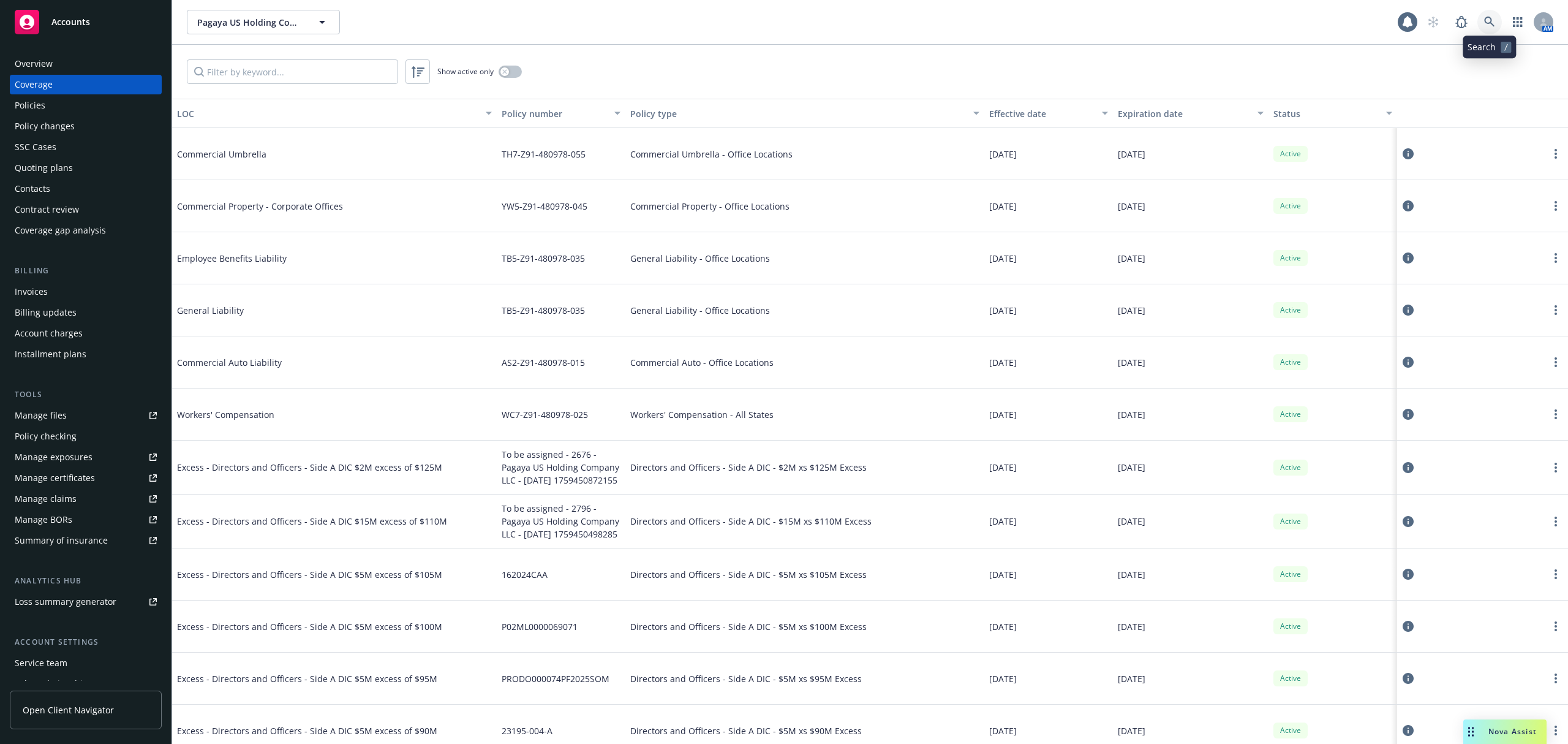
click at [1495, 25] on link at bounding box center [1489, 22] width 25 height 25
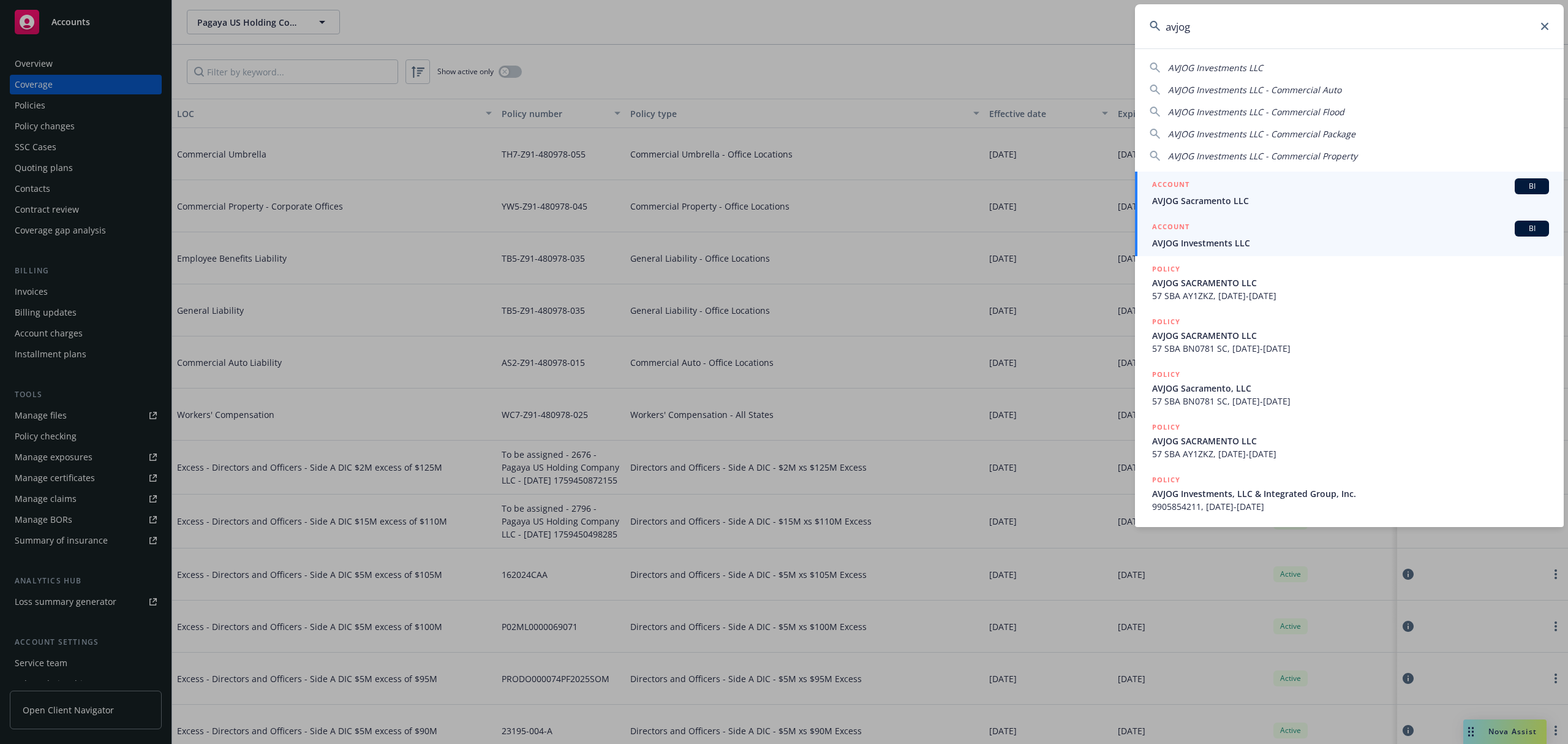
type input "avjog"
click at [1318, 234] on div "ACCOUNT BI" at bounding box center [1351, 228] width 397 height 16
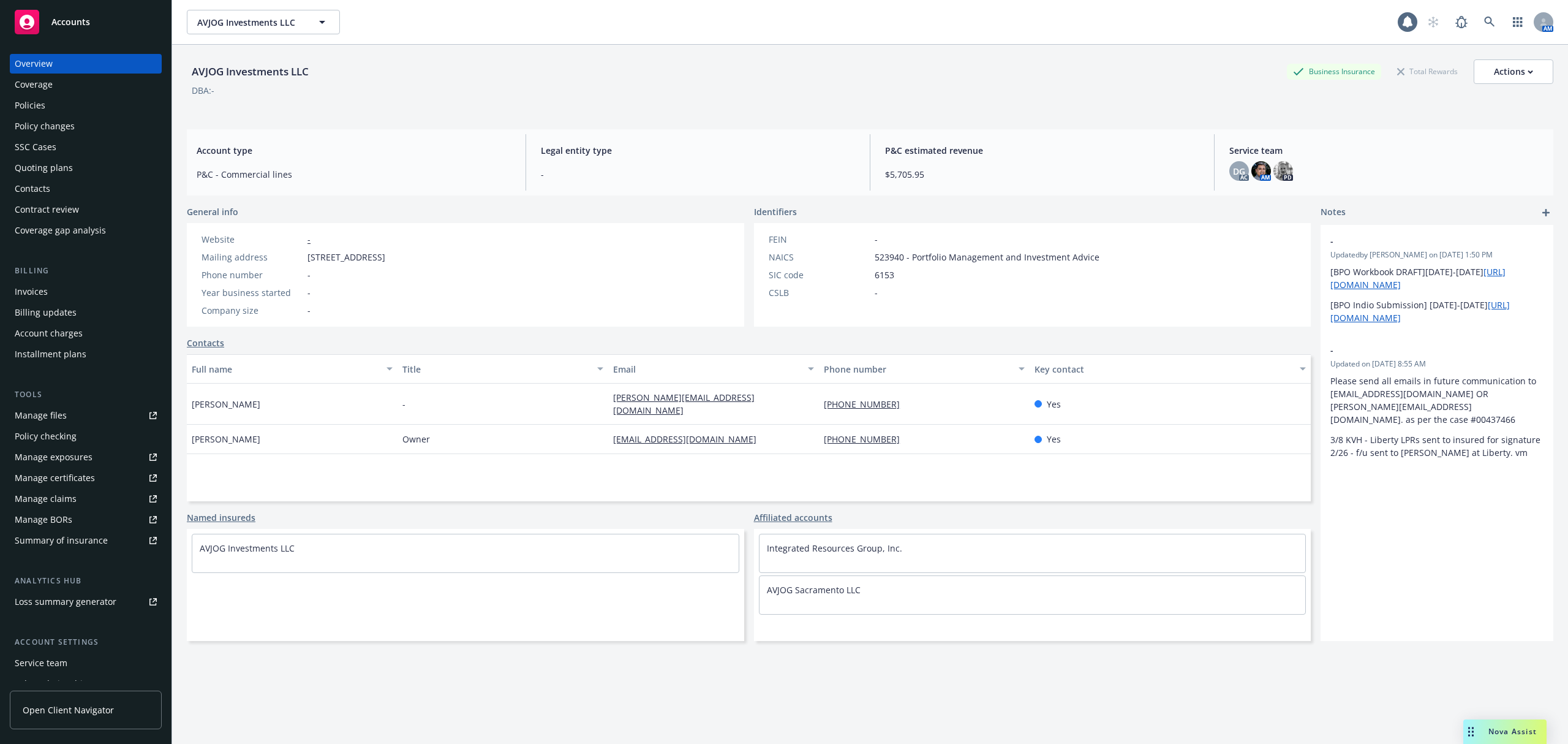
click at [35, 80] on div "Coverage" at bounding box center [33, 84] width 38 height 20
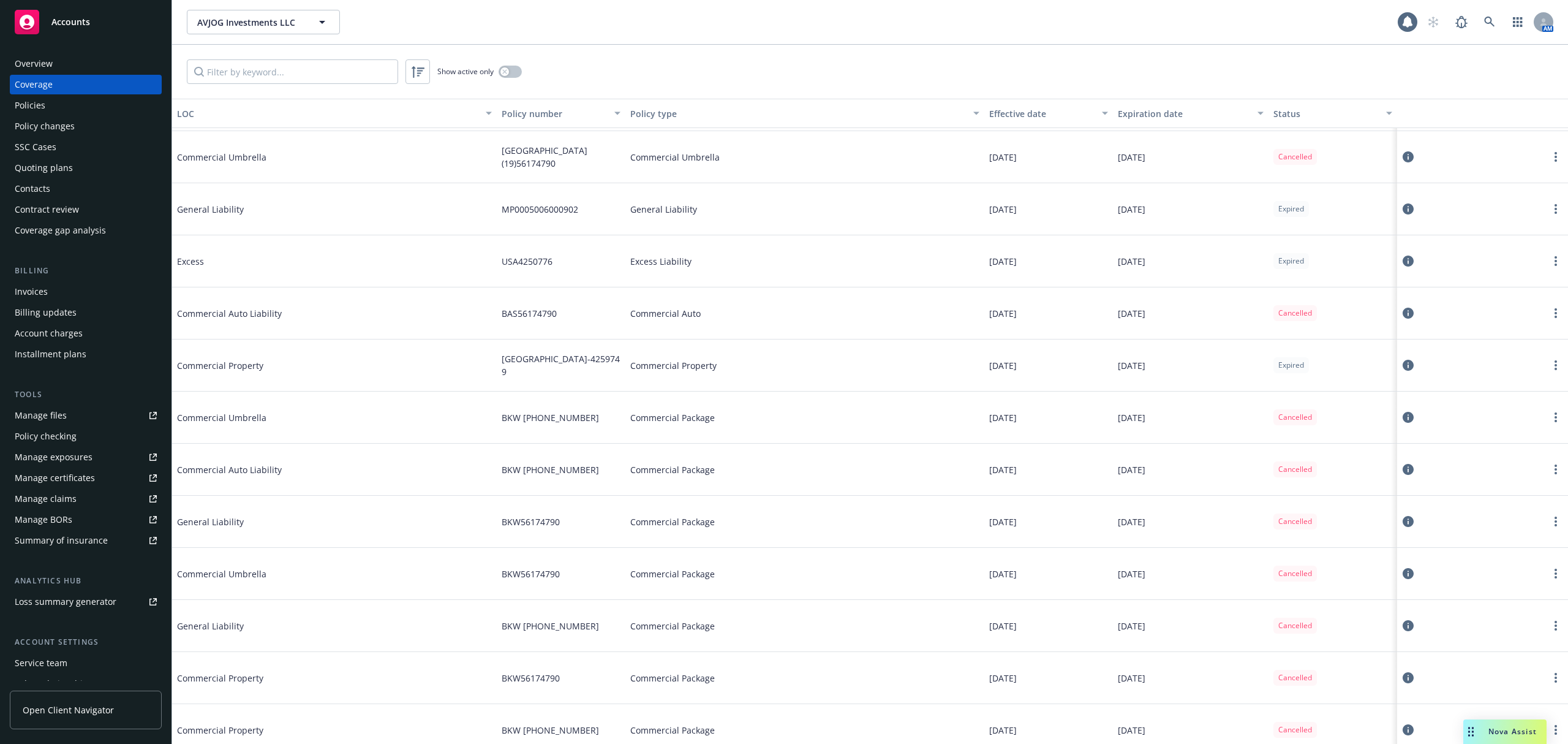
scroll to position [1289, 0]
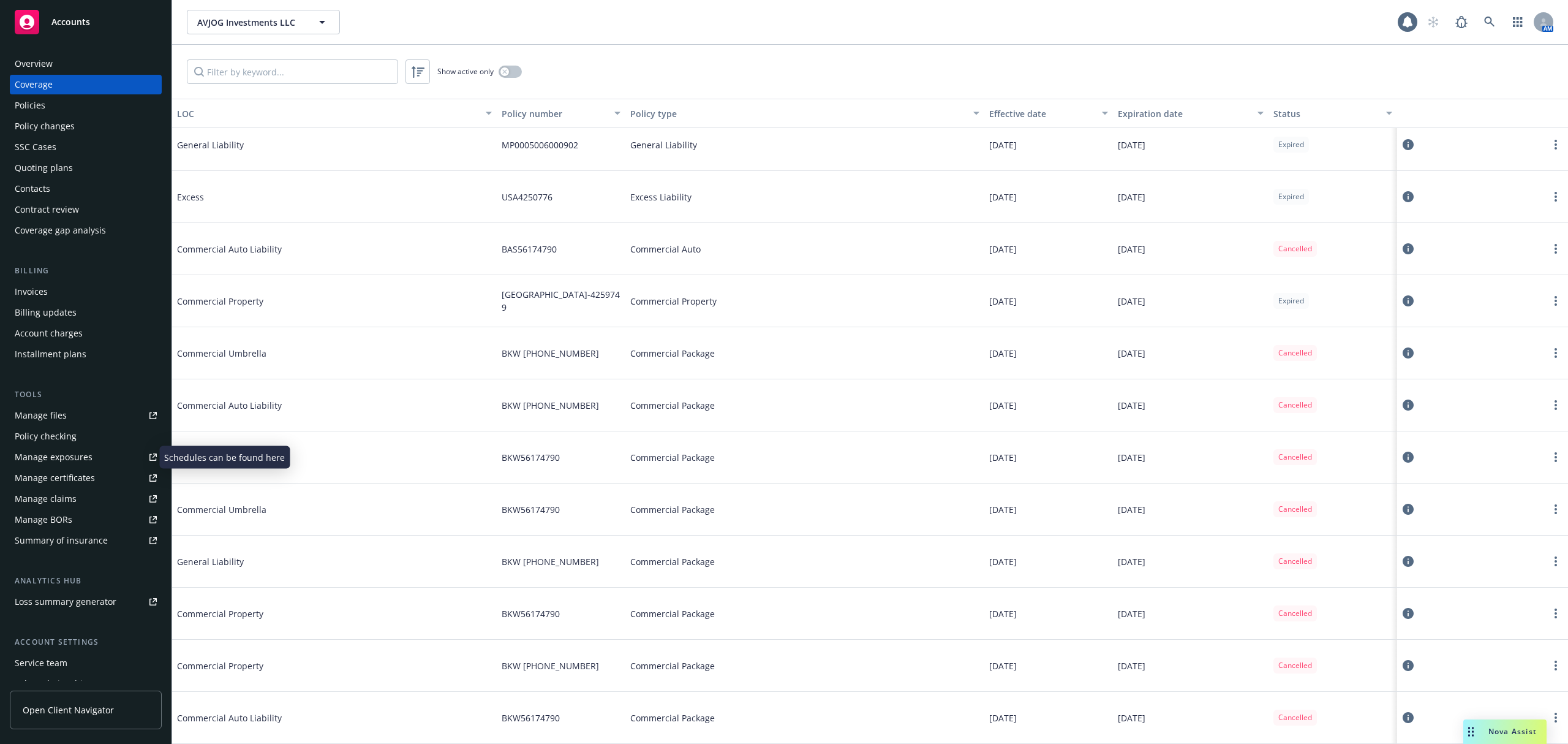
click at [96, 472] on link "Manage certificates" at bounding box center [86, 477] width 152 height 20
click at [515, 71] on button "button" at bounding box center [509, 71] width 23 height 12
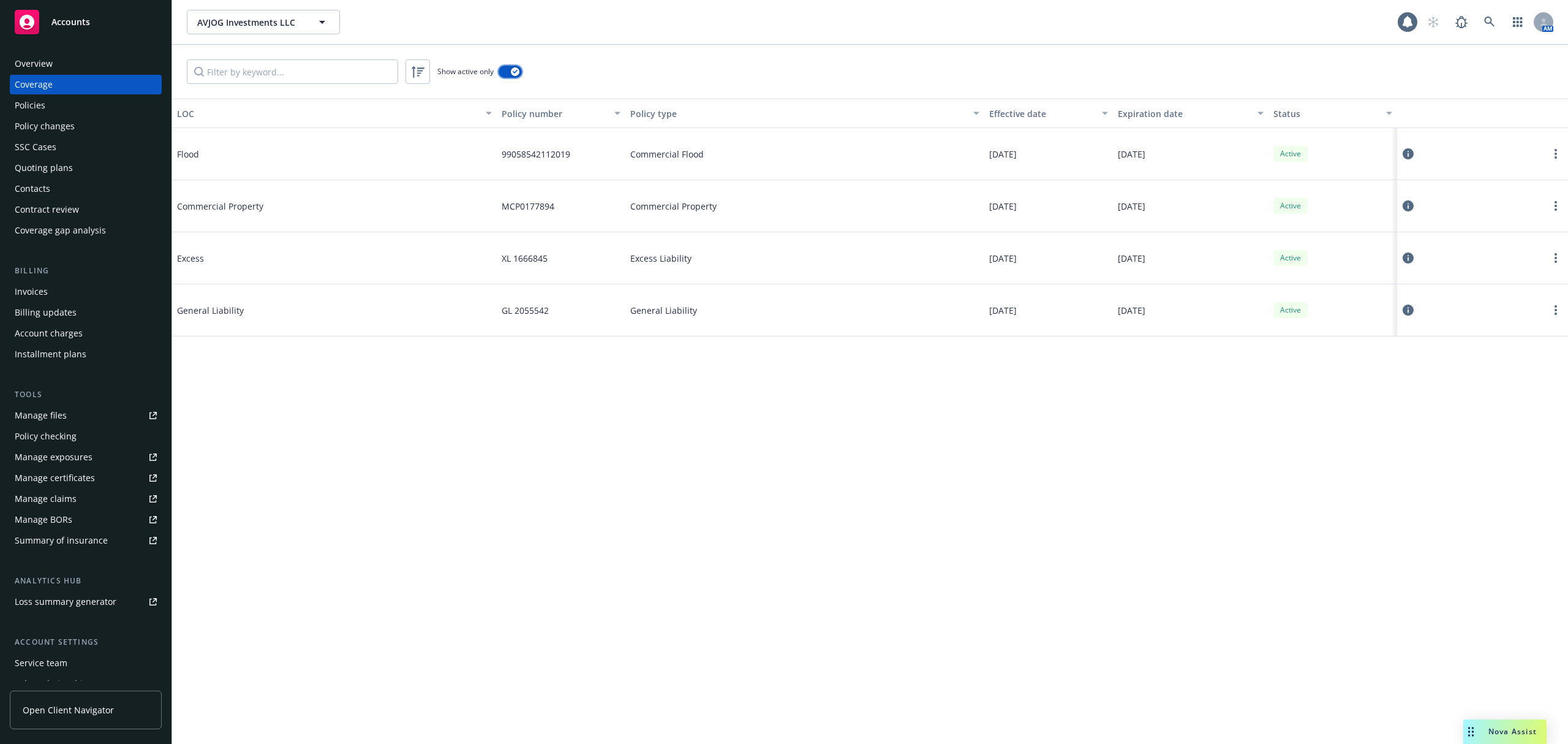
click at [505, 71] on button "button" at bounding box center [509, 71] width 23 height 12
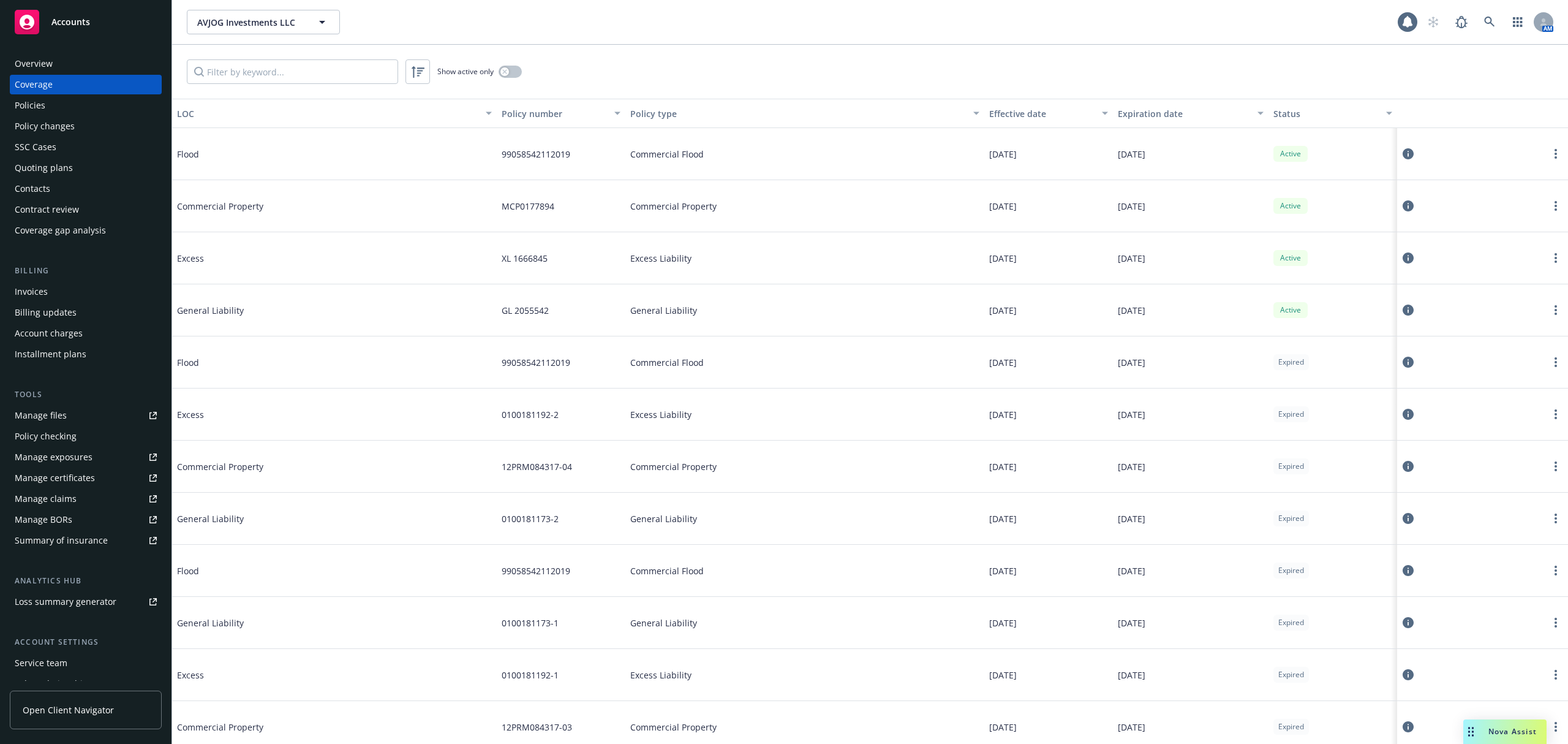
click at [1149, 119] on div "Expiration date" at bounding box center [1184, 113] width 133 height 13
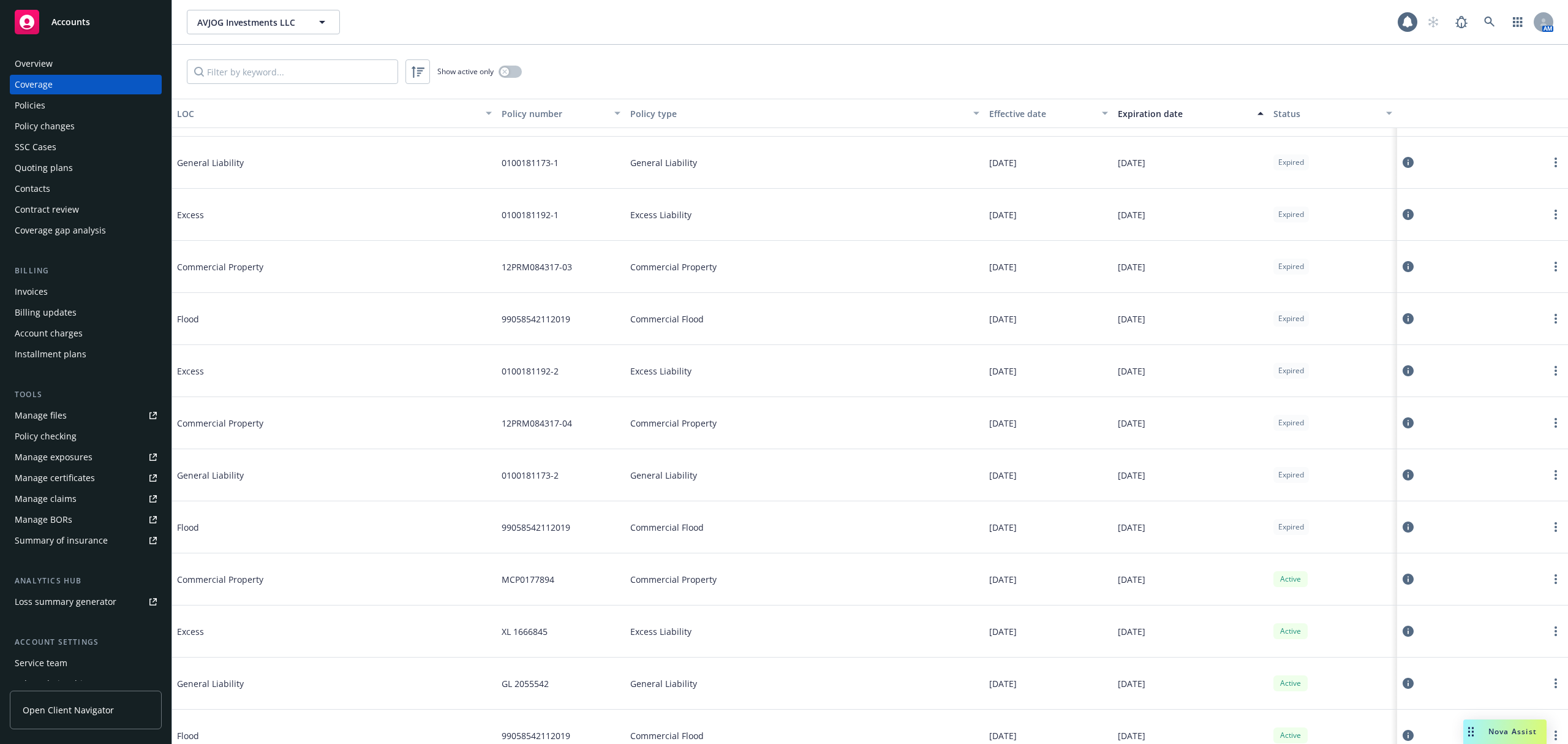
scroll to position [1289, 0]
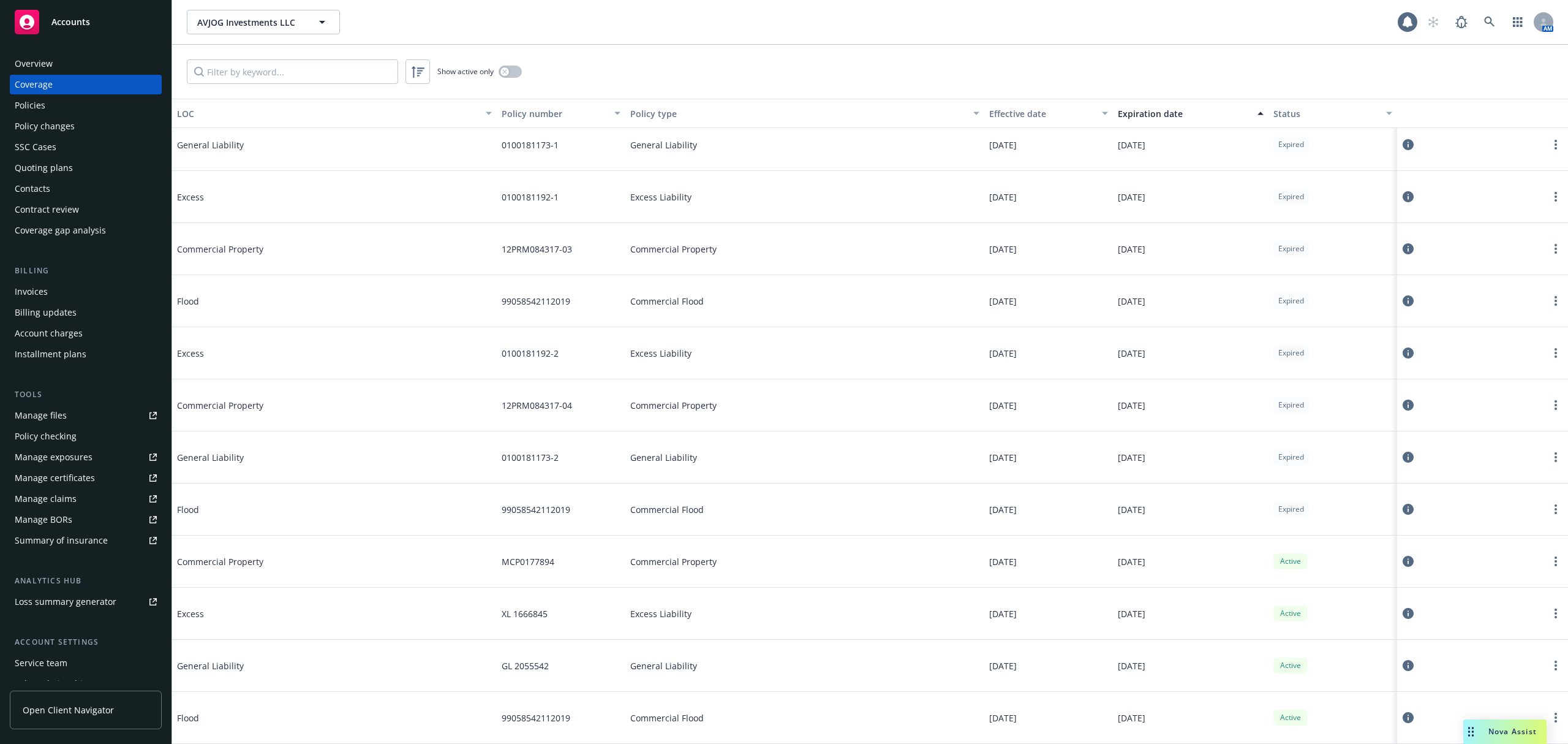
click at [1197, 515] on div "10/09/2025" at bounding box center [1191, 509] width 156 height 52
click at [1184, 505] on div "10/09/2025" at bounding box center [1191, 509] width 156 height 52
click at [1129, 501] on div "10/09/2025" at bounding box center [1191, 509] width 156 height 52
drag, startPoint x: 1103, startPoint y: 503, endPoint x: 1165, endPoint y: 503, distance: 62.0
click at [1165, 503] on div "Flood 99058542112019 Commercial Flood 10/09/2024 10/09/2025 Expired" at bounding box center [870, 509] width 1396 height 52
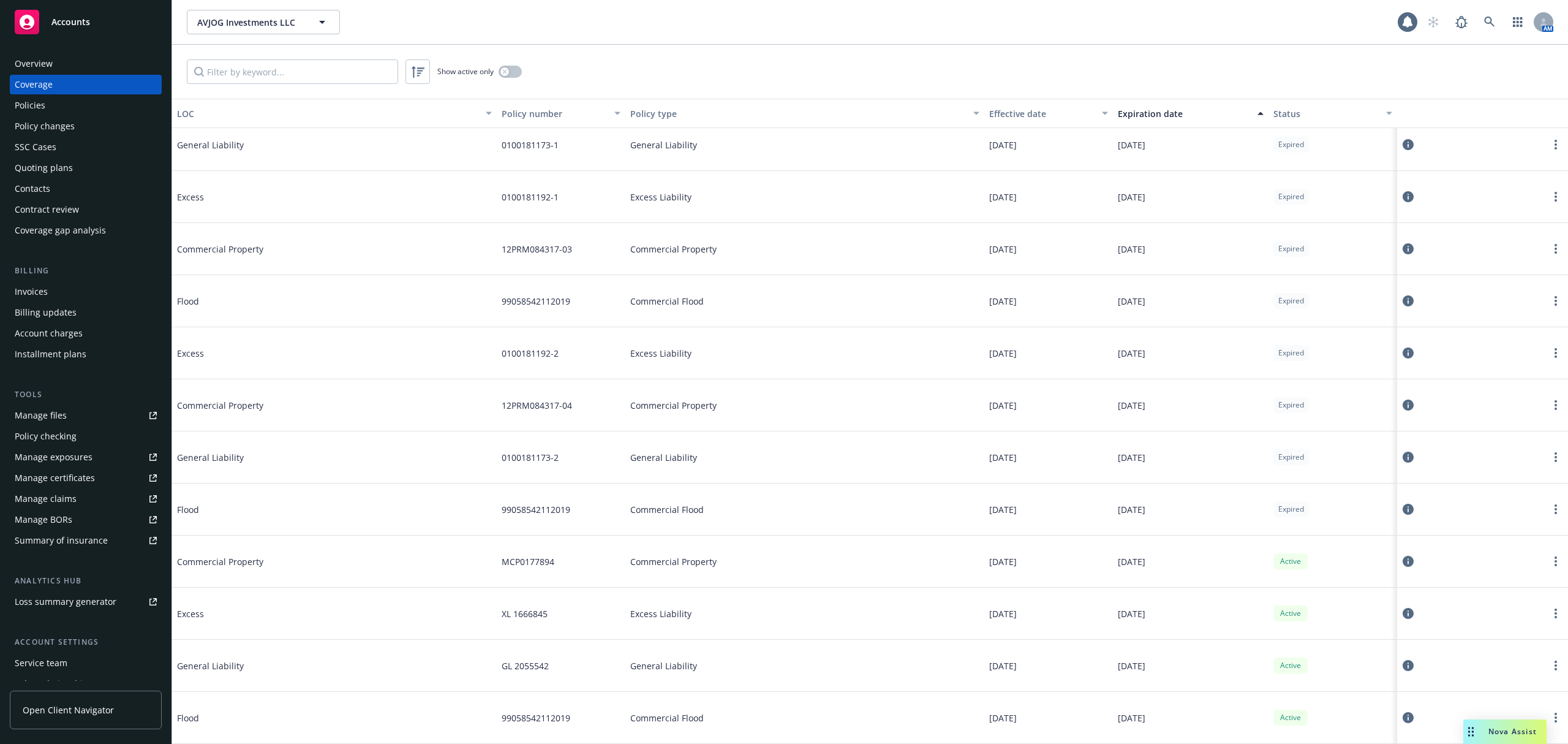
click at [1165, 511] on div "10/09/2025" at bounding box center [1191, 509] width 156 height 52
click at [1204, 537] on div "03/01/2026" at bounding box center [1191, 561] width 156 height 52
click at [1198, 510] on div "10/09/2025" at bounding box center [1191, 509] width 156 height 52
click at [25, 410] on div "Manage files" at bounding box center [40, 415] width 52 height 20
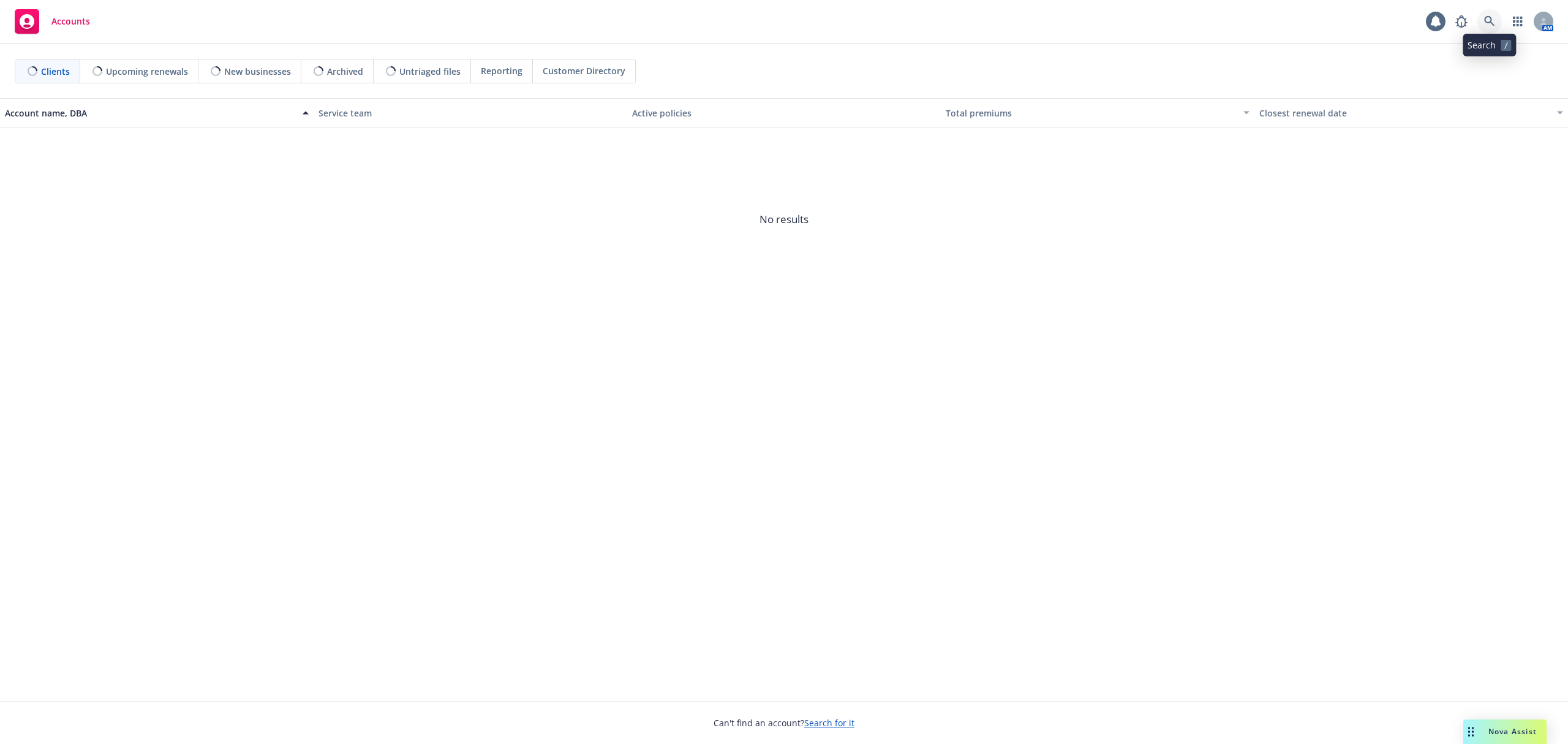
click at [1488, 25] on icon at bounding box center [1489, 21] width 11 height 11
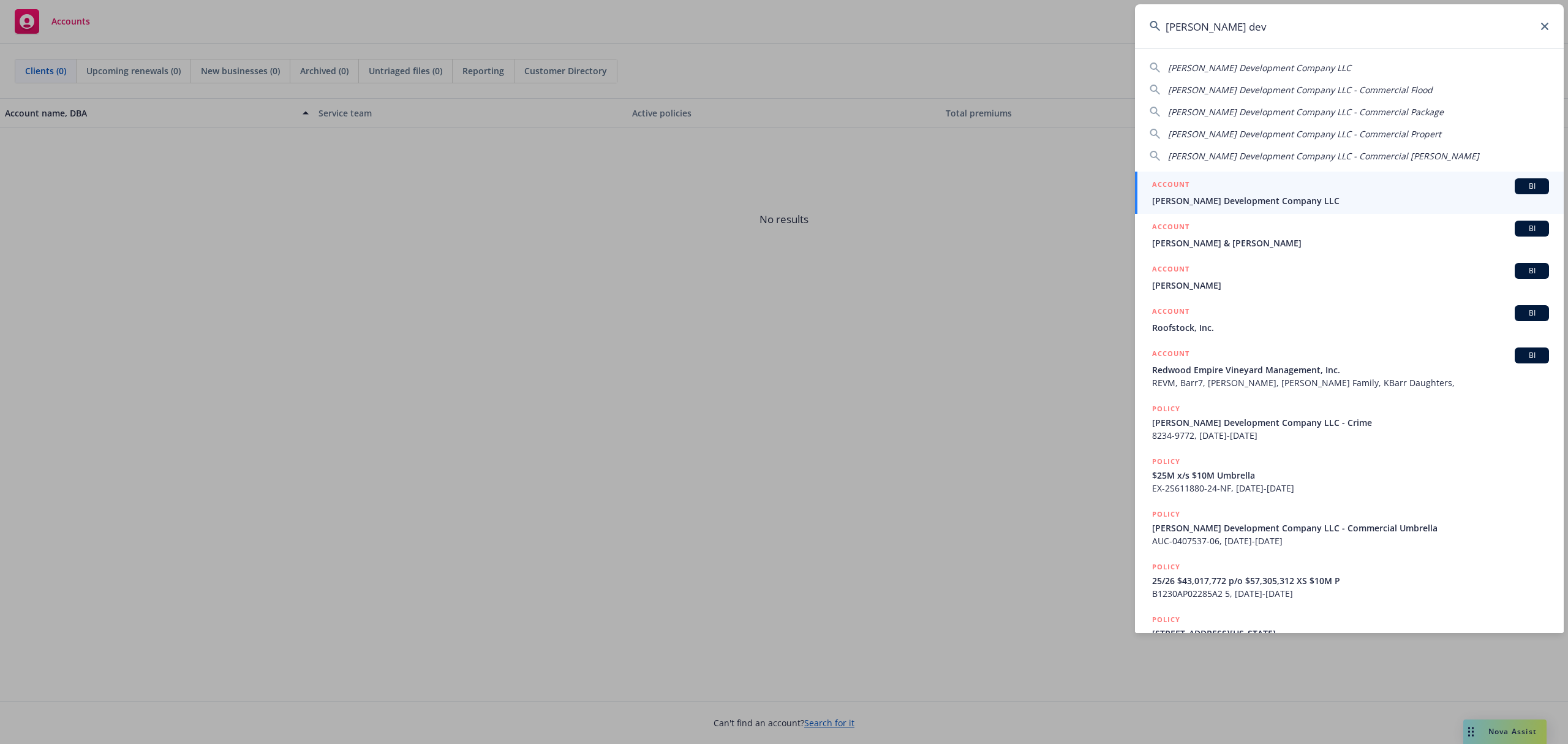
type input "[PERSON_NAME] dev"
click at [1305, 179] on div "ACCOUNT BI" at bounding box center [1351, 186] width 397 height 16
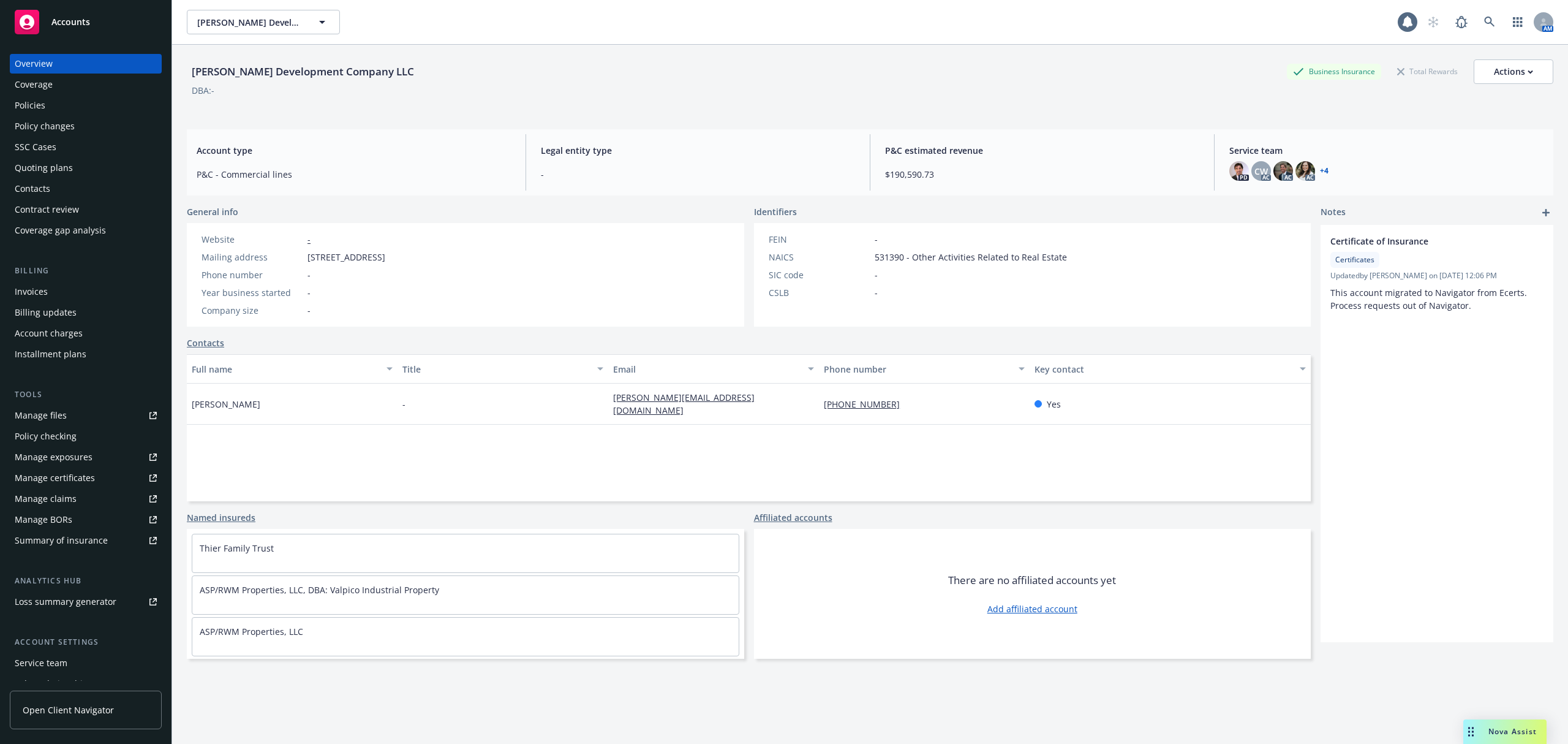
click at [92, 481] on div "Manage certificates" at bounding box center [54, 477] width 81 height 20
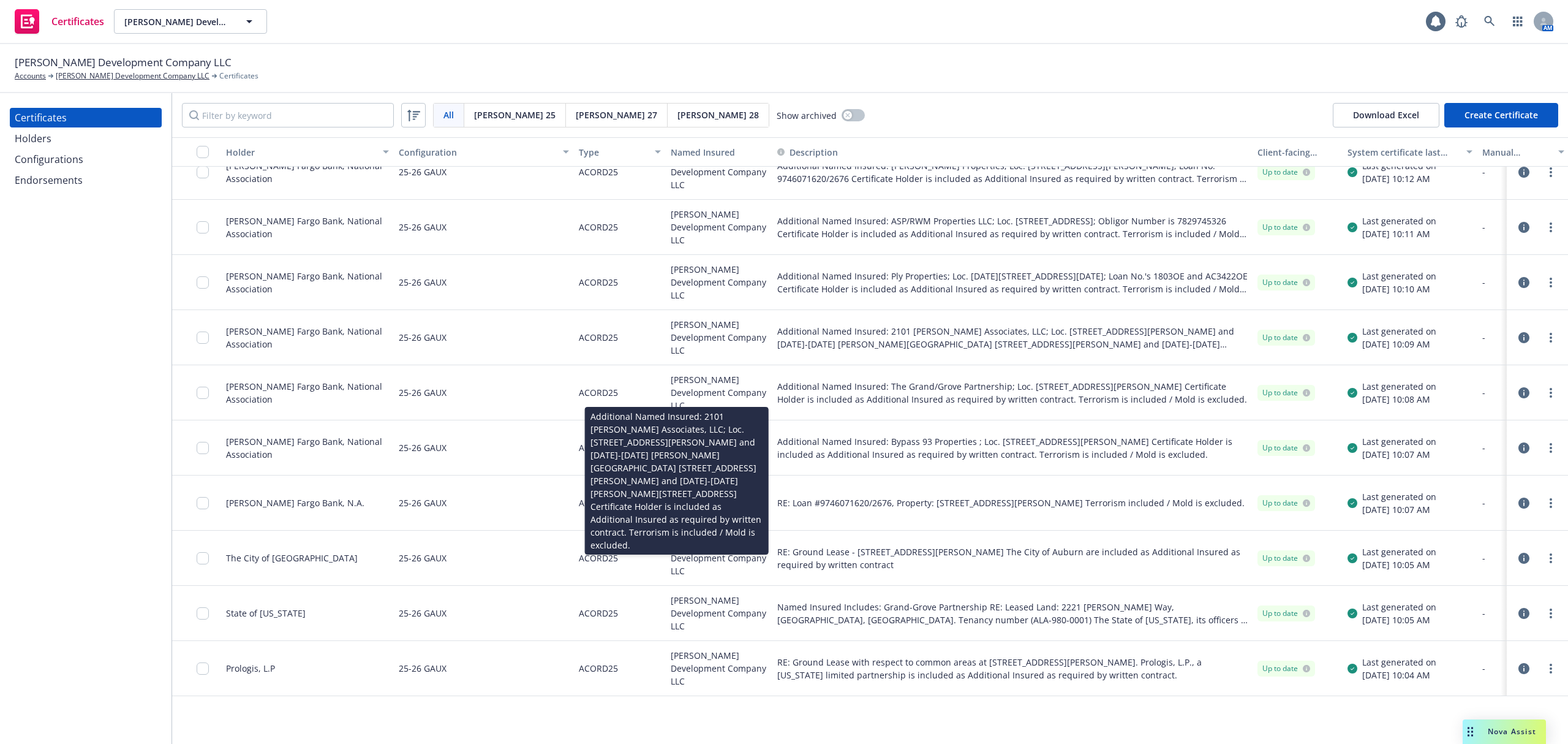
scroll to position [245, 0]
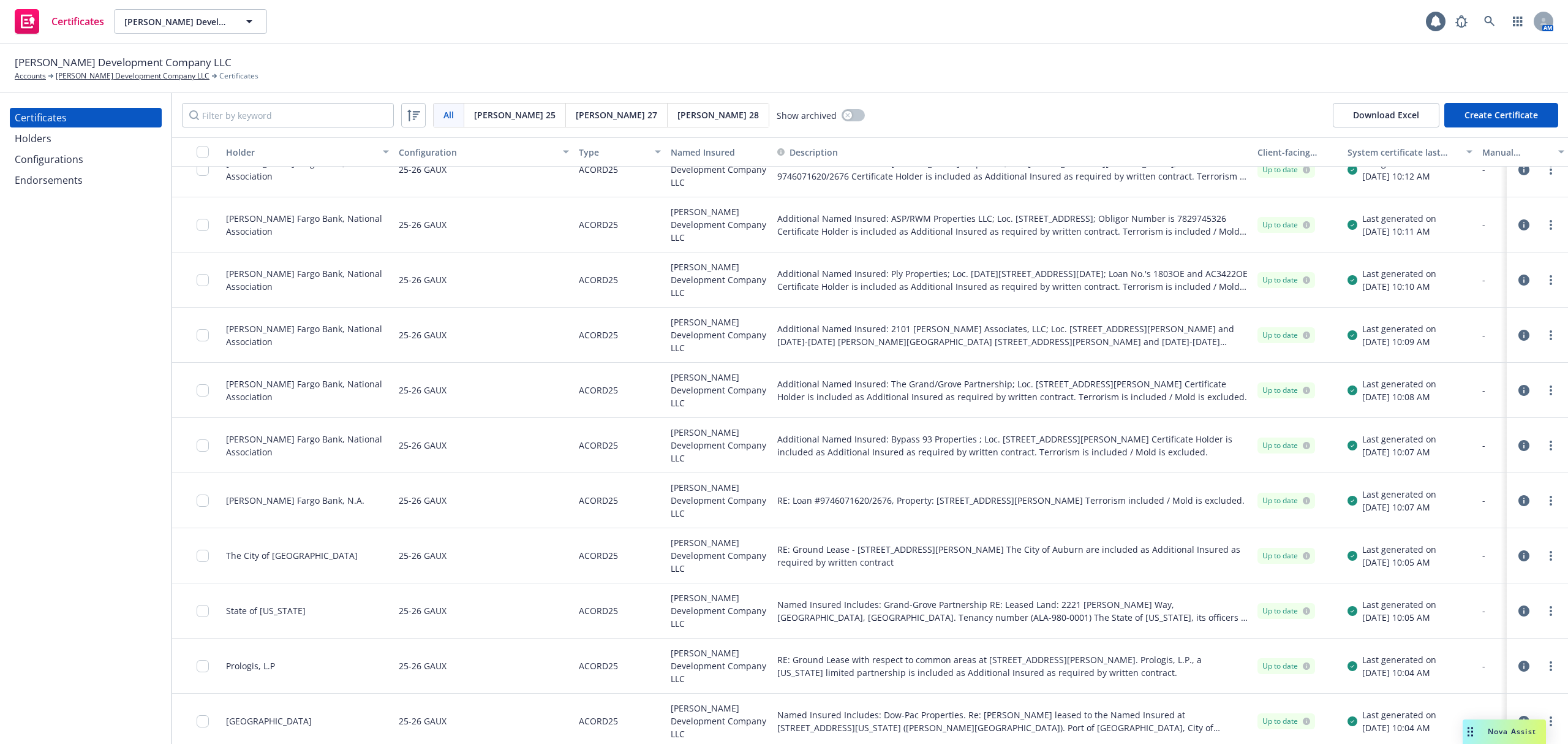
click at [1519, 552] on icon "button" at bounding box center [1524, 555] width 11 height 11
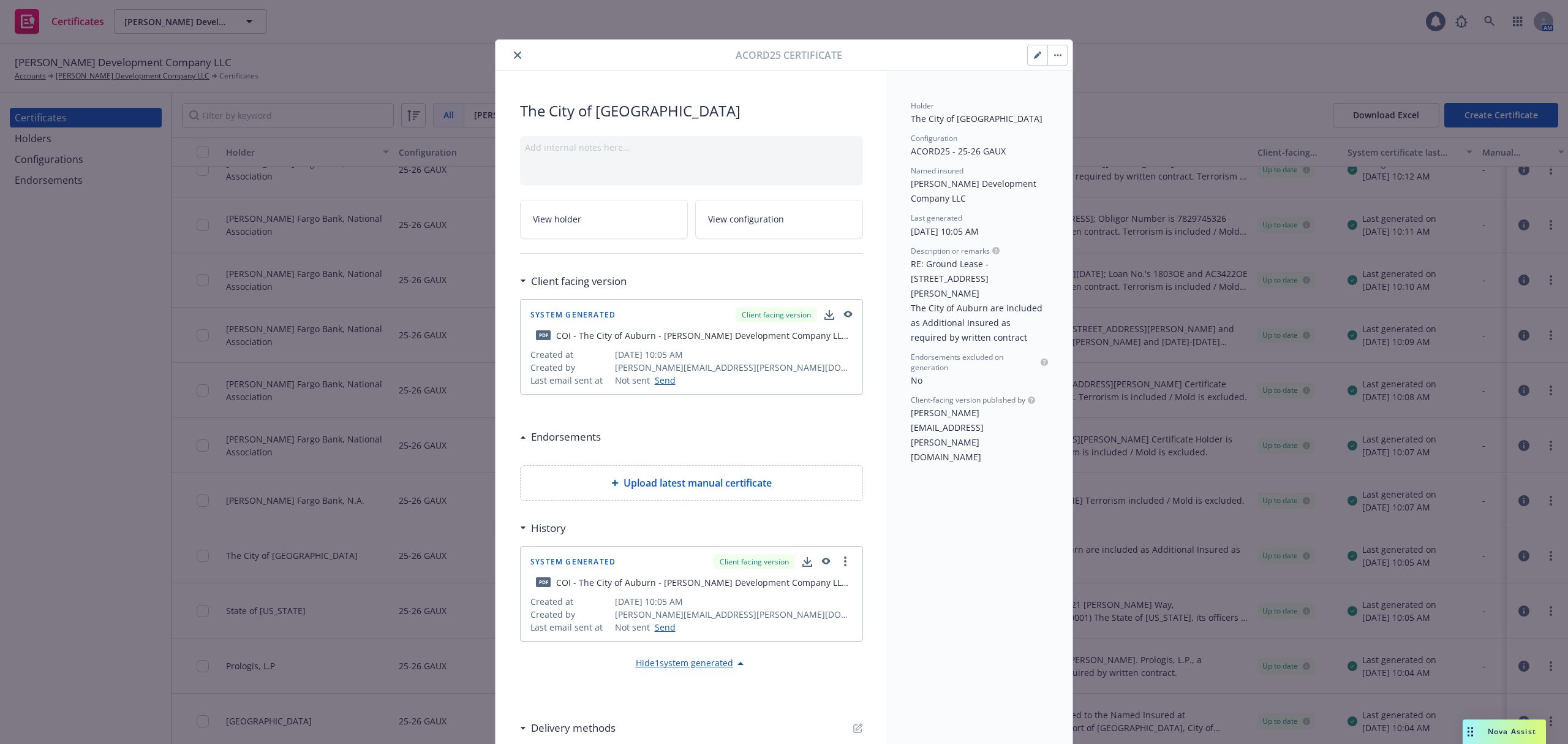
click at [514, 58] on icon "close" at bounding box center [517, 55] width 8 height 8
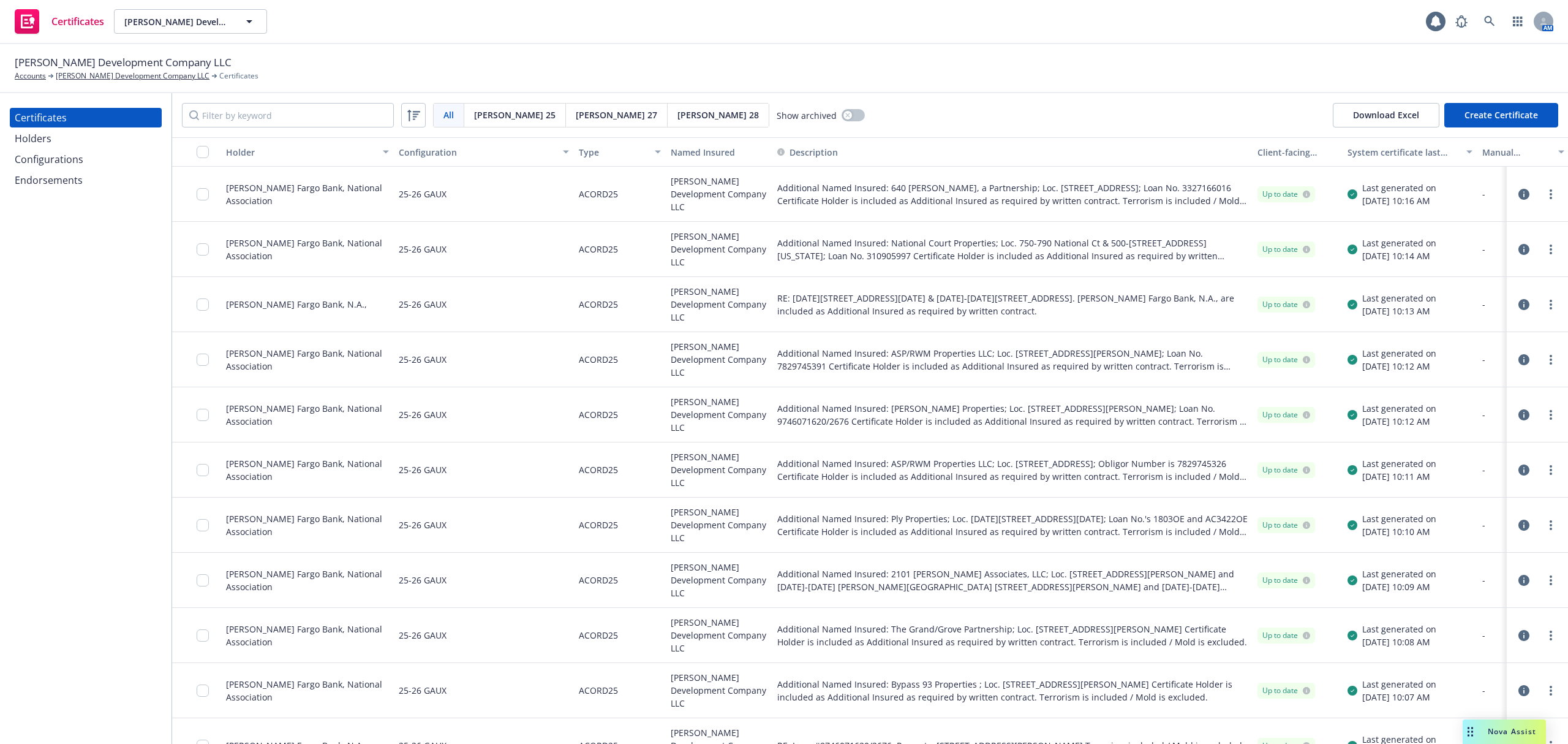
drag, startPoint x: 599, startPoint y: 118, endPoint x: 567, endPoint y: 111, distance: 32.8
click at [677, 116] on span "[PERSON_NAME] 28" at bounding box center [718, 115] width 81 height 13
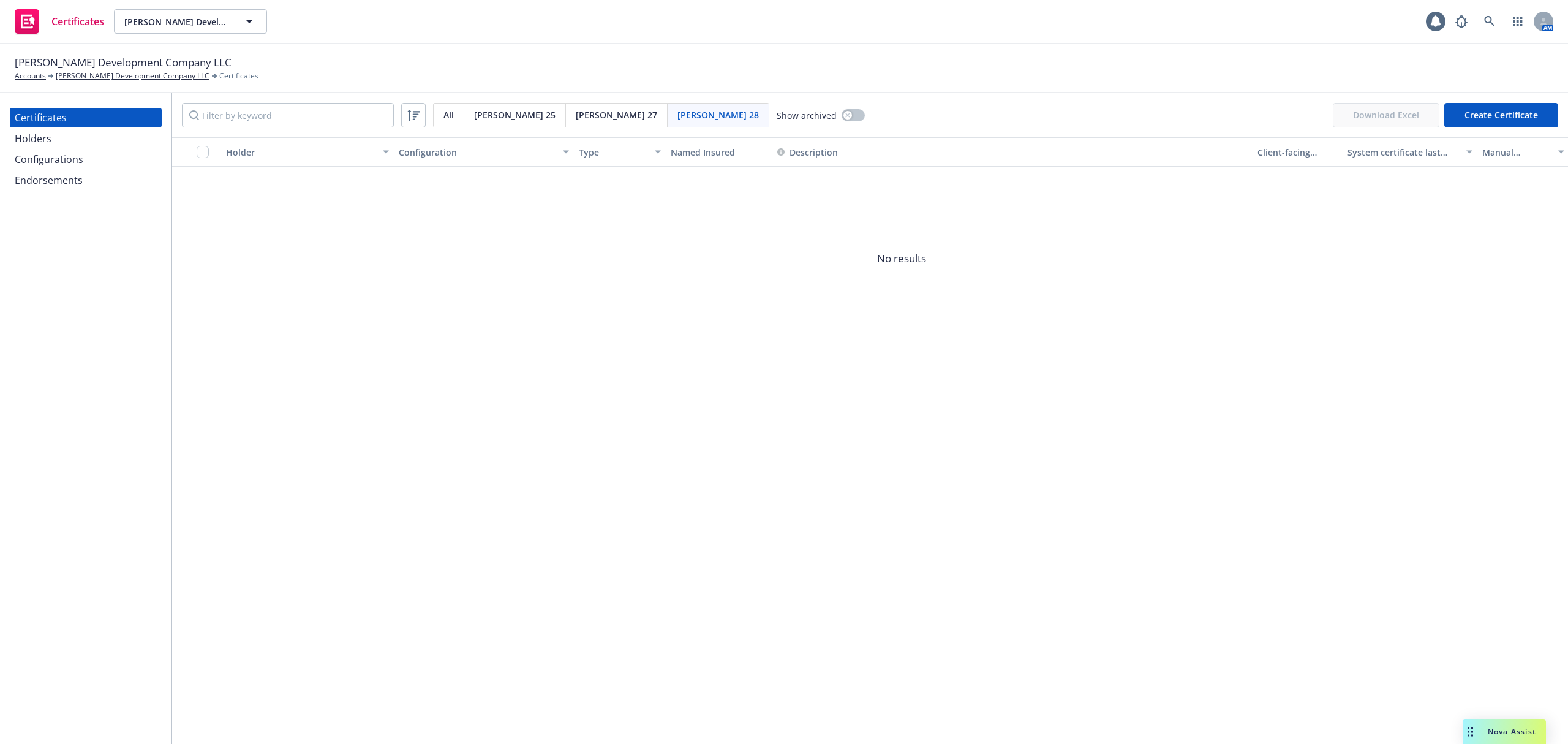
click at [487, 114] on span "[PERSON_NAME] 25" at bounding box center [514, 115] width 81 height 13
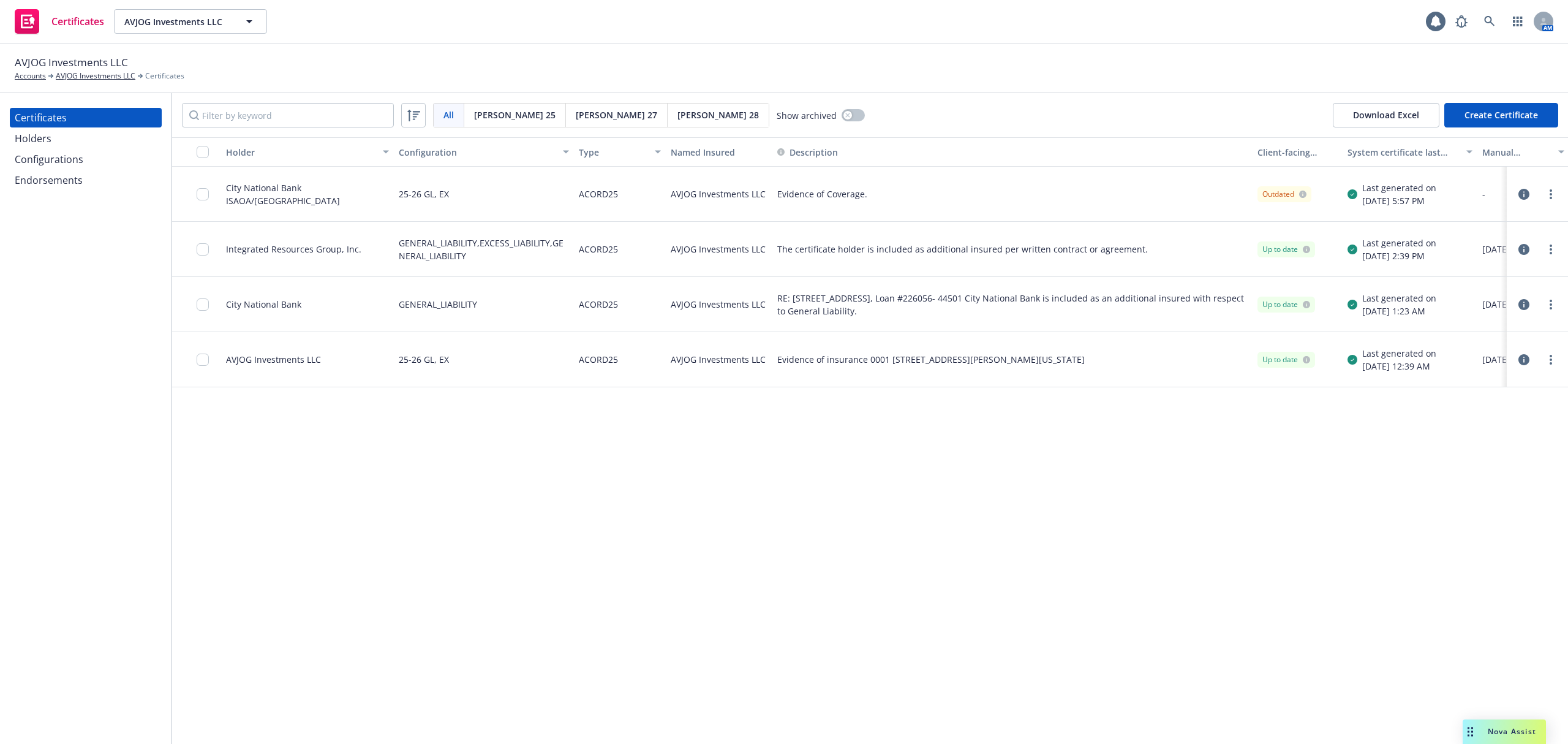
click at [27, 152] on div "Configurations" at bounding box center [48, 159] width 69 height 20
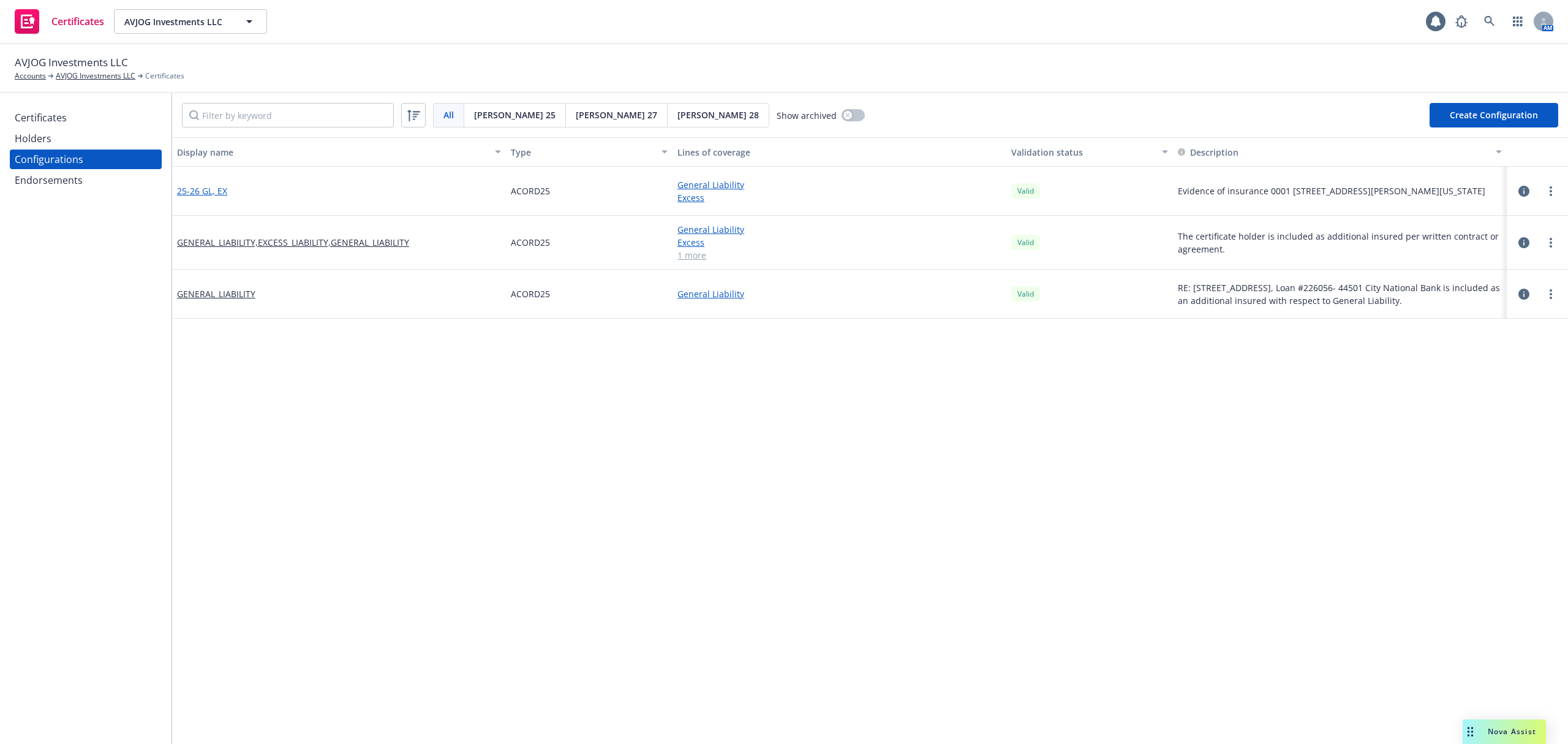
click at [205, 192] on link "25-26 GL, EX" at bounding box center [202, 190] width 50 height 13
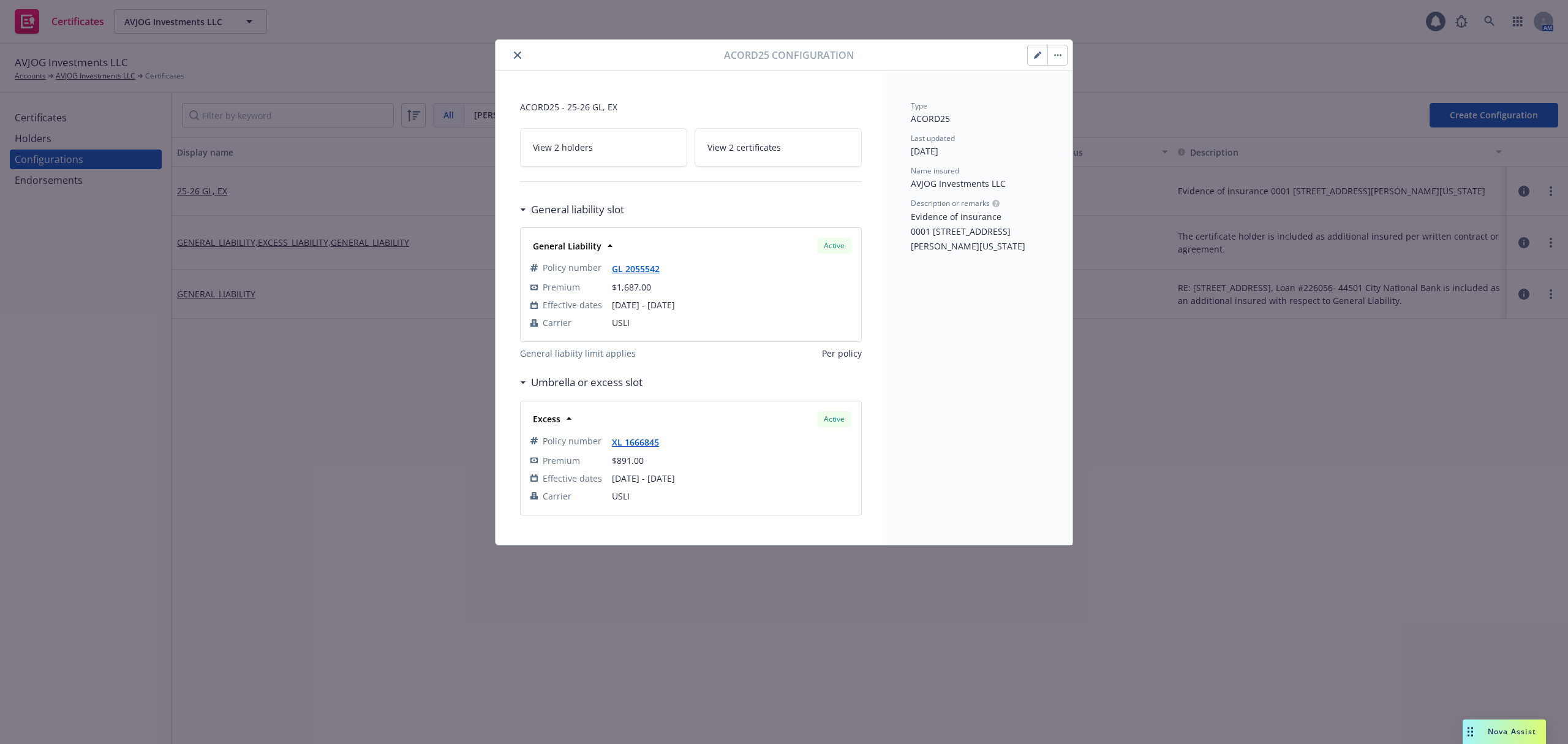
click at [514, 54] on icon "close" at bounding box center [517, 55] width 8 height 8
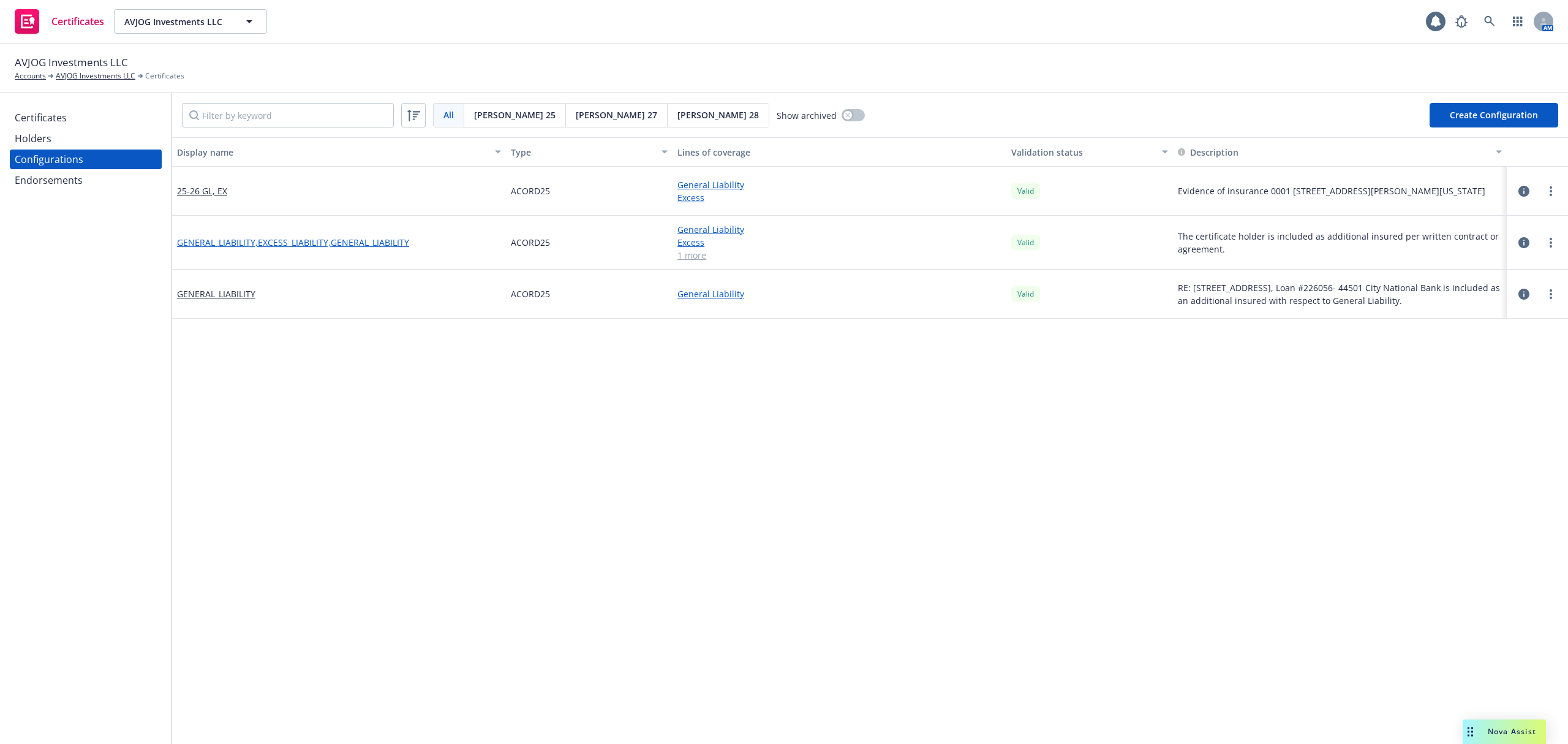
click at [385, 245] on link "GENERAL_LIABILITY,EXCESS_LIABILITY,GENERAL_LIABILITY" at bounding box center [293, 242] width 232 height 13
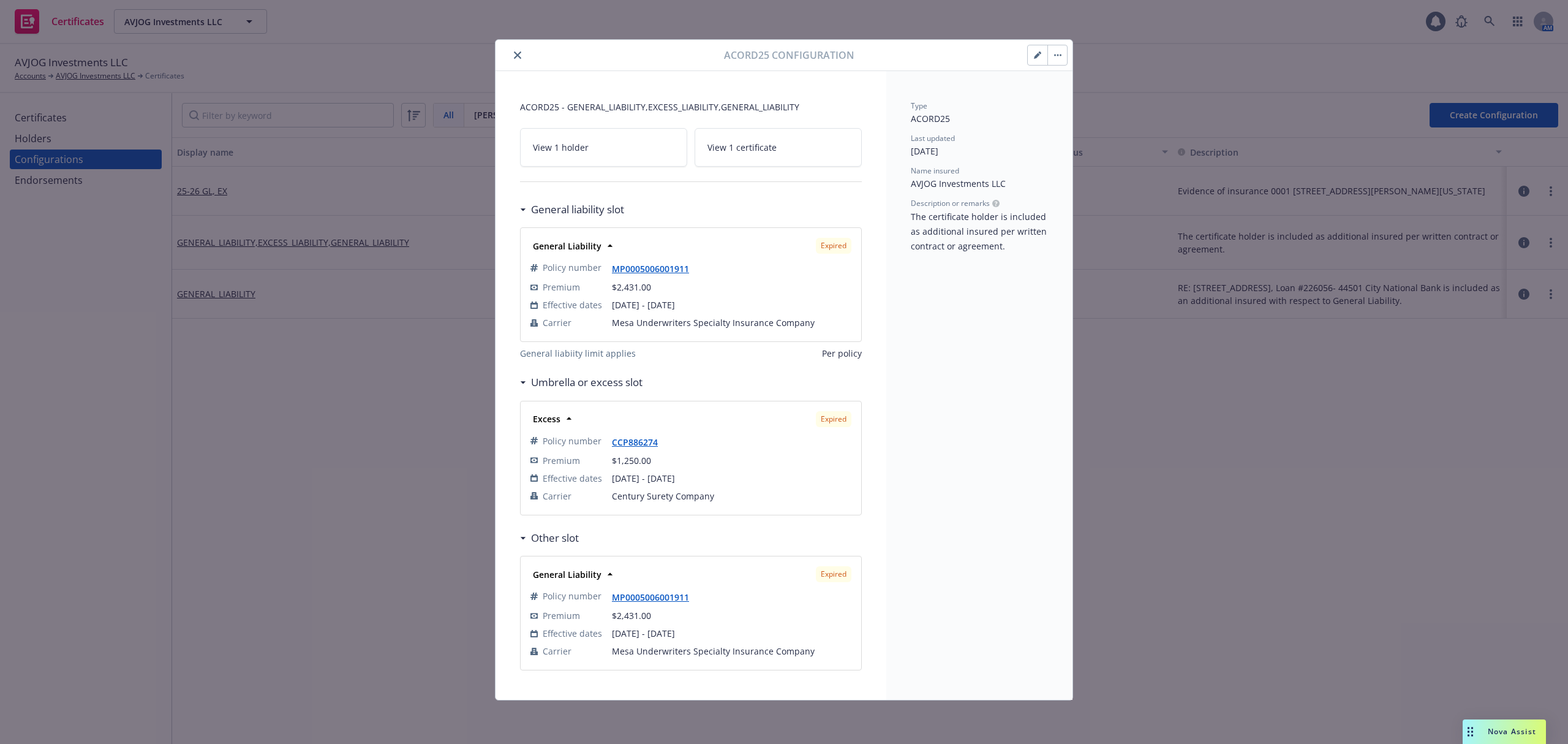
click at [1057, 59] on button "button" at bounding box center [1057, 54] width 20 height 20
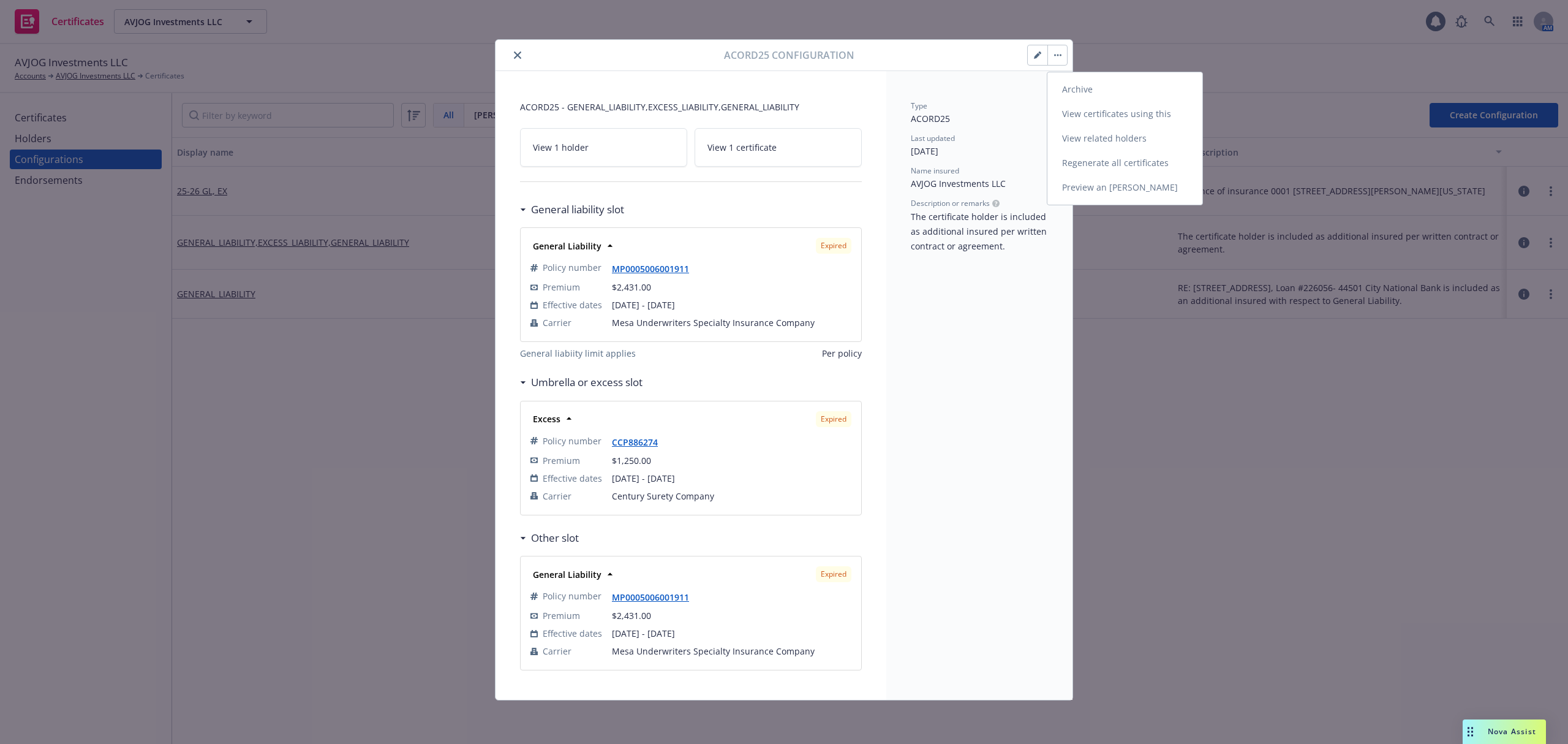
drag, startPoint x: 1062, startPoint y: 84, endPoint x: 1057, endPoint y: 94, distance: 11.2
click at [1062, 85] on link "Archive" at bounding box center [1125, 89] width 155 height 25
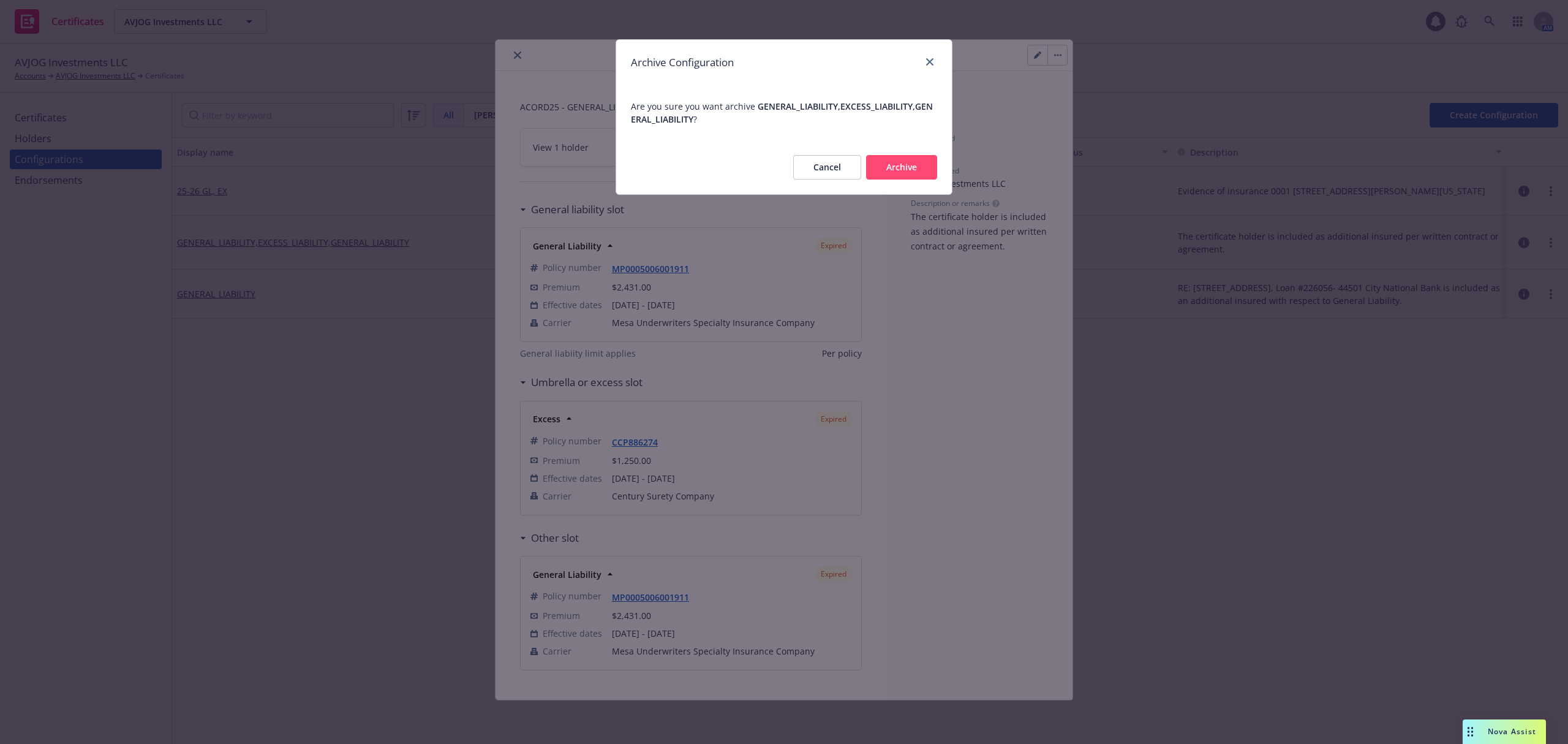
click at [839, 170] on button "Cancel" at bounding box center [827, 167] width 68 height 25
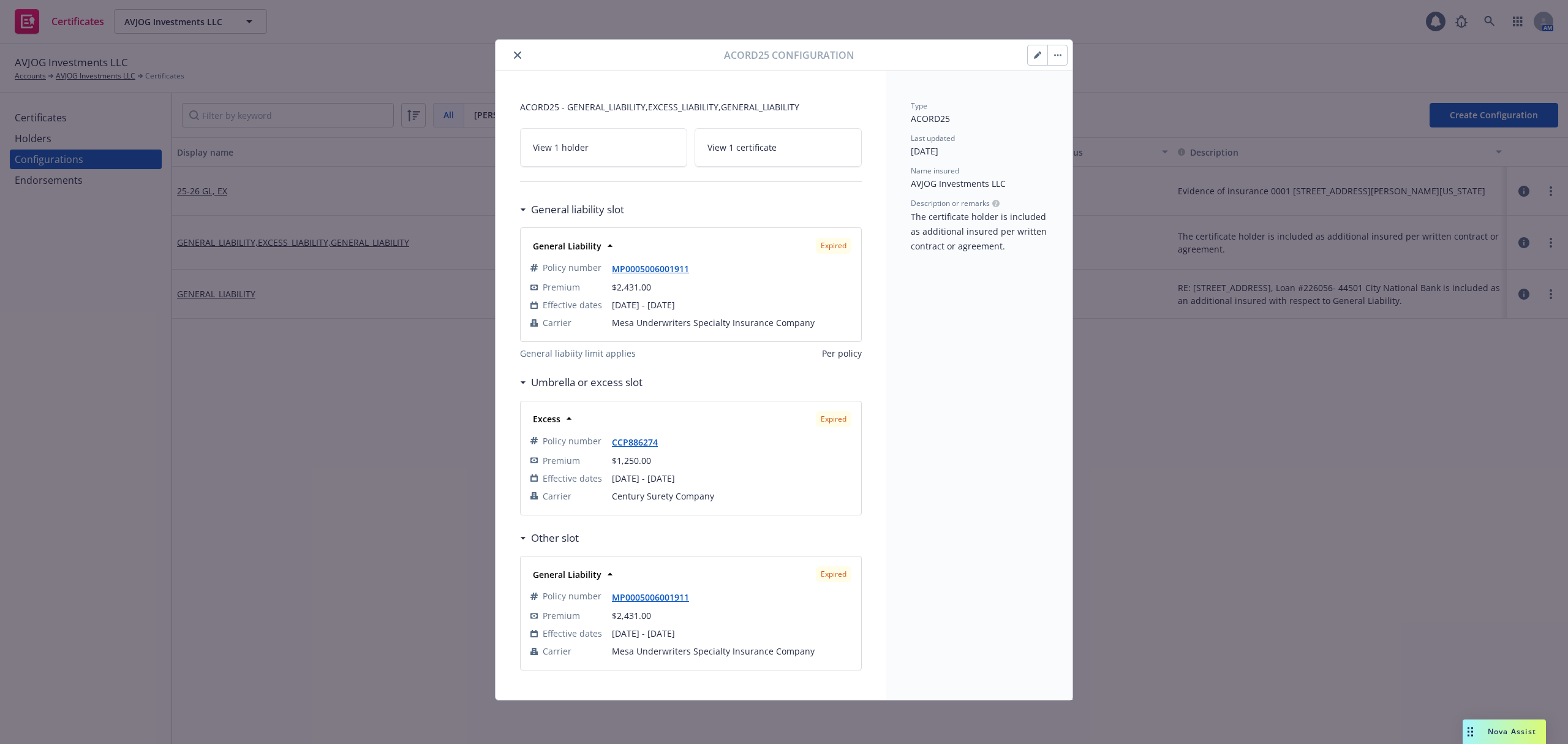
click at [518, 56] on icon "close" at bounding box center [517, 55] width 8 height 8
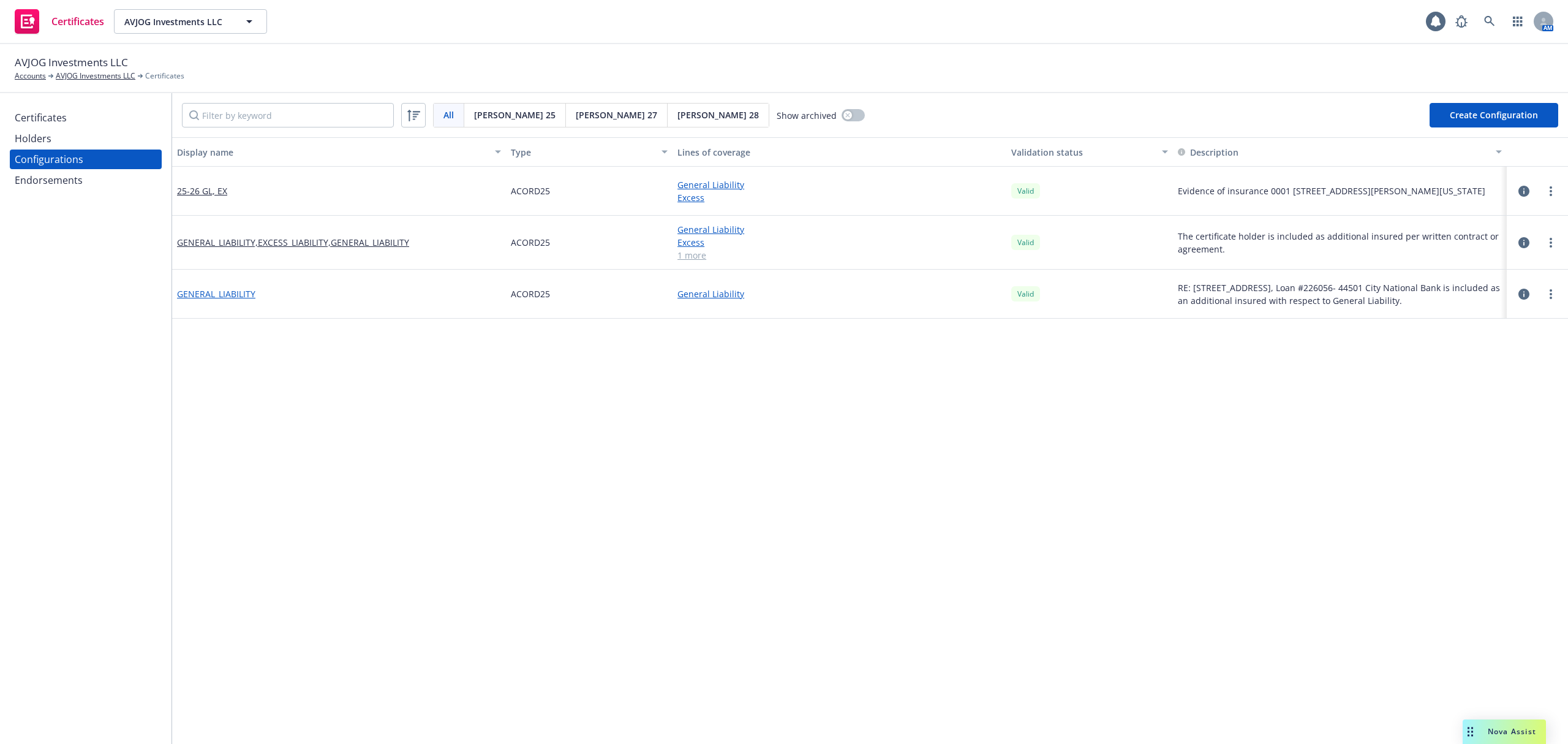
click at [246, 296] on link "GENERAL_LIABILITY" at bounding box center [216, 293] width 78 height 13
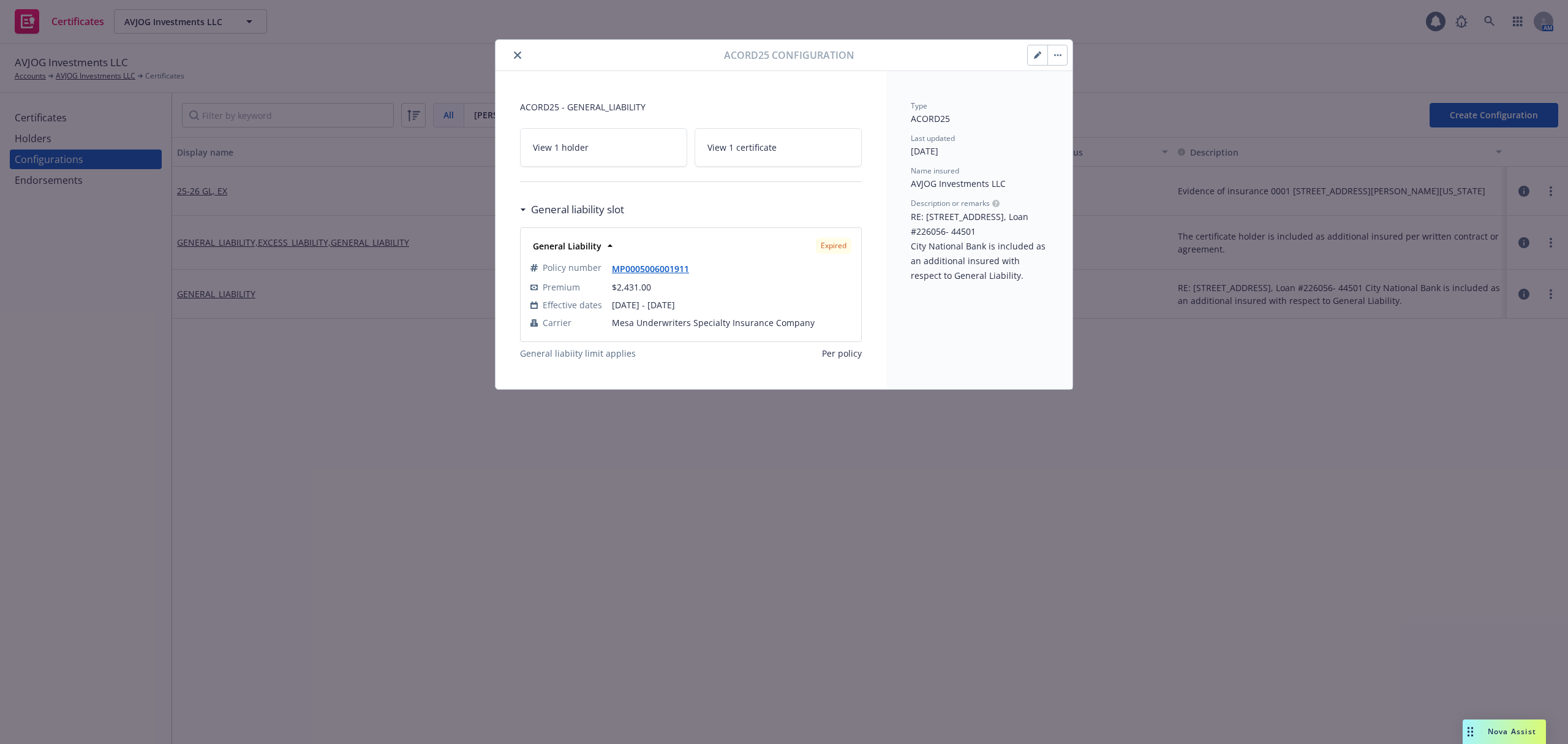
click at [508, 50] on div at bounding box center [611, 54] width 223 height 14
click at [512, 54] on button "close" at bounding box center [517, 54] width 14 height 14
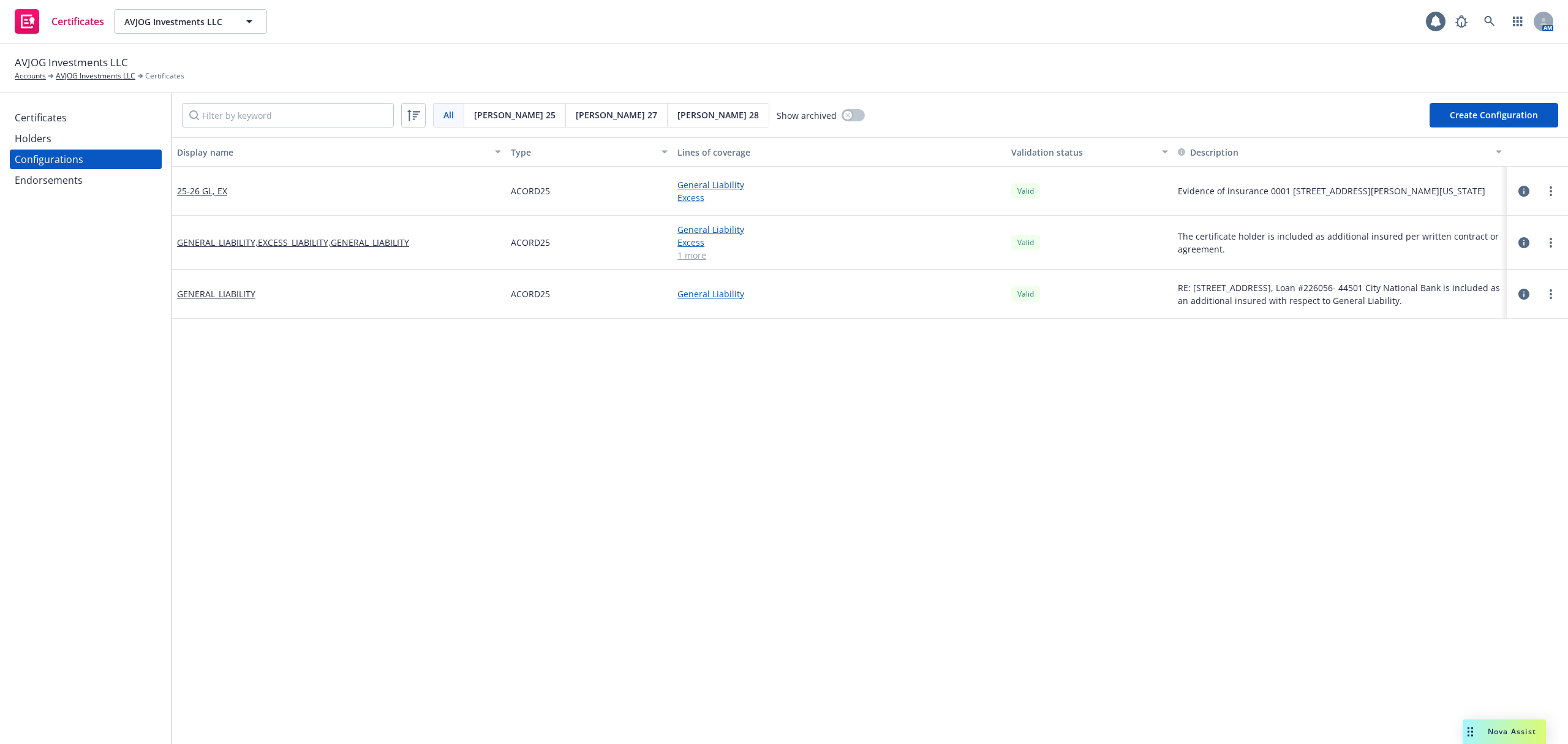
click at [1424, 613] on div "Display name Type Lines of coverage Validation status Description 25-26 GL, EX …" at bounding box center [870, 663] width 1396 height 1051
click at [289, 459] on div "Display name Type Lines of coverage Validation status Description 25-26 GL, EX …" at bounding box center [870, 663] width 1396 height 1051
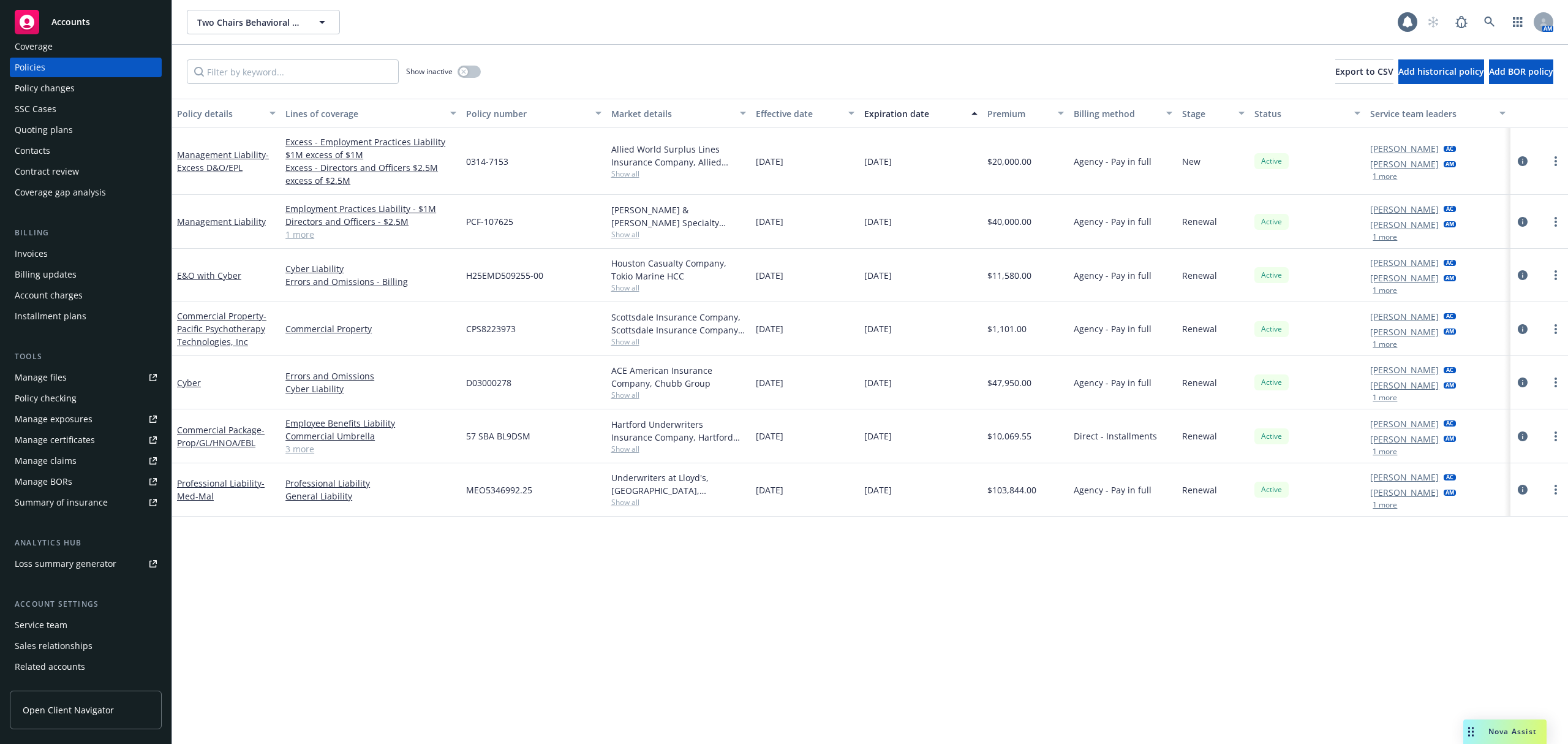
scroll to position [75, 0]
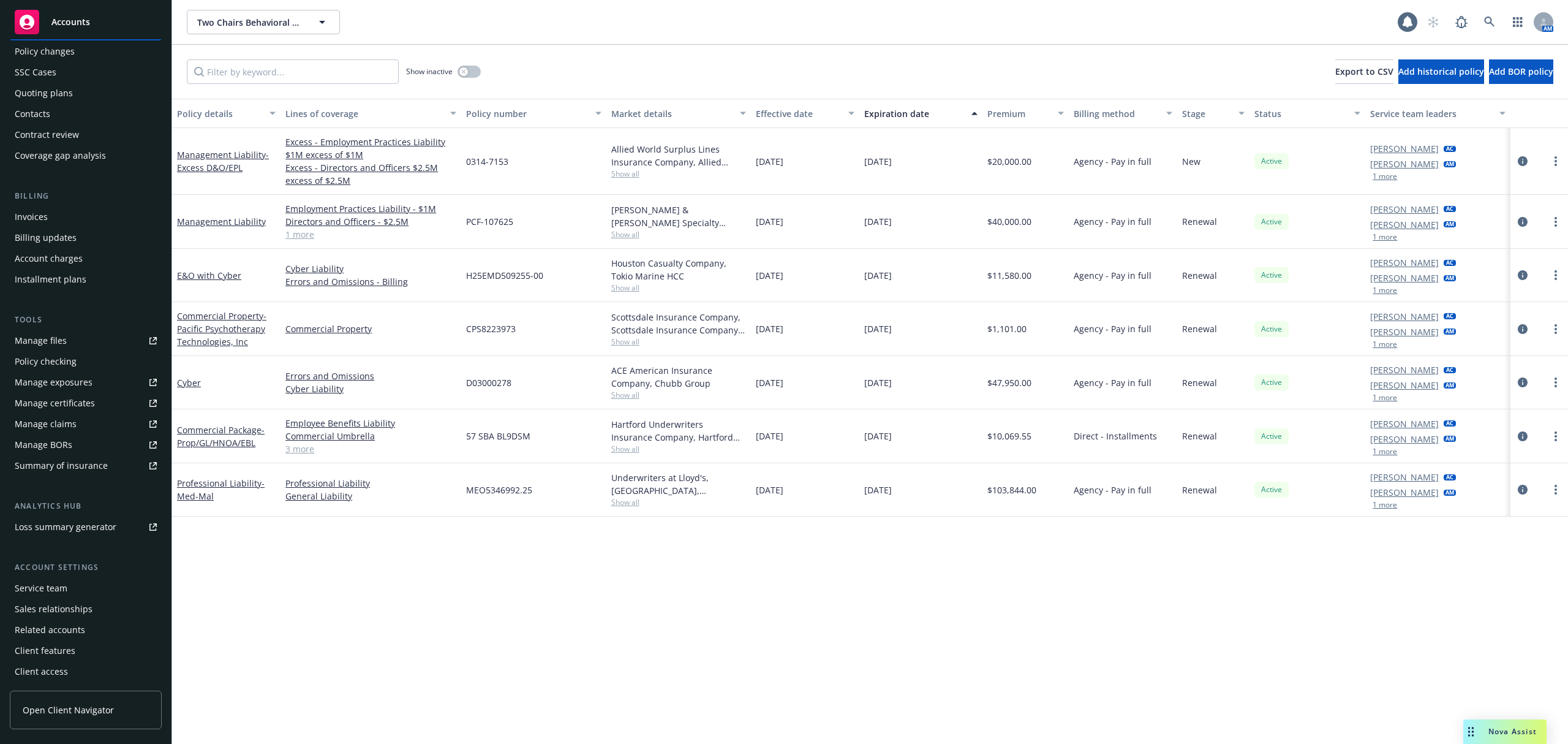
click at [55, 589] on div "Service team" at bounding box center [41, 588] width 53 height 20
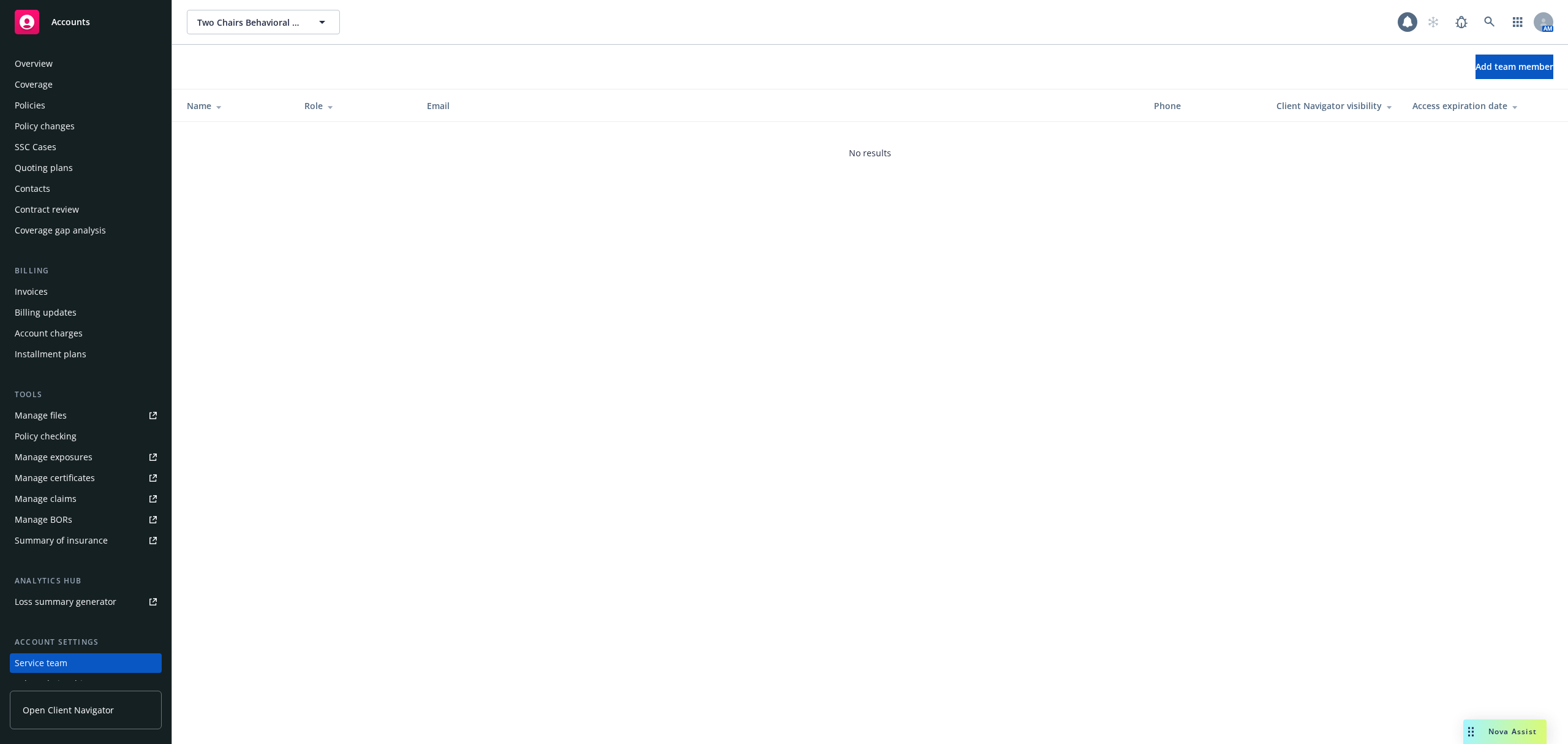
scroll to position [75, 0]
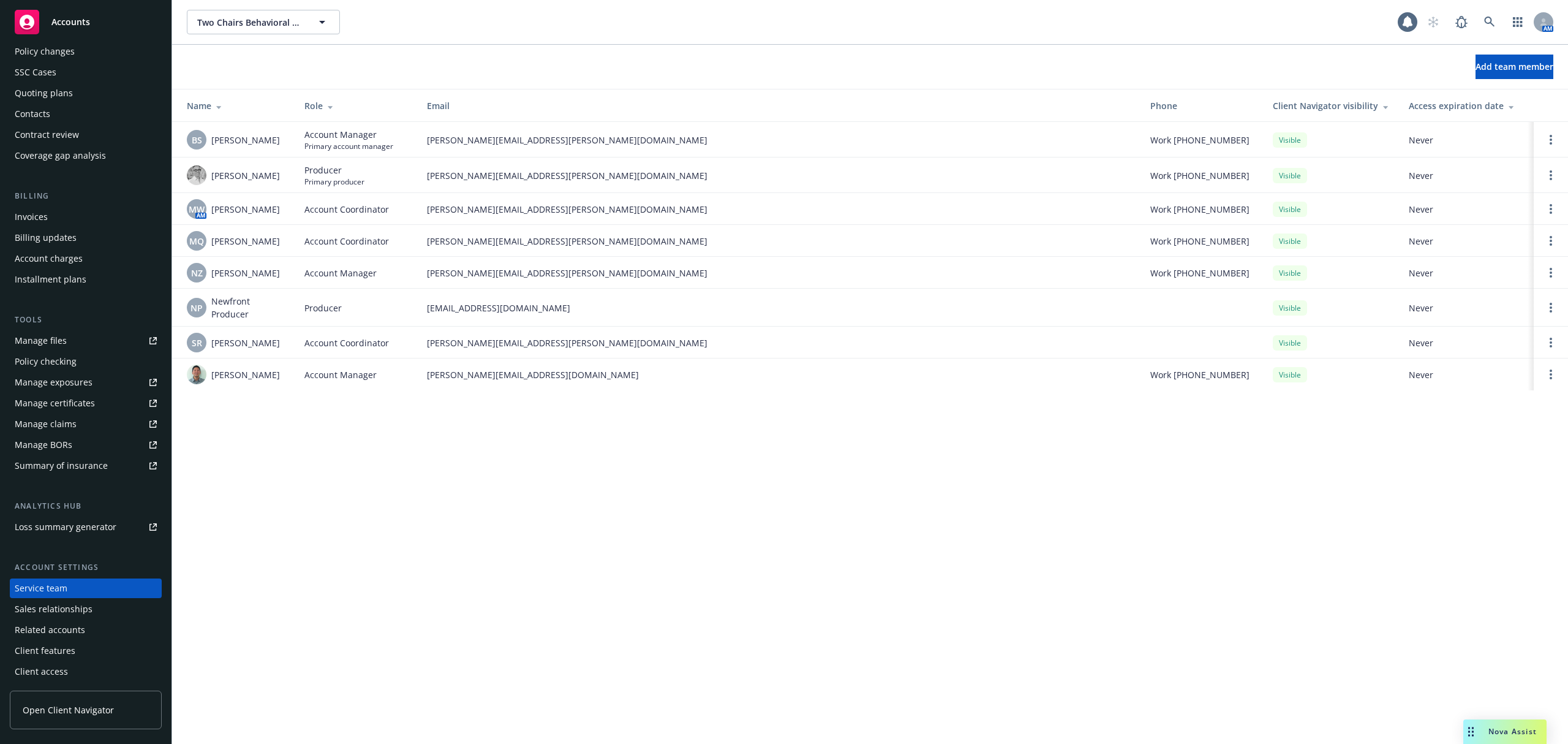
click at [486, 339] on span "[PERSON_NAME][EMAIL_ADDRESS][PERSON_NAME][DOMAIN_NAME]" at bounding box center [778, 342] width 704 height 13
copy span "[PERSON_NAME][EMAIL_ADDRESS][PERSON_NAME][DOMAIN_NAME]"
